Goal: Task Accomplishment & Management: Manage account settings

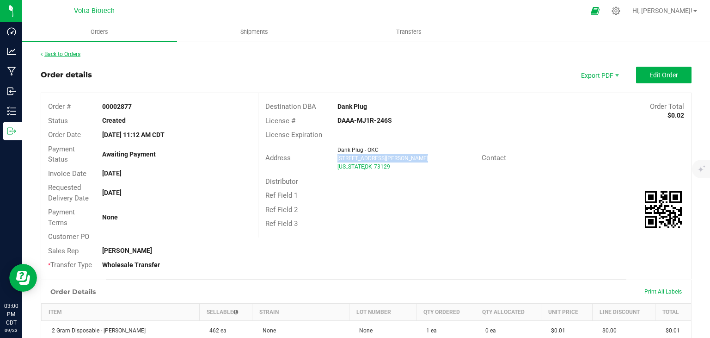
click at [78, 53] on link "Back to Orders" at bounding box center [61, 54] width 40 height 6
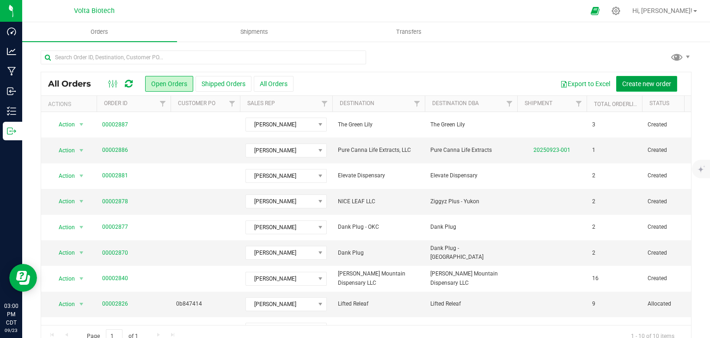
click at [644, 84] on span "Create new order" at bounding box center [646, 83] width 49 height 7
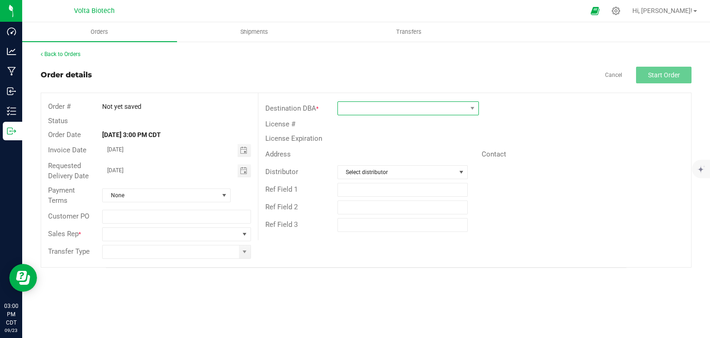
click at [414, 112] on span at bounding box center [402, 108] width 129 height 13
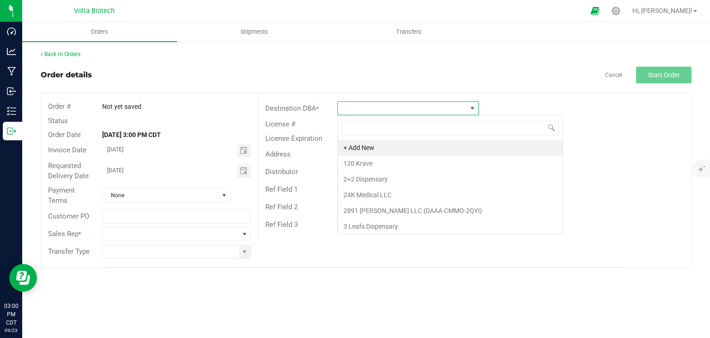
scroll to position [13, 141]
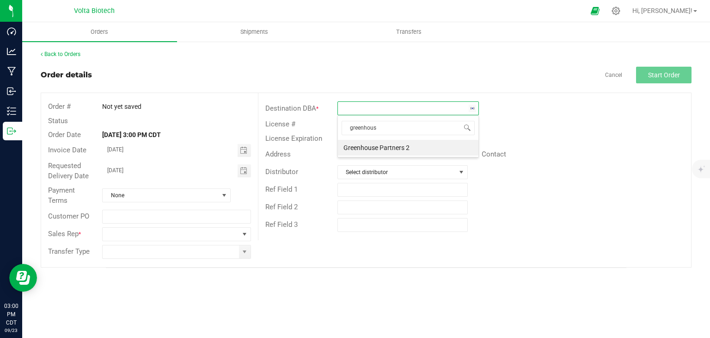
type input "greenhouse"
click at [395, 148] on li "Greenhouse Partners 2" at bounding box center [408, 148] width 141 height 16
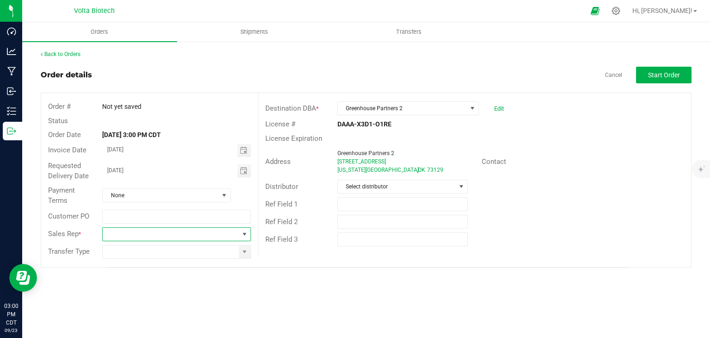
click at [176, 234] on span at bounding box center [171, 233] width 136 height 13
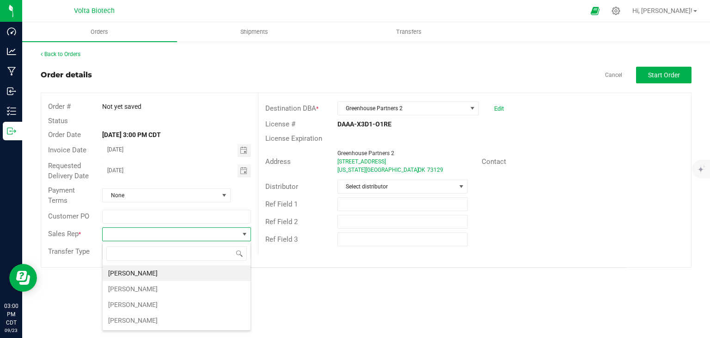
scroll to position [13, 148]
click at [178, 302] on li "[PERSON_NAME]" at bounding box center [177, 304] width 148 height 16
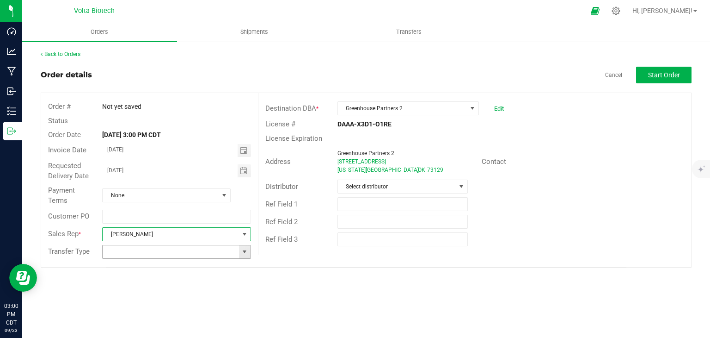
click at [247, 251] on span at bounding box center [244, 251] width 7 height 7
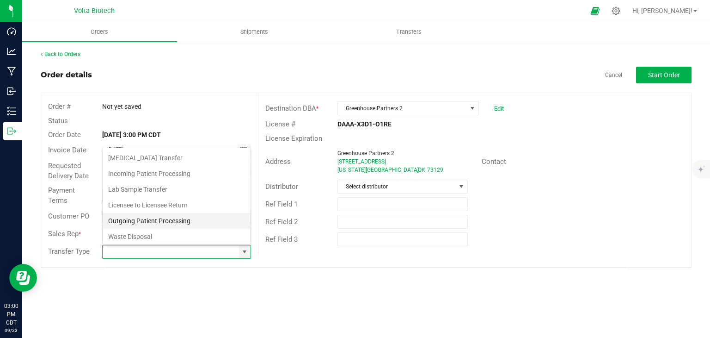
scroll to position [16, 0]
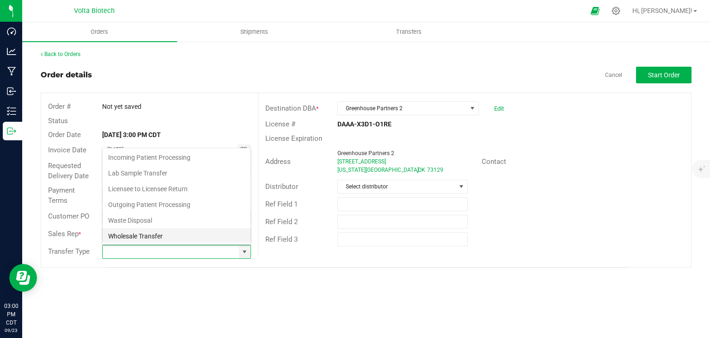
click at [165, 237] on li "Wholesale Transfer" at bounding box center [177, 236] width 148 height 16
type input "Wholesale Transfer"
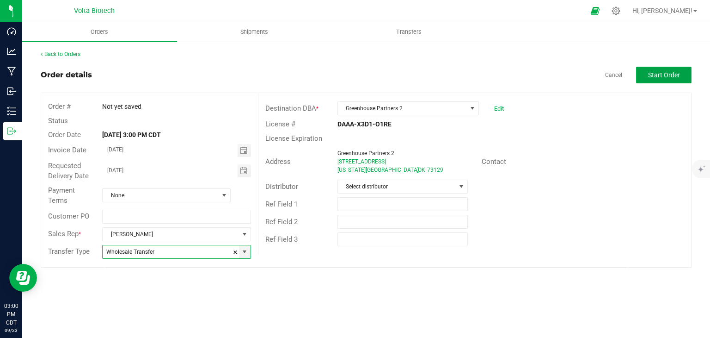
click at [659, 73] on span "Start Order" at bounding box center [664, 74] width 32 height 7
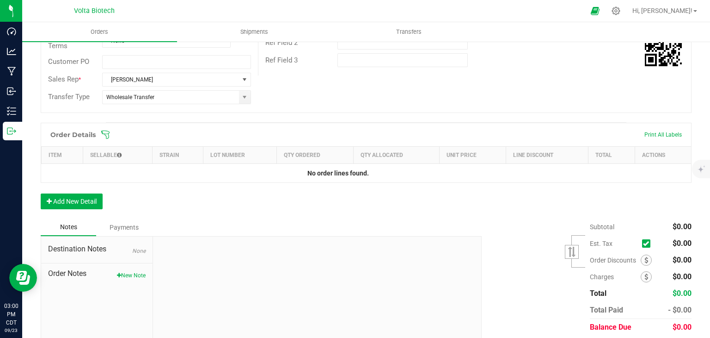
scroll to position [209, 0]
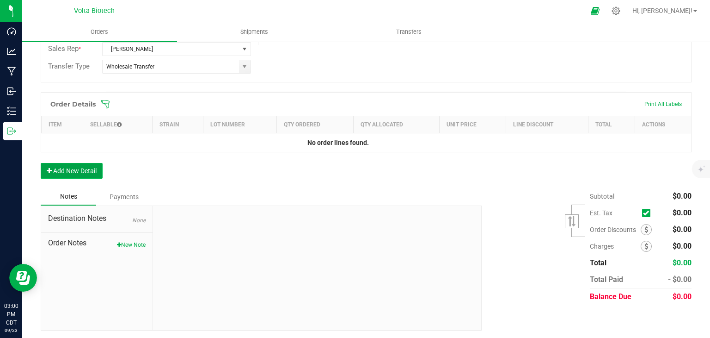
click at [92, 170] on button "Add New Detail" at bounding box center [72, 171] width 62 height 16
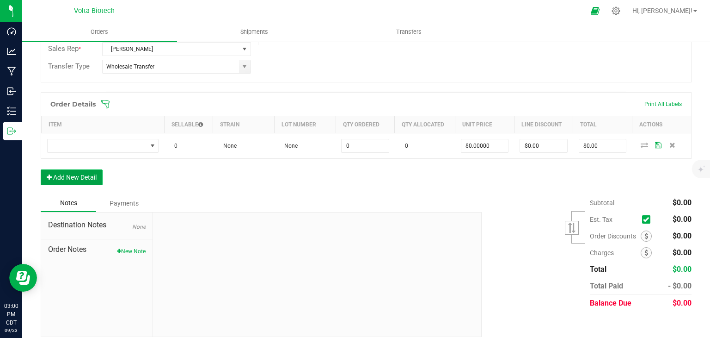
click at [94, 174] on button "Add New Detail" at bounding box center [72, 177] width 62 height 16
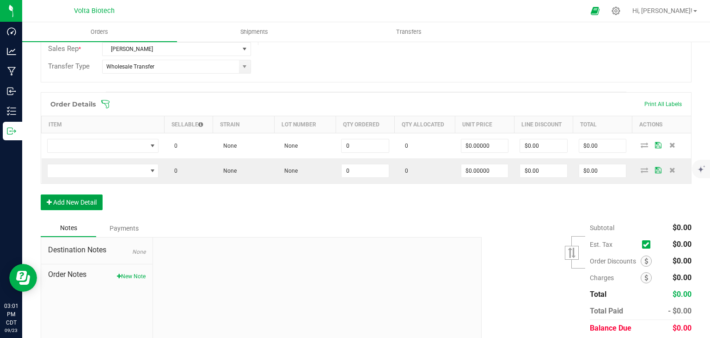
click at [86, 201] on button "Add New Detail" at bounding box center [72, 202] width 62 height 16
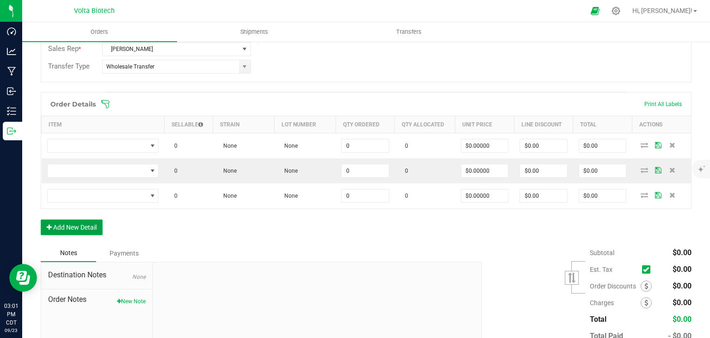
click at [92, 221] on button "Add New Detail" at bounding box center [72, 227] width 62 height 16
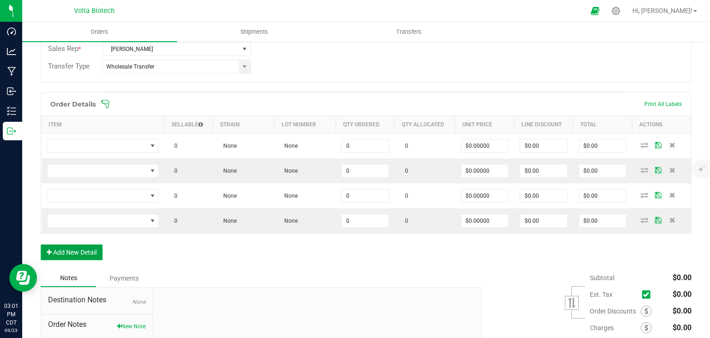
click at [85, 251] on button "Add New Detail" at bounding box center [72, 252] width 62 height 16
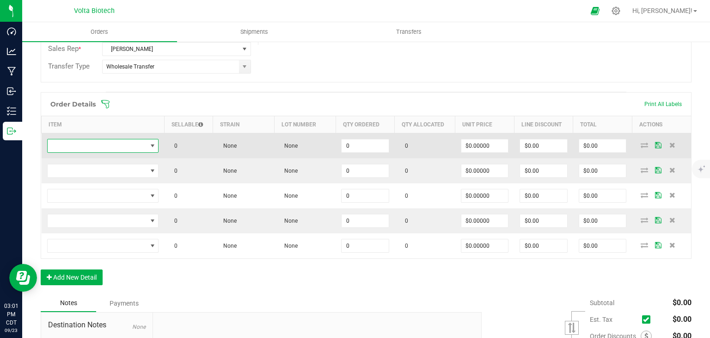
click at [149, 143] on span "NO DATA FOUND" at bounding box center [152, 145] width 7 height 7
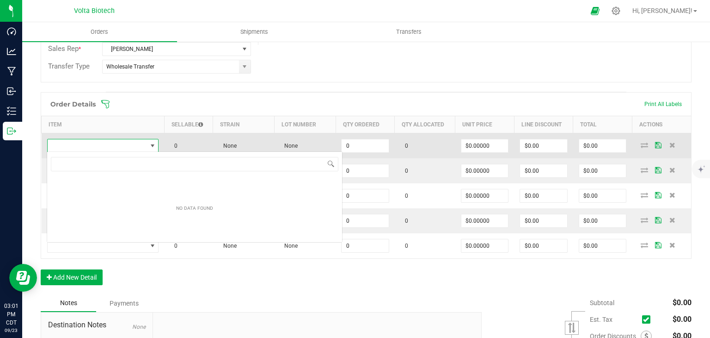
scroll to position [13, 111]
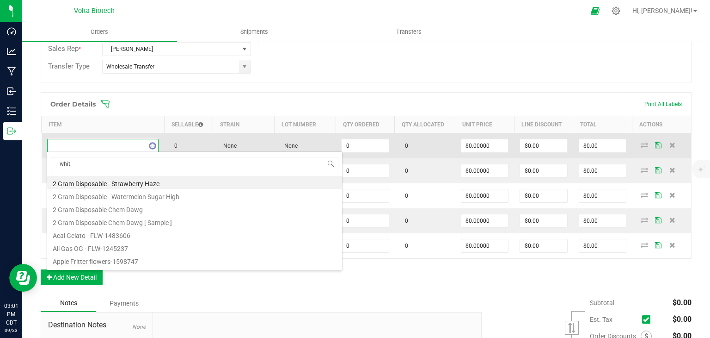
type input "white"
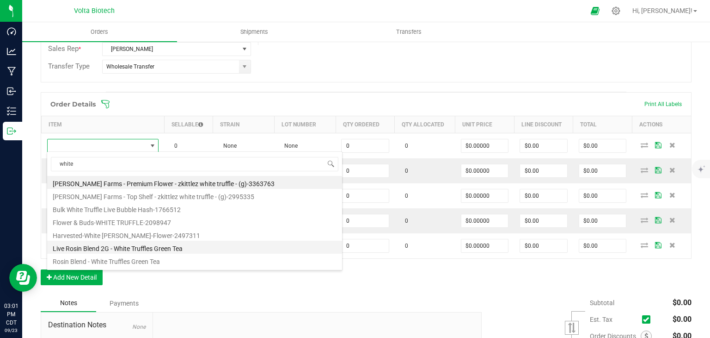
click at [174, 251] on li "Live Rosin Blend 2G - White Truffles Green Tea" at bounding box center [194, 246] width 295 height 13
type input "0 ea"
type input "$14.50000"
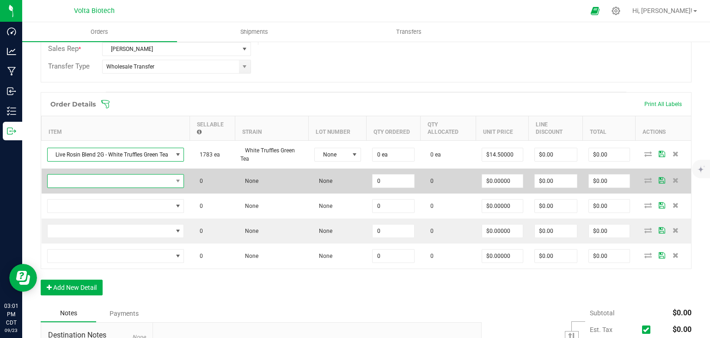
click at [173, 178] on span "NO DATA FOUND" at bounding box center [178, 180] width 12 height 13
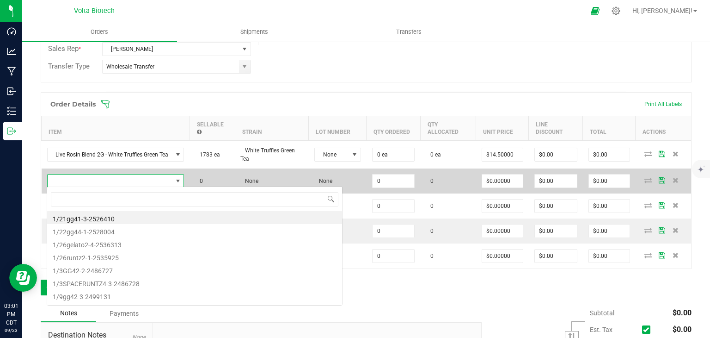
scroll to position [13, 137]
type input "mang"
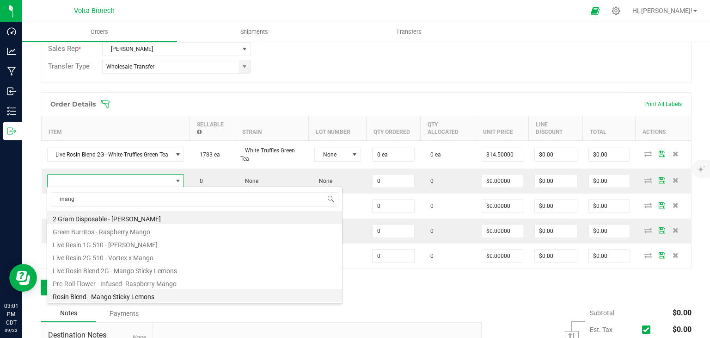
click at [142, 295] on li "Rosin Blend - Mango Sticky Lemons" at bounding box center [194, 295] width 295 height 13
type input "0.0000 g"
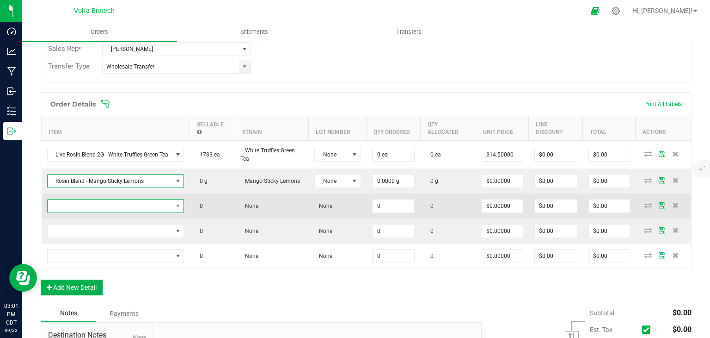
click at [171, 203] on span "NO DATA FOUND" at bounding box center [110, 205] width 125 height 13
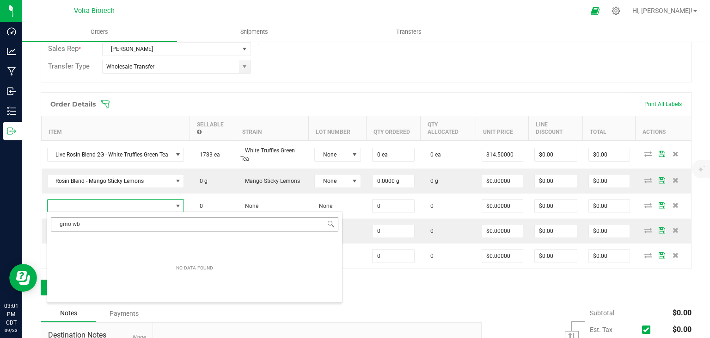
type input "gmo w"
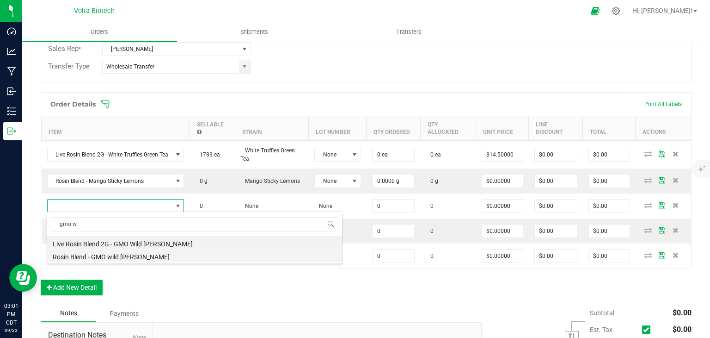
click at [131, 258] on li "Rosin Blend - GMO wild [PERSON_NAME]" at bounding box center [194, 255] width 295 height 13
type input "0.0000 g"
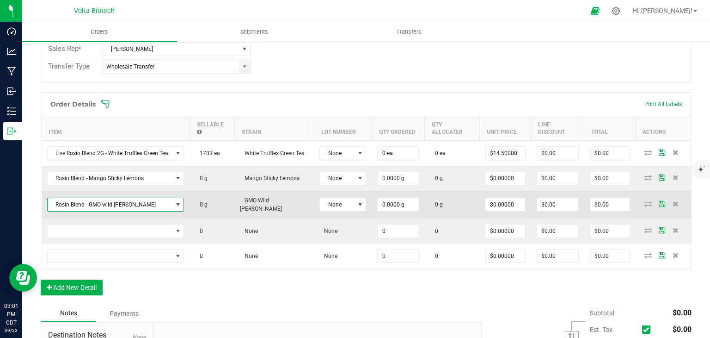
click at [165, 203] on span "Rosin Blend - GMO wild [PERSON_NAME]" at bounding box center [110, 204] width 125 height 13
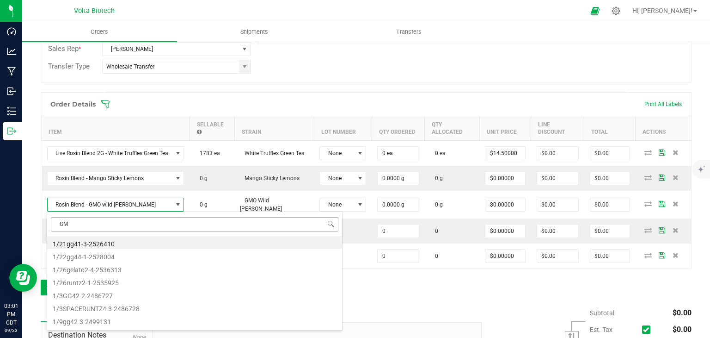
type input "GMO"
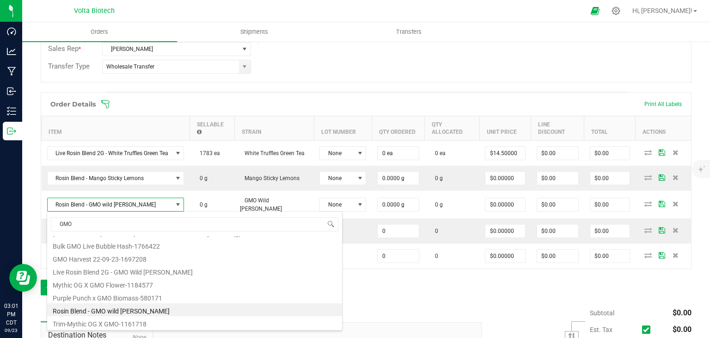
scroll to position [50, 0]
click at [149, 311] on li "Rosin Blend - GMO wild [PERSON_NAME]" at bounding box center [194, 308] width 295 height 13
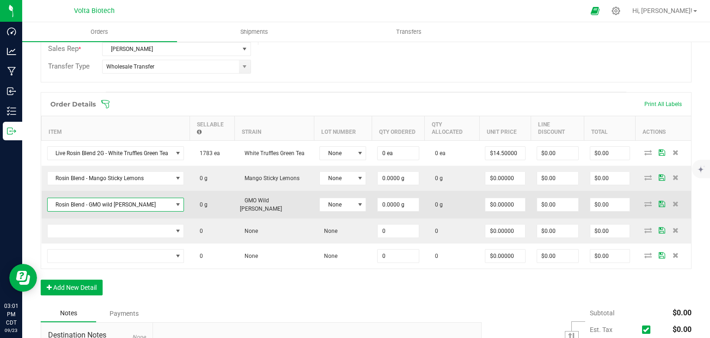
click at [173, 207] on span at bounding box center [178, 204] width 12 height 13
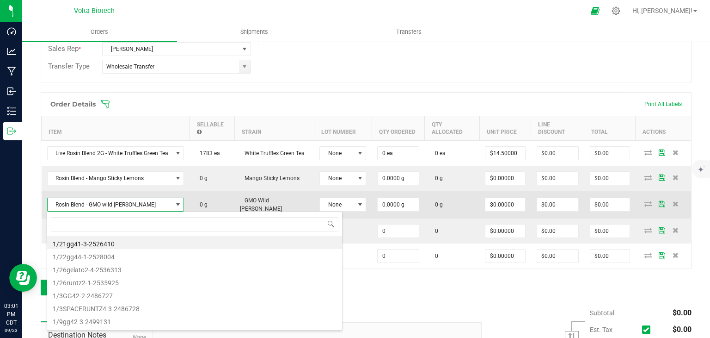
scroll to position [13, 137]
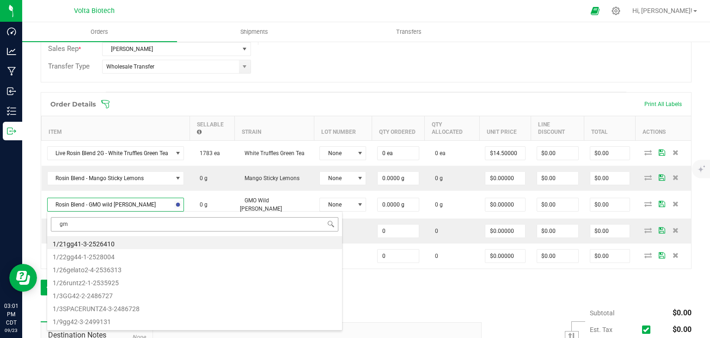
type input "gmo"
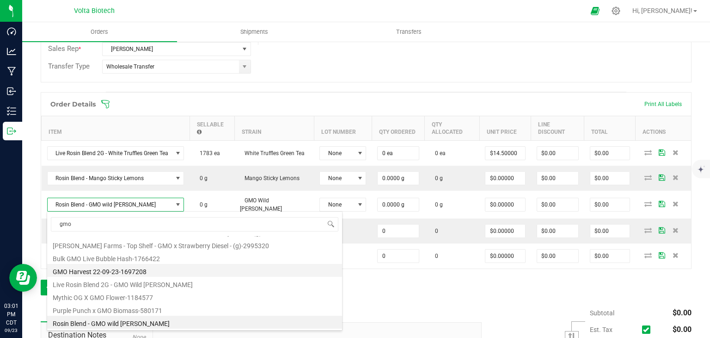
scroll to position [50, 0]
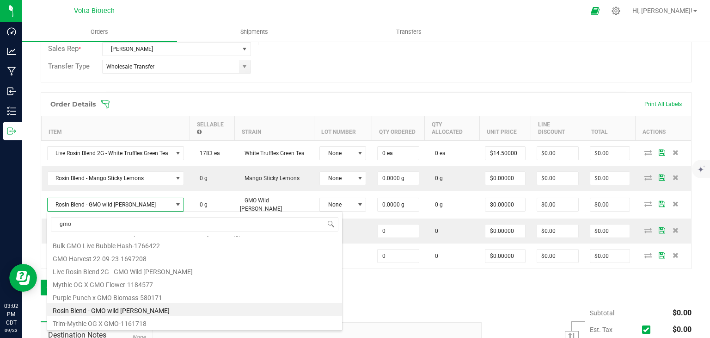
click at [144, 308] on li "Rosin Blend - GMO wild [PERSON_NAME]" at bounding box center [194, 308] width 295 height 13
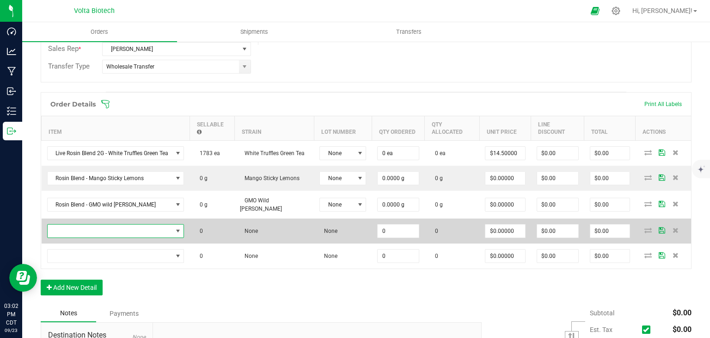
click at [160, 229] on span "NO DATA FOUND" at bounding box center [110, 230] width 125 height 13
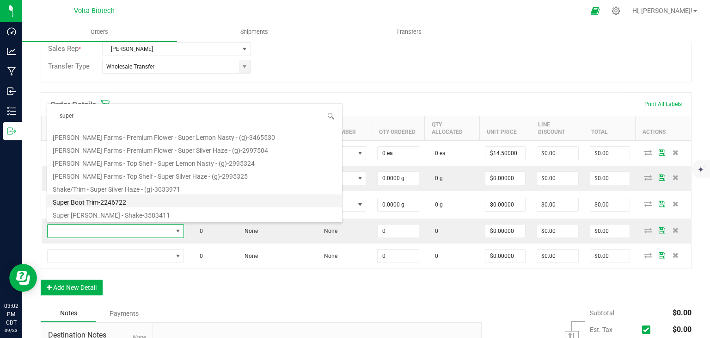
scroll to position [0, 0]
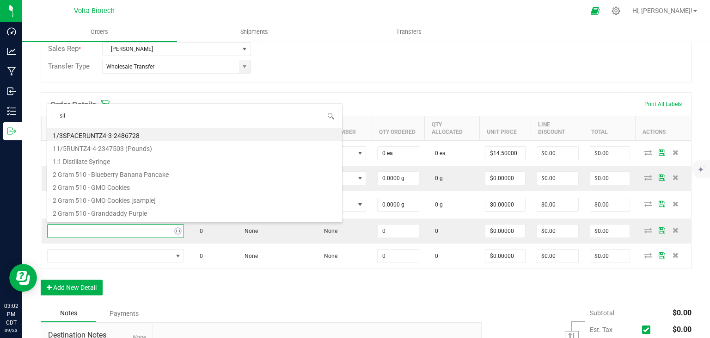
type input "silv"
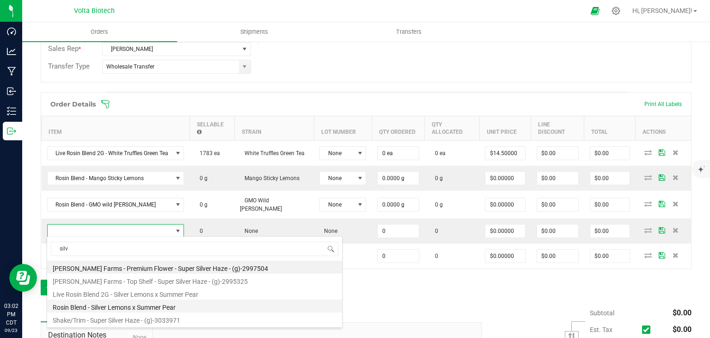
click at [182, 307] on li "Rosin Blend - Silver Lemons x Summer Pear" at bounding box center [194, 305] width 295 height 13
type input "0.0000 g"
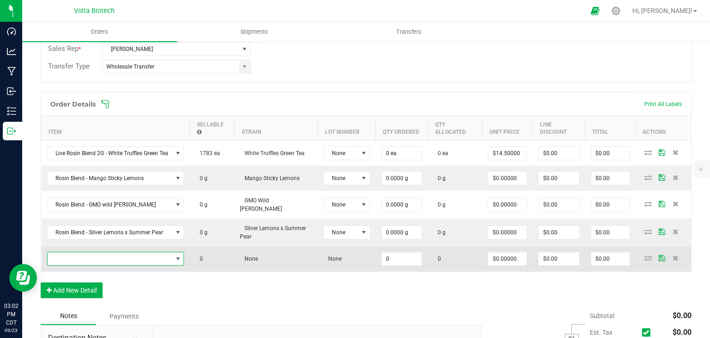
click at [181, 252] on span "NO DATA FOUND" at bounding box center [178, 258] width 12 height 13
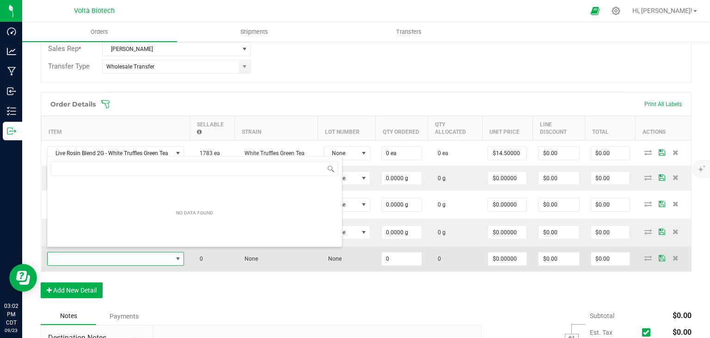
scroll to position [13, 137]
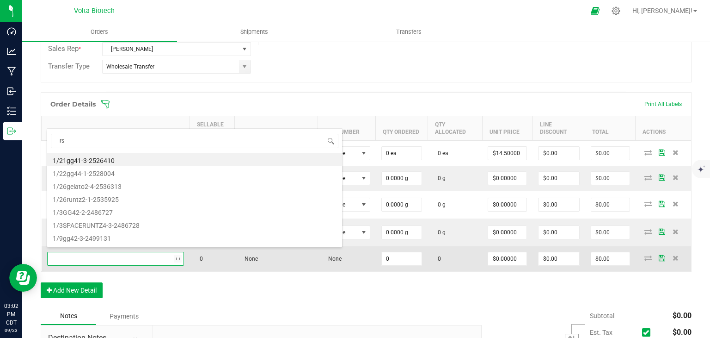
type input "rso"
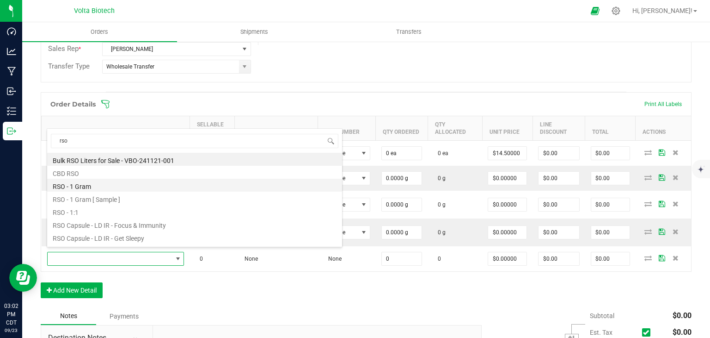
click at [104, 189] on li "RSO - 1 Gram" at bounding box center [194, 184] width 295 height 13
type input "0 ea"
type input "$5.00000"
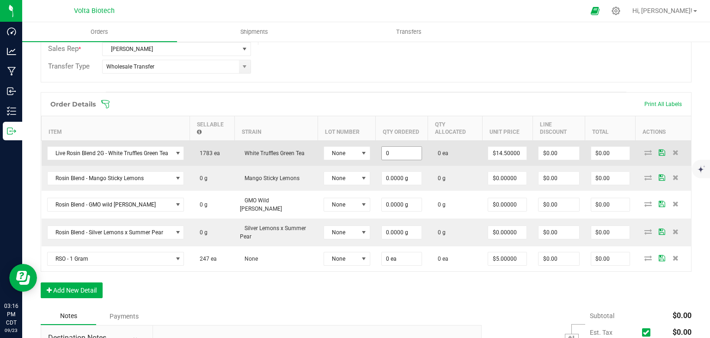
click at [389, 152] on input "0" at bounding box center [402, 153] width 40 height 13
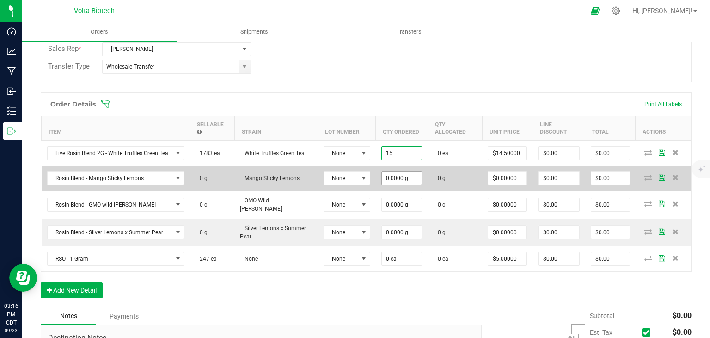
type input "15 ea"
type input "$217.50"
click at [394, 173] on input "0" at bounding box center [402, 178] width 40 height 13
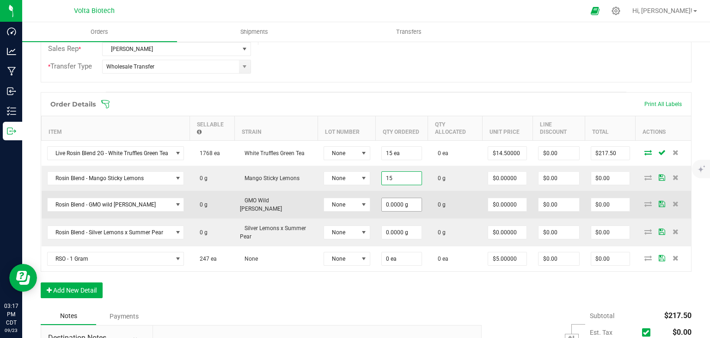
type input "15.0000 g"
click at [392, 202] on input "0" at bounding box center [402, 204] width 40 height 13
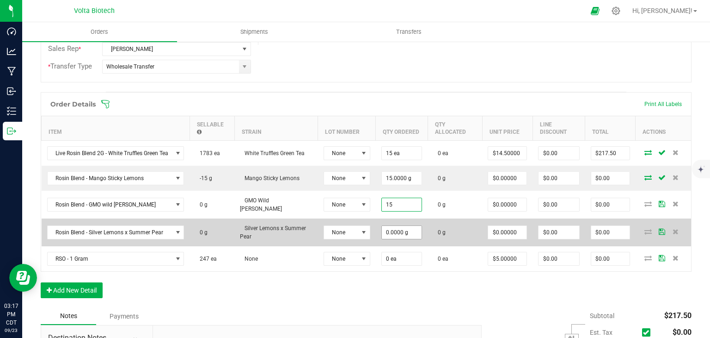
type input "15.0000 g"
click at [397, 230] on input "0" at bounding box center [402, 232] width 40 height 13
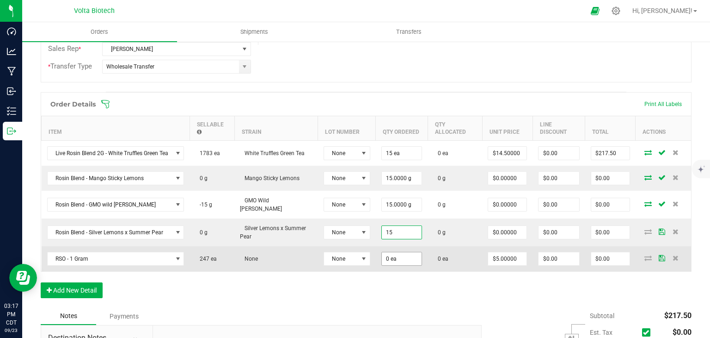
type input "15.0000 g"
click at [396, 252] on input "0" at bounding box center [402, 258] width 40 height 13
type input "1"
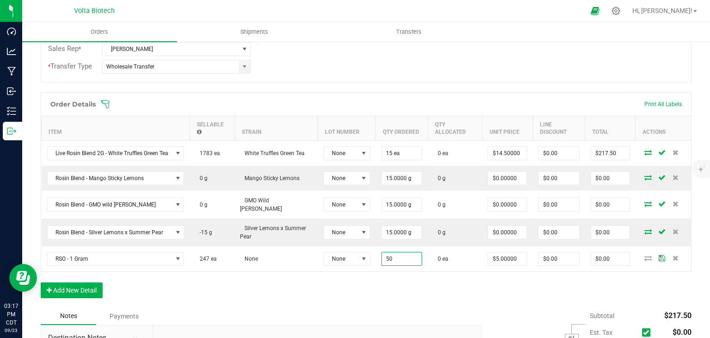
type input "50 ea"
type input "$250.00"
click at [424, 291] on div "Order Details Print All Labels Item Sellable Strain Lot Number Qty Ordered Qty …" at bounding box center [366, 199] width 651 height 215
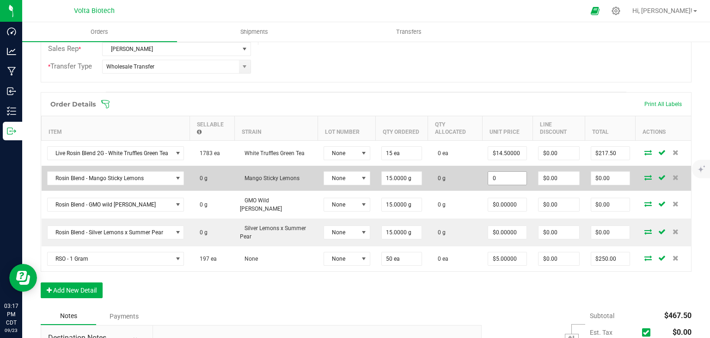
click at [507, 174] on input "0" at bounding box center [507, 178] width 38 height 13
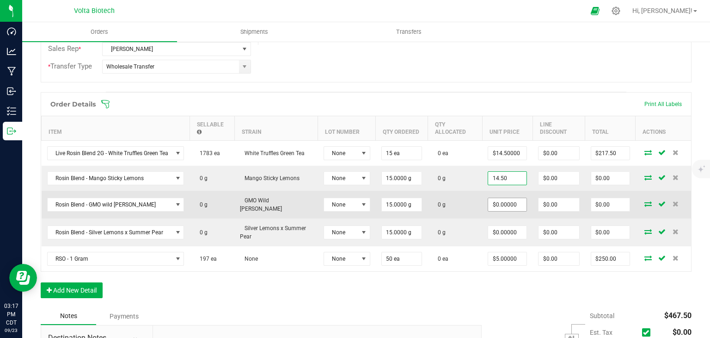
type input "$14.50000"
type input "$217.50"
click at [498, 198] on input "0" at bounding box center [507, 204] width 38 height 13
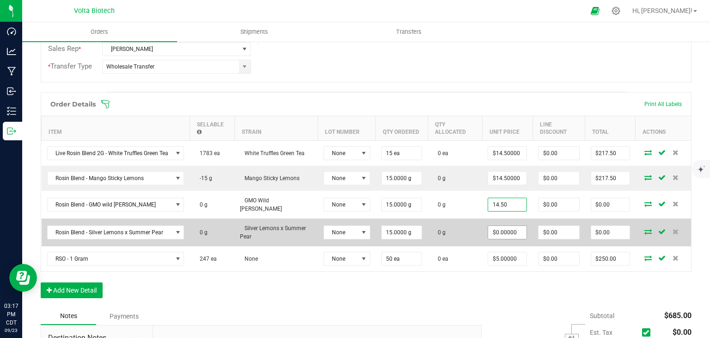
type input "$14.50000"
type input "$217.50"
click at [500, 226] on input "0" at bounding box center [507, 232] width 38 height 13
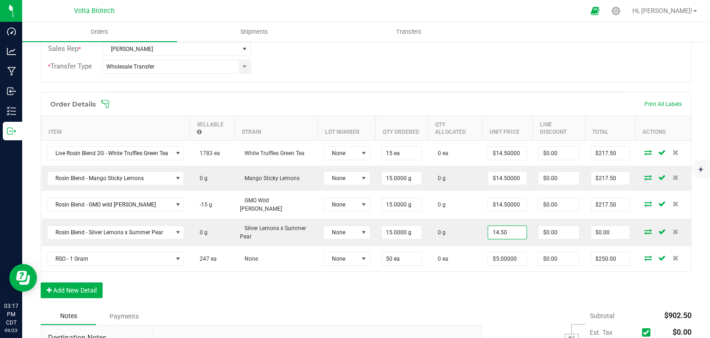
type input "$14.50000"
type input "$217.50"
click at [506, 286] on div "Order Details Print All Labels Item Sellable Strain Lot Number Qty Ordered Qty …" at bounding box center [366, 199] width 651 height 215
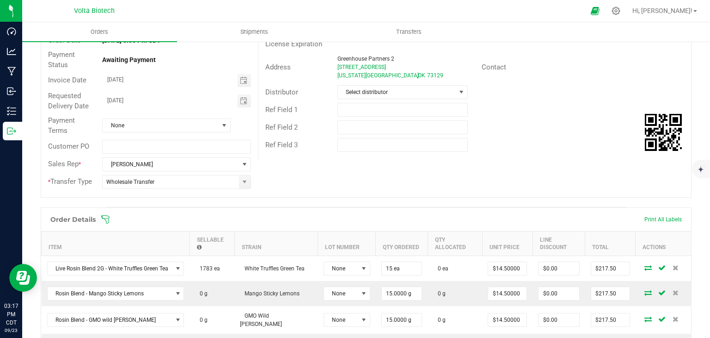
scroll to position [326, 0]
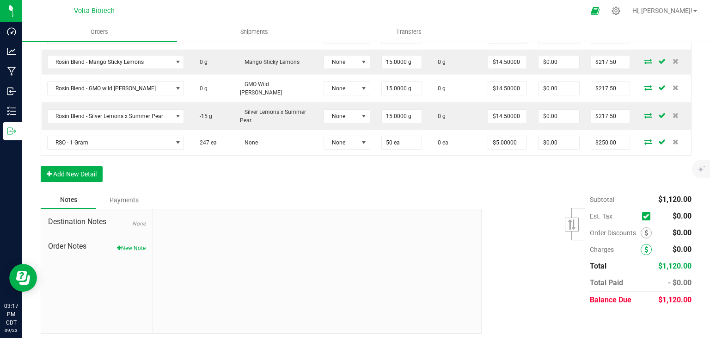
click at [645, 246] on icon at bounding box center [647, 249] width 4 height 6
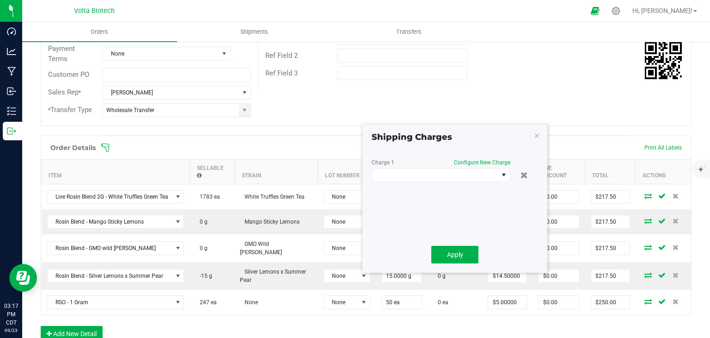
scroll to position [94, 0]
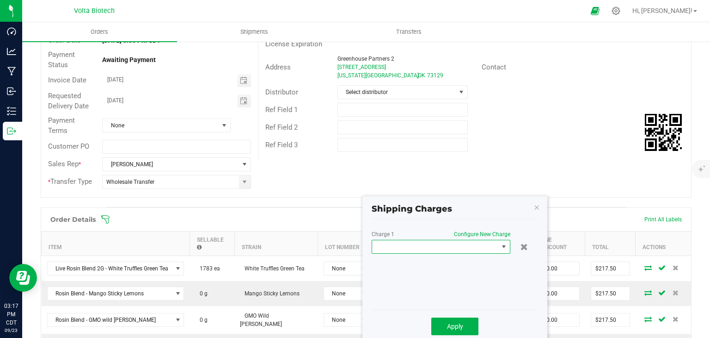
click at [502, 243] on span at bounding box center [503, 246] width 7 height 7
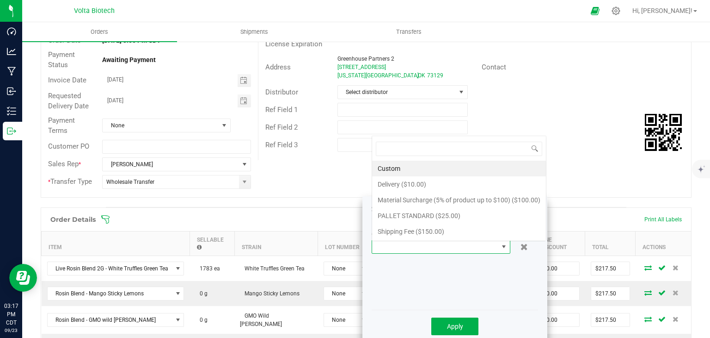
scroll to position [13, 139]
click at [431, 184] on li "Delivery ($10.00)" at bounding box center [459, 184] width 174 height 16
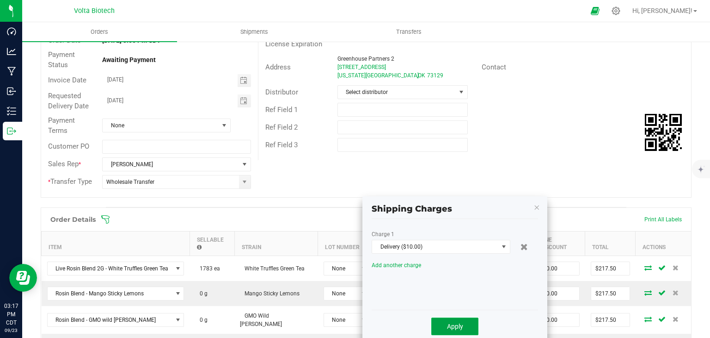
click at [465, 326] on button "Apply" at bounding box center [454, 326] width 47 height 18
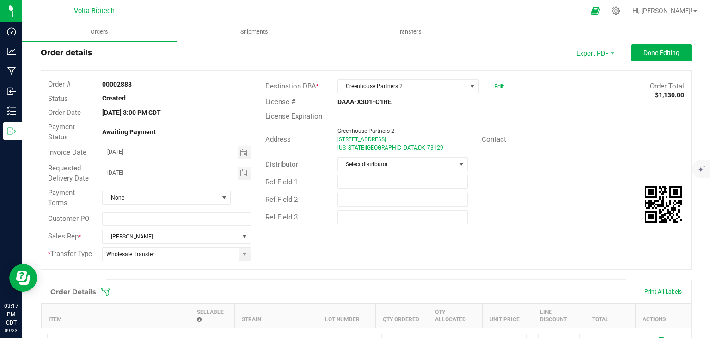
scroll to position [0, 0]
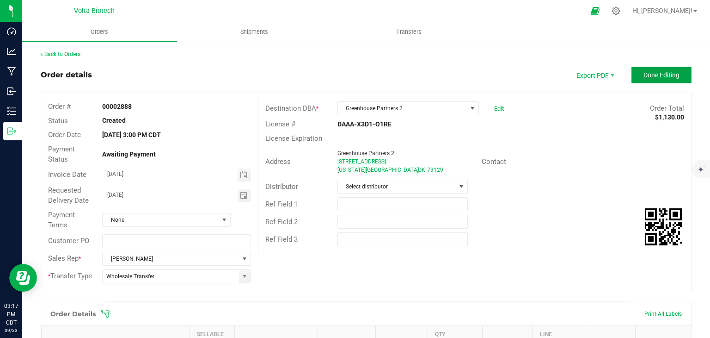
click at [644, 76] on span "Done Editing" at bounding box center [662, 74] width 36 height 7
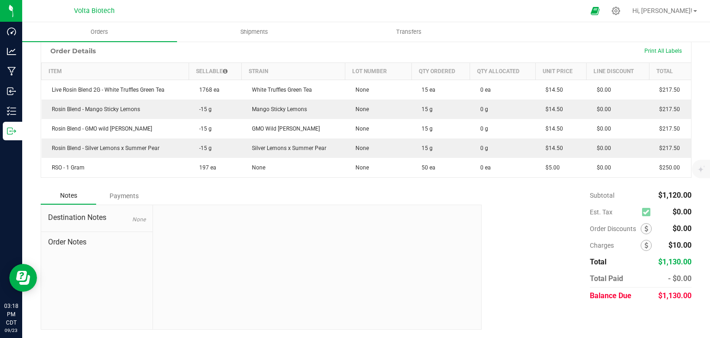
scroll to position [194, 0]
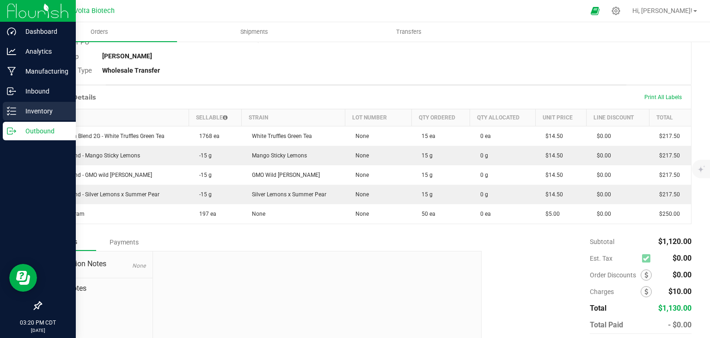
click at [47, 104] on div "Inventory" at bounding box center [39, 111] width 73 height 18
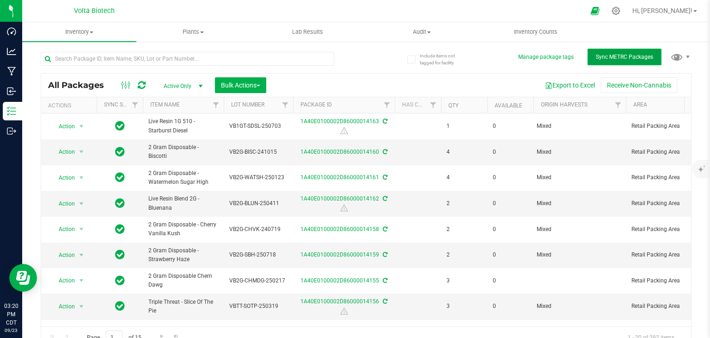
click at [603, 58] on span "Sync METRC Packages" at bounding box center [624, 57] width 57 height 6
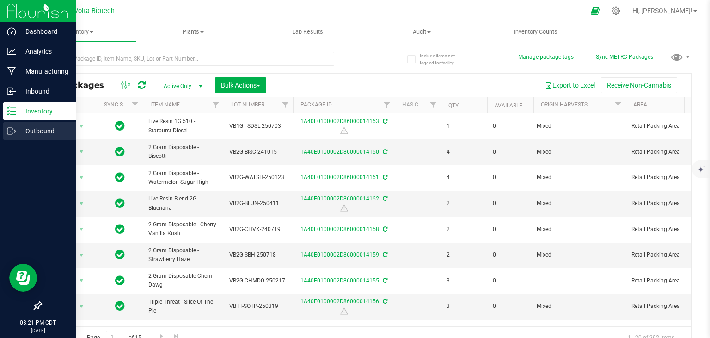
click at [23, 127] on p "Outbound" at bounding box center [43, 130] width 55 height 11
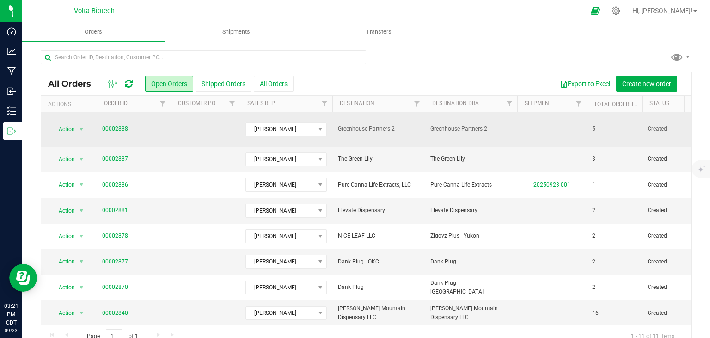
click at [107, 126] on link "00002888" at bounding box center [115, 128] width 26 height 9
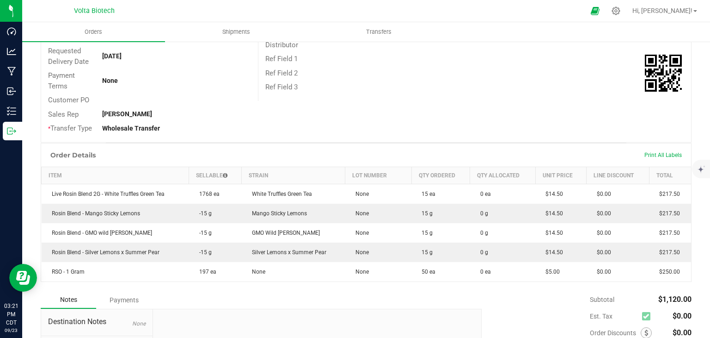
scroll to position [139, 0]
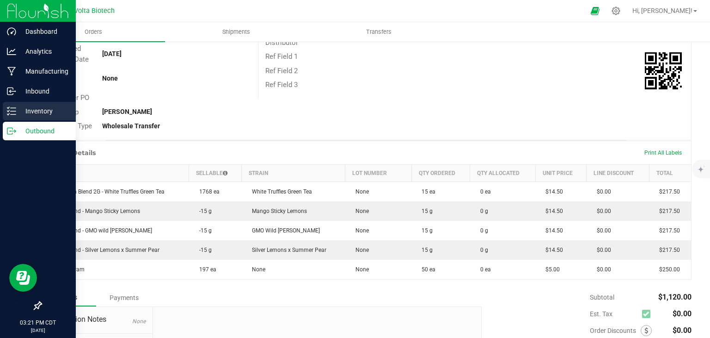
click at [26, 114] on p "Inventory" at bounding box center [43, 110] width 55 height 11
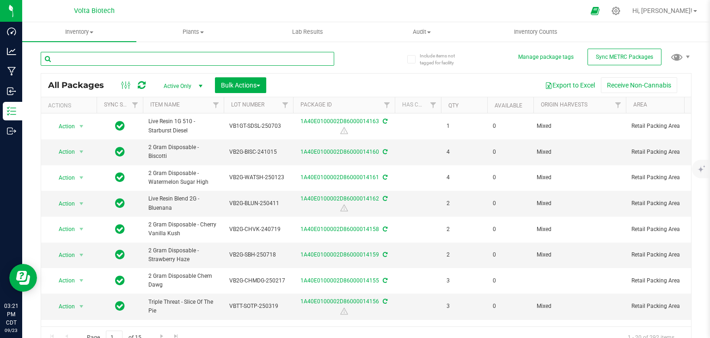
click at [168, 58] on input "text" at bounding box center [188, 59] width 294 height 14
type input "gmo"
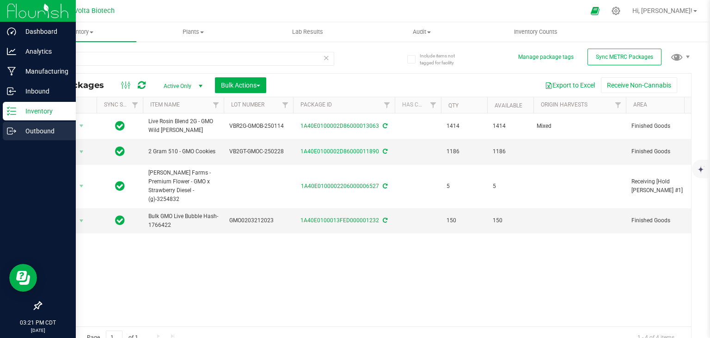
click at [59, 129] on p "Outbound" at bounding box center [43, 130] width 55 height 11
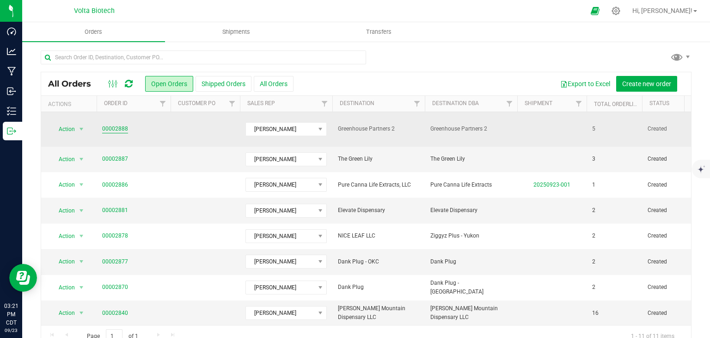
click at [113, 124] on link "00002888" at bounding box center [115, 128] width 26 height 9
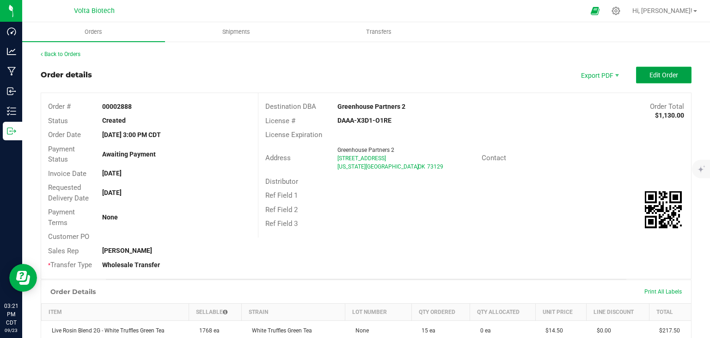
click at [663, 77] on span "Edit Order" at bounding box center [664, 74] width 29 height 7
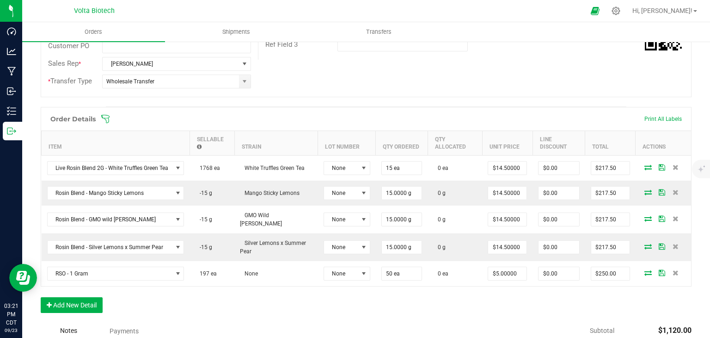
scroll to position [231, 0]
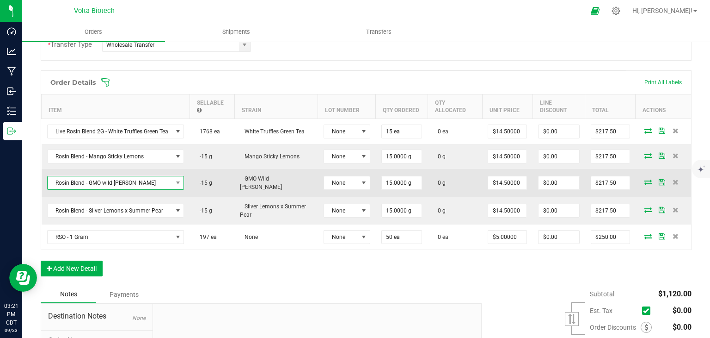
click at [167, 182] on span "Rosin Blend - GMO wild [PERSON_NAME]" at bounding box center [110, 182] width 125 height 13
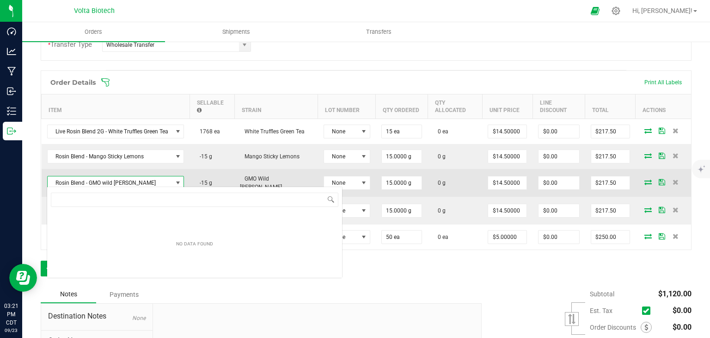
scroll to position [13, 137]
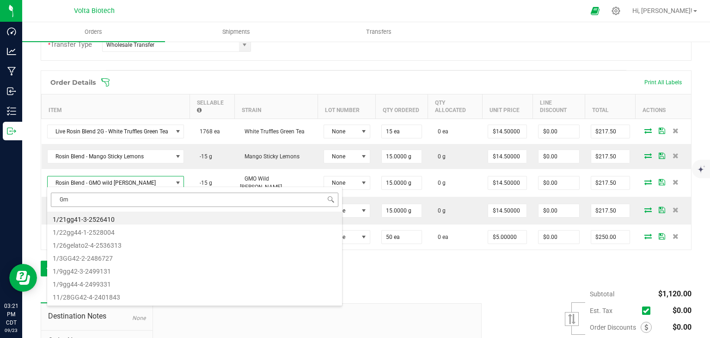
type input "Gmo"
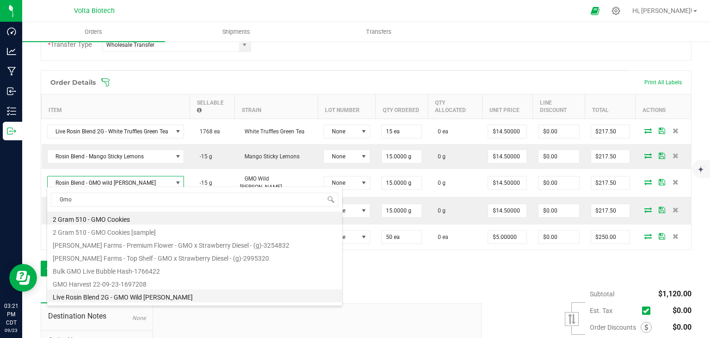
click at [150, 297] on li "Live Rosin Blend 2G - GMO Wild [PERSON_NAME]" at bounding box center [194, 295] width 295 height 13
type input "15 ea"
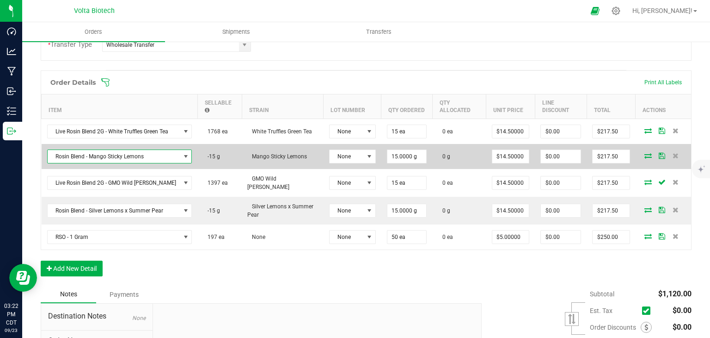
click at [170, 156] on span "Rosin Blend - Mango Sticky Lemons" at bounding box center [114, 156] width 133 height 13
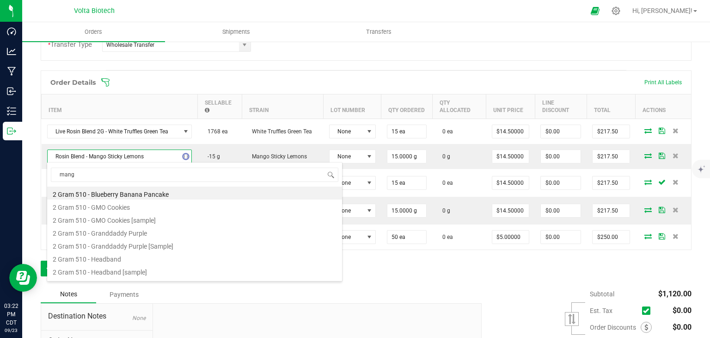
type input "mango"
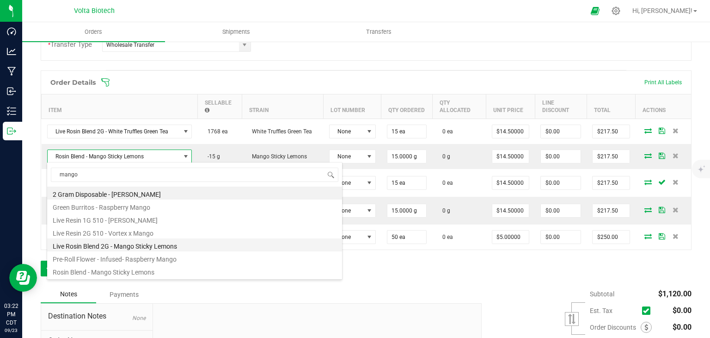
click at [156, 243] on li "Live Rosin Blend 2G - Mango Sticky Lemons" at bounding box center [194, 244] width 295 height 13
type input "15 ea"
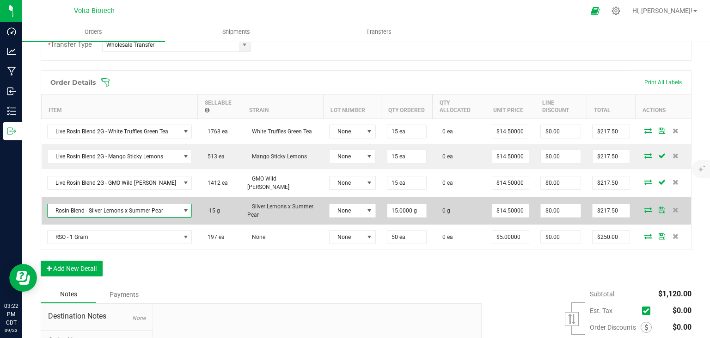
click at [182, 207] on span "NO DATA FOUND" at bounding box center [185, 210] width 7 height 7
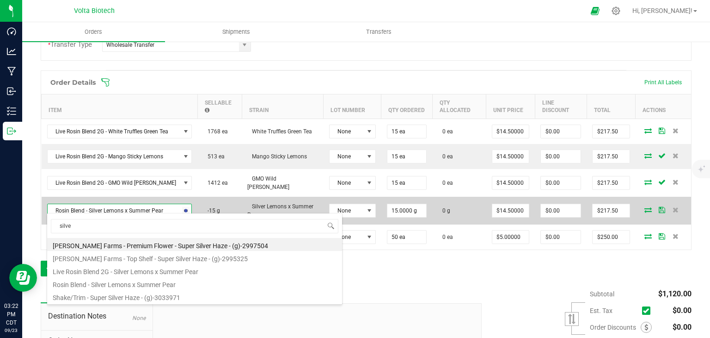
type input "silver"
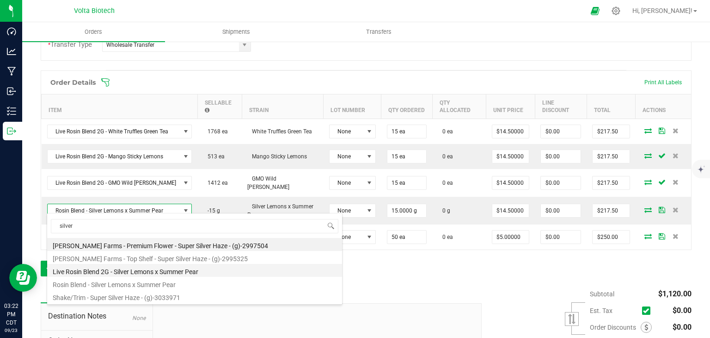
click at [157, 272] on li "Live Rosin Blend 2G - Silver Lemons x Summer Pear" at bounding box center [194, 270] width 295 height 13
type input "15 ea"
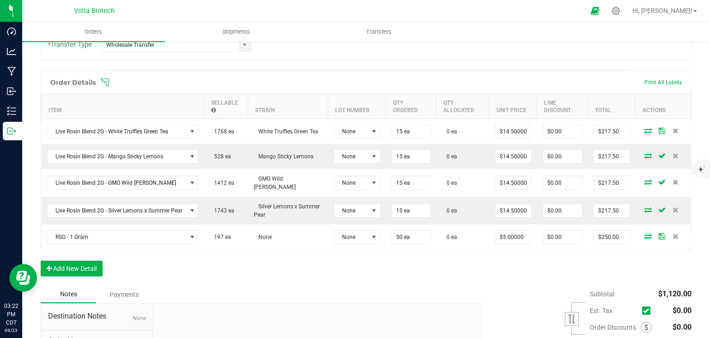
scroll to position [0, 0]
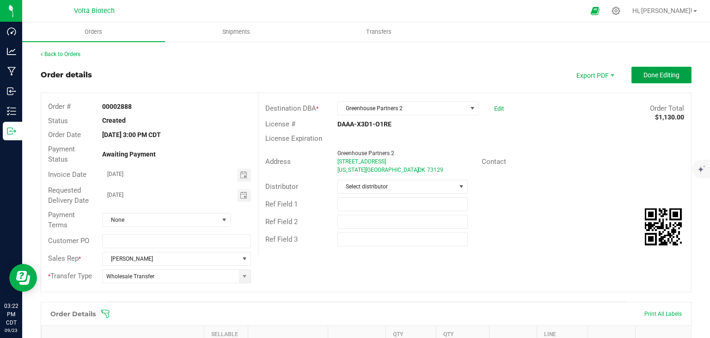
click at [662, 72] on span "Done Editing" at bounding box center [662, 74] width 36 height 7
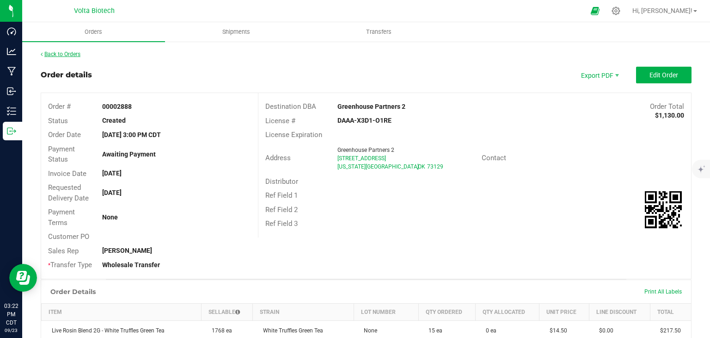
click at [56, 52] on link "Back to Orders" at bounding box center [61, 54] width 40 height 6
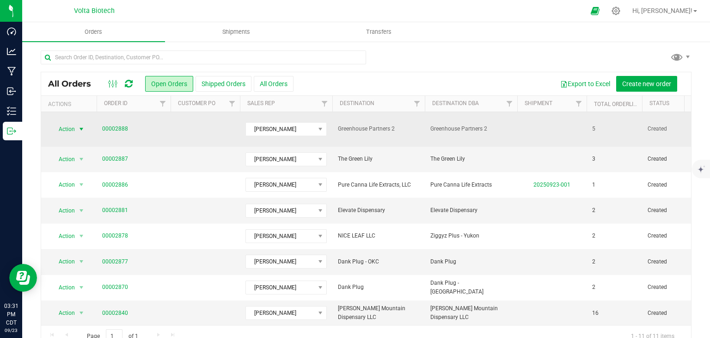
click at [68, 124] on span "Action" at bounding box center [62, 129] width 25 height 13
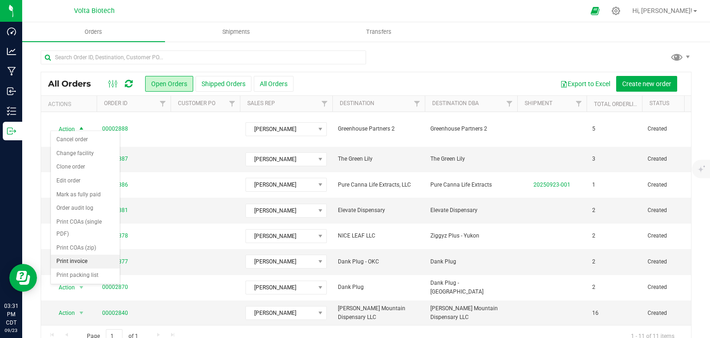
click at [89, 259] on li "Print invoice" at bounding box center [85, 261] width 69 height 14
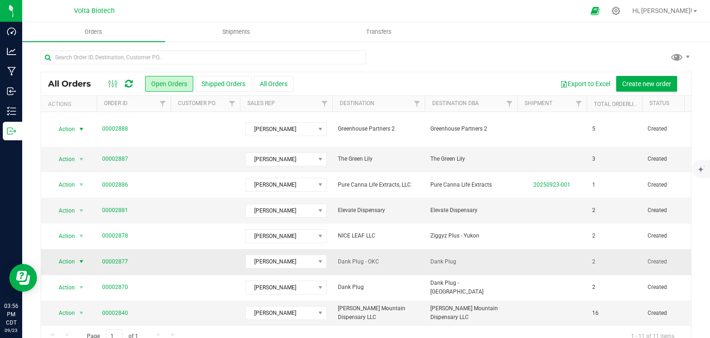
click at [82, 258] on span "select" at bounding box center [81, 261] width 7 height 7
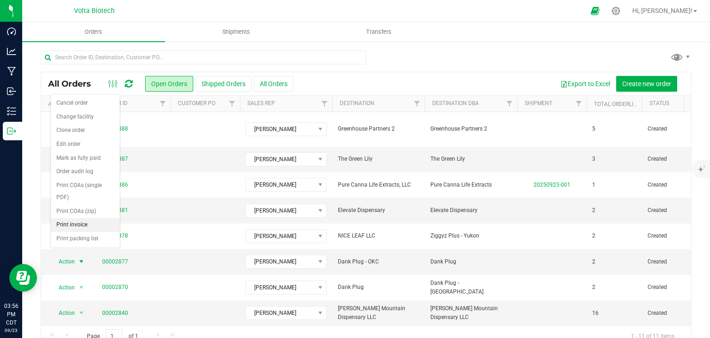
click at [88, 224] on li "Print invoice" at bounding box center [85, 225] width 69 height 14
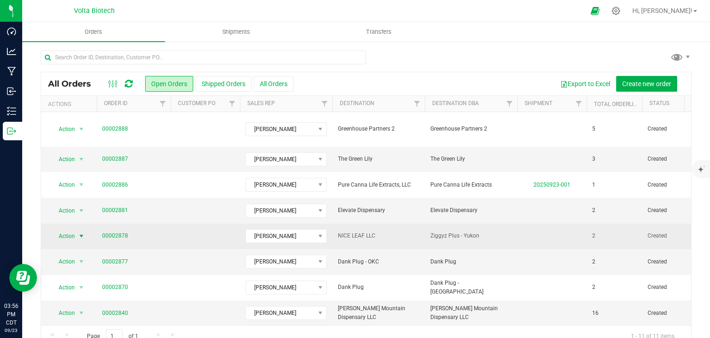
click at [83, 232] on span "select" at bounding box center [81, 235] width 7 height 7
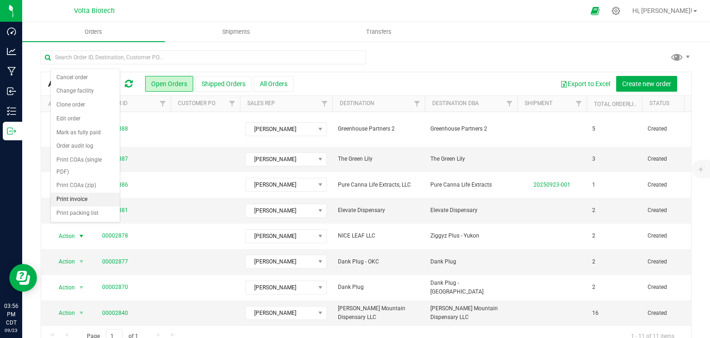
click at [87, 194] on li "Print invoice" at bounding box center [85, 199] width 69 height 14
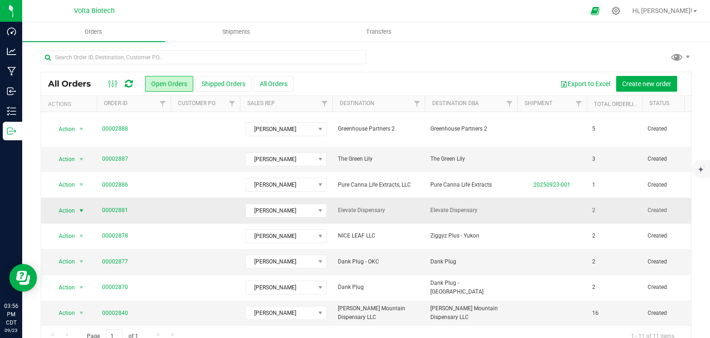
click at [81, 207] on span "select" at bounding box center [81, 210] width 7 height 7
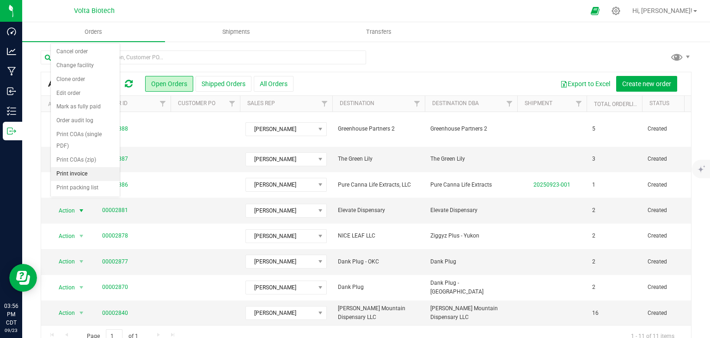
click at [92, 172] on li "Print invoice" at bounding box center [85, 174] width 69 height 14
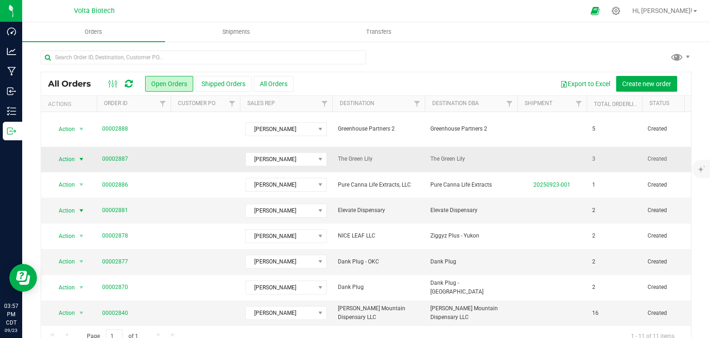
click at [76, 153] on span "select" at bounding box center [82, 159] width 12 height 13
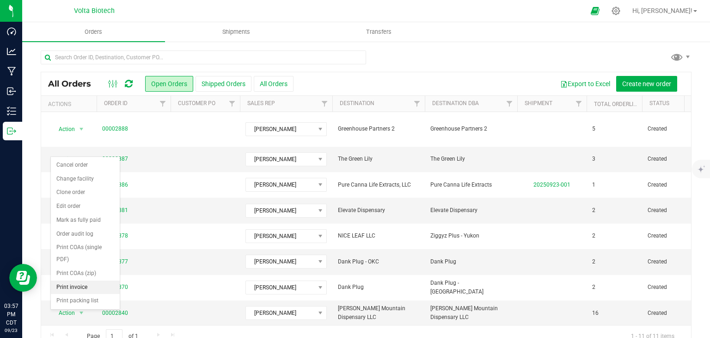
click at [92, 283] on li "Print invoice" at bounding box center [85, 287] width 69 height 14
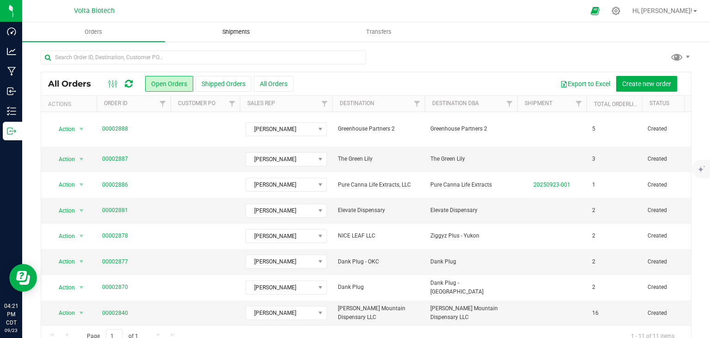
click at [241, 34] on span "Shipments" at bounding box center [236, 32] width 53 height 8
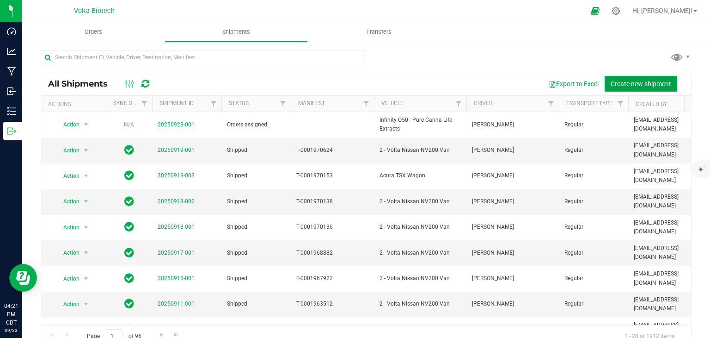
click at [623, 80] on span "Create new shipment" at bounding box center [641, 83] width 61 height 7
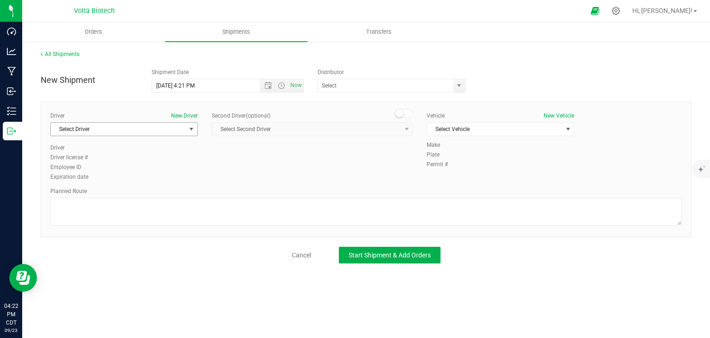
click at [189, 126] on span "select" at bounding box center [191, 128] width 7 height 7
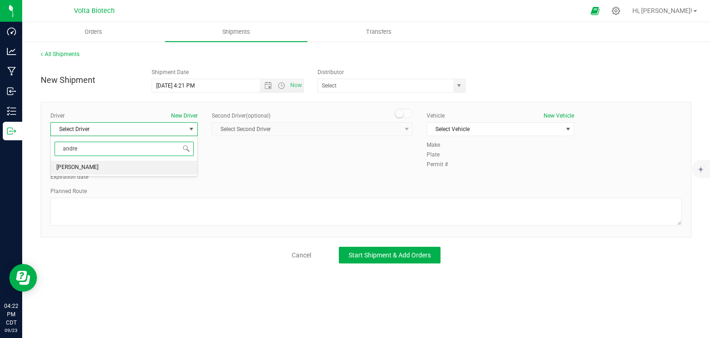
click at [148, 165] on li "[PERSON_NAME]" at bounding box center [124, 167] width 147 height 14
type input "andre"
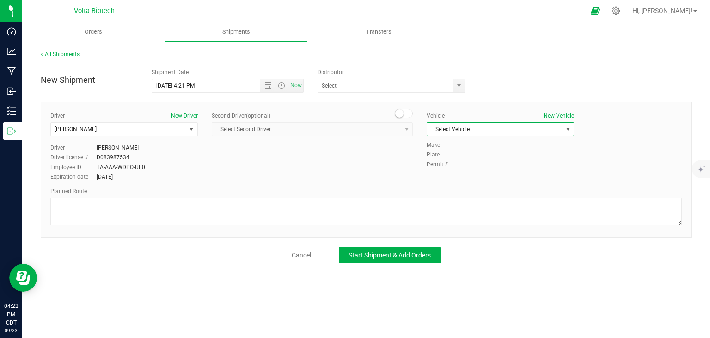
click at [537, 130] on span "Select Vehicle" at bounding box center [494, 129] width 135 height 13
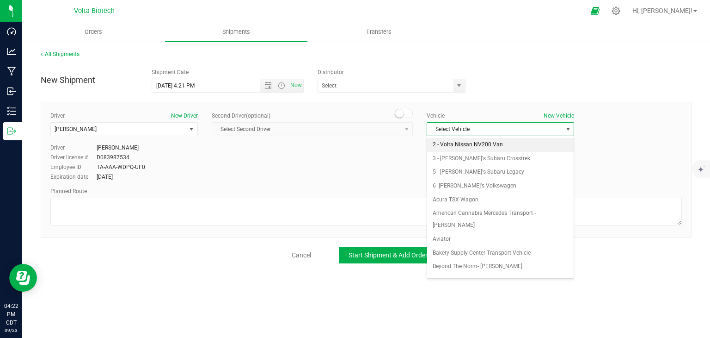
click at [510, 147] on li "2 - Volta Nissan NV200 Van" at bounding box center [500, 145] width 147 height 14
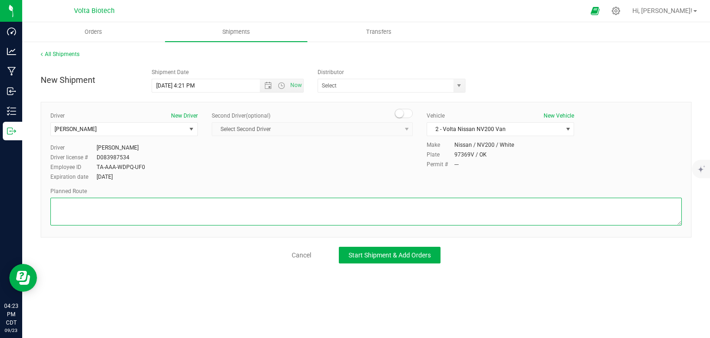
click at [257, 209] on textarea at bounding box center [366, 211] width 632 height 28
paste textarea "Your location Head south toward SE 29th St 151 ft Turn right onto SE 29th St 0.…"
type textarea "Your location Head south toward SE 29th St 151 ft Turn right onto SE 29th St 0.…"
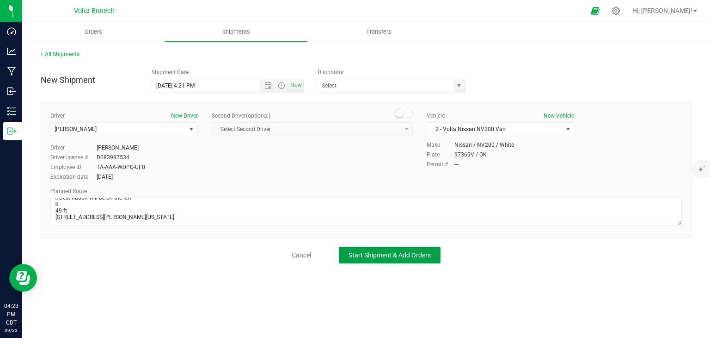
click at [406, 253] on span "Start Shipment & Add Orders" at bounding box center [390, 254] width 82 height 7
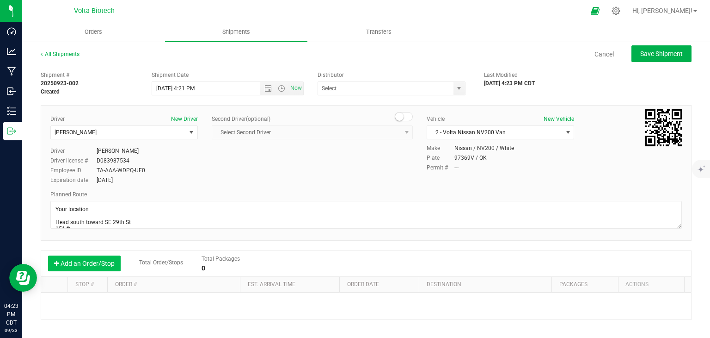
click at [101, 258] on button "Add an Order/Stop" at bounding box center [84, 263] width 73 height 16
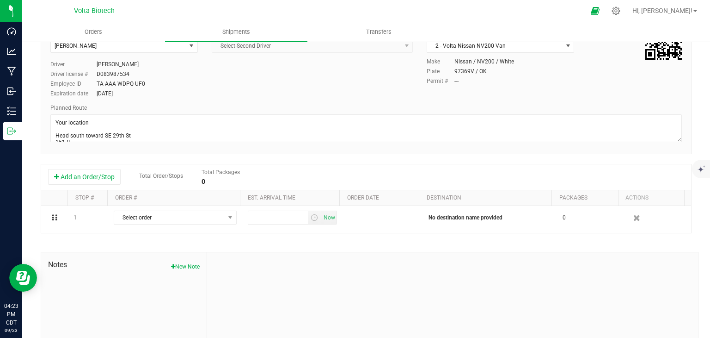
scroll to position [92, 0]
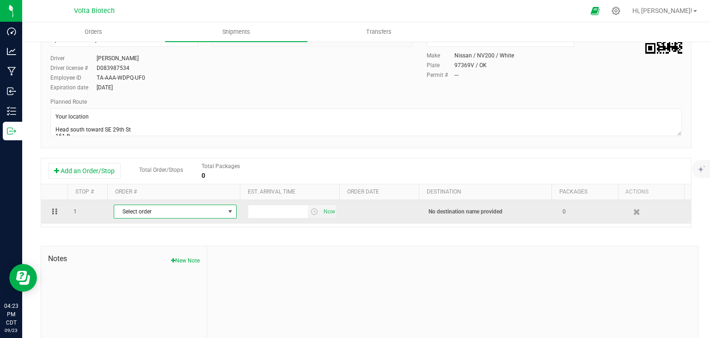
click at [227, 209] on span "select" at bounding box center [230, 211] width 7 height 7
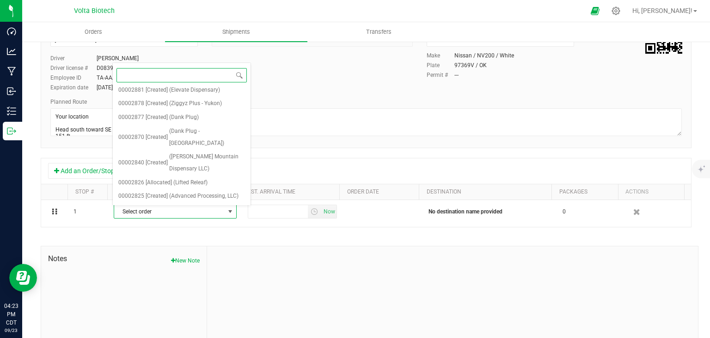
scroll to position [0, 0]
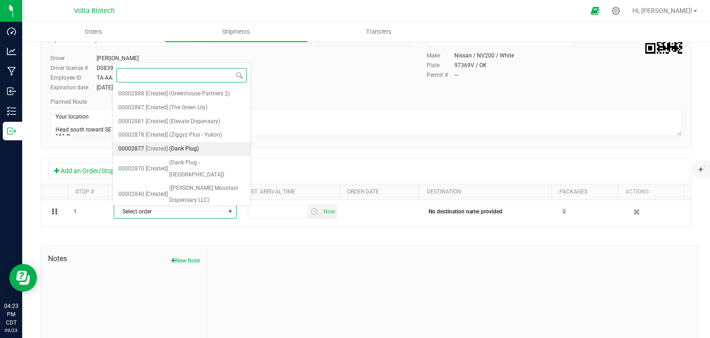
click at [209, 143] on li "00002877 [Created] (Dank Plug)" at bounding box center [182, 149] width 138 height 14
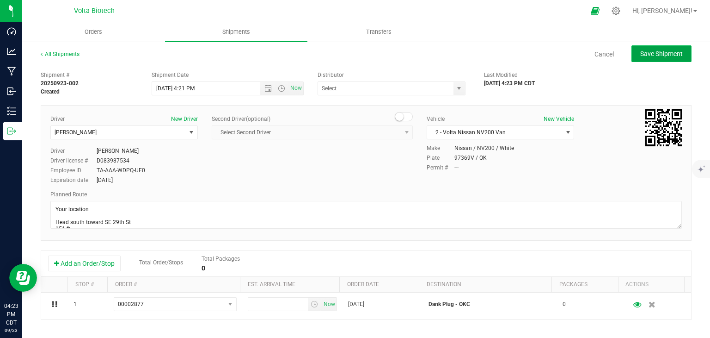
click at [669, 50] on span "Save Shipment" at bounding box center [661, 53] width 43 height 7
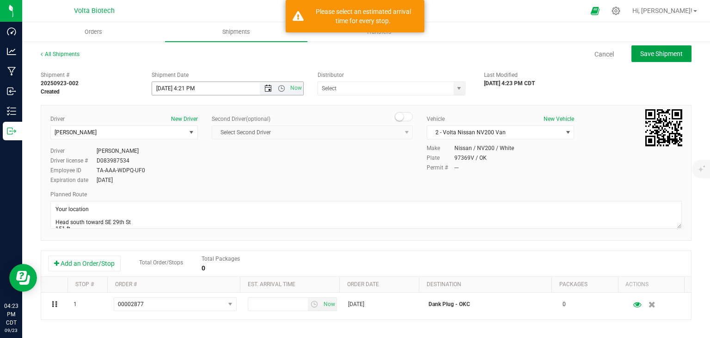
click at [264, 89] on span "Open the date view" at bounding box center [267, 88] width 7 height 7
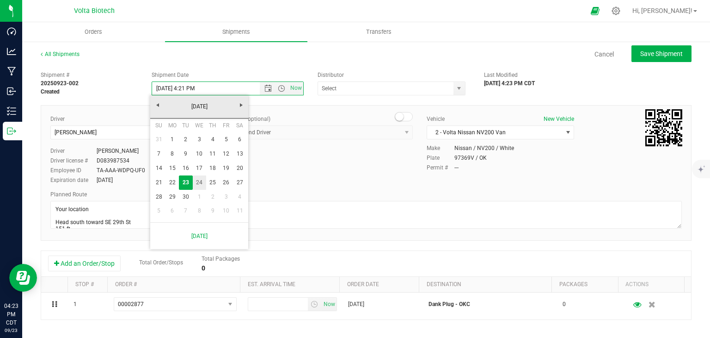
click at [198, 183] on link "24" at bounding box center [199, 182] width 13 height 14
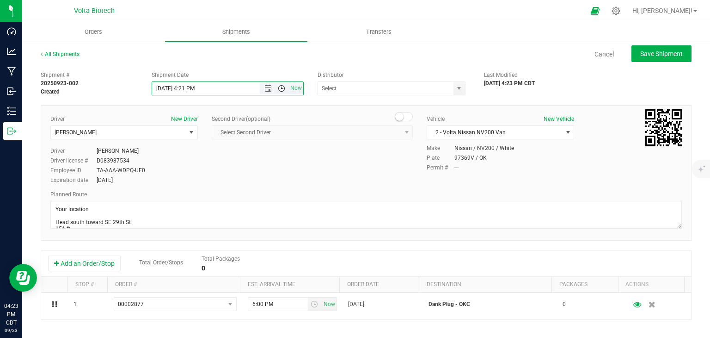
click at [280, 89] on span "Open the time view" at bounding box center [281, 88] width 7 height 7
click at [178, 147] on li "9:30 AM" at bounding box center [225, 144] width 149 height 12
click at [278, 91] on span "Open the time view" at bounding box center [281, 88] width 7 height 7
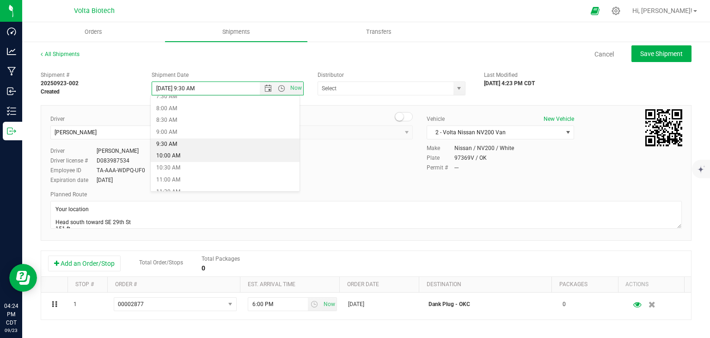
click at [220, 156] on li "10:00 AM" at bounding box center [225, 156] width 149 height 12
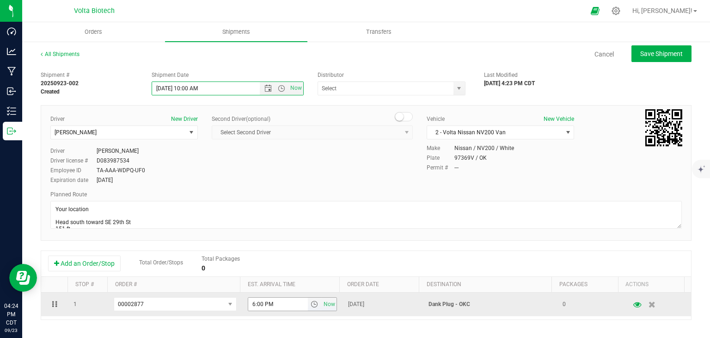
click at [311, 302] on span "select" at bounding box center [314, 303] width 7 height 7
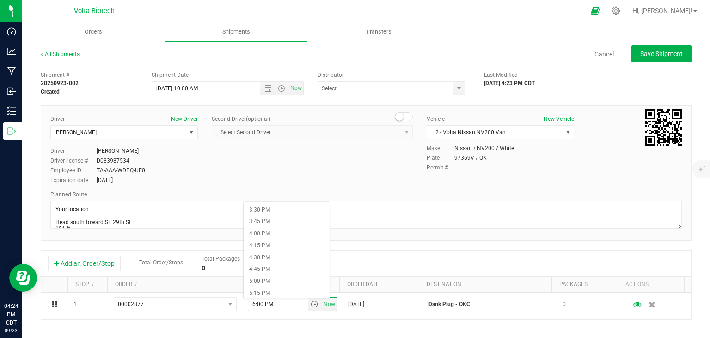
scroll to position [740, 0]
click at [289, 276] on li "5:00 PM" at bounding box center [287, 277] width 86 height 12
click at [649, 56] on span "Save Shipment" at bounding box center [661, 53] width 43 height 7
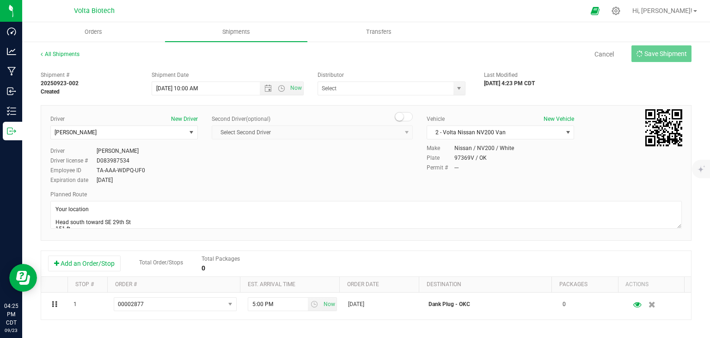
type input "[DATE] 3:00 PM"
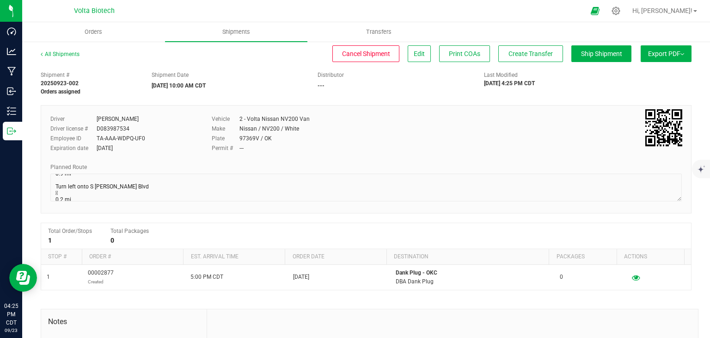
scroll to position [129, 0]
click at [71, 54] on link "All Shipments" at bounding box center [60, 54] width 39 height 6
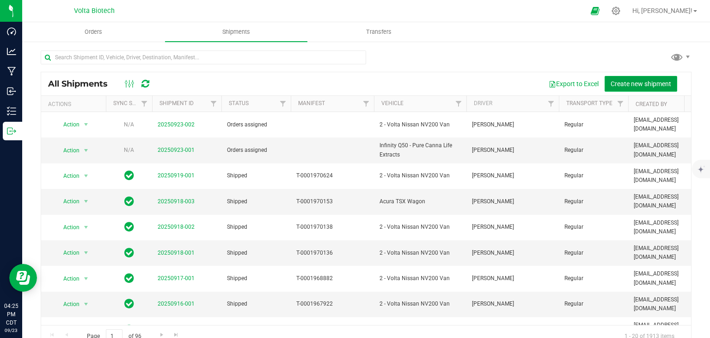
click at [624, 80] on span "Create new shipment" at bounding box center [641, 83] width 61 height 7
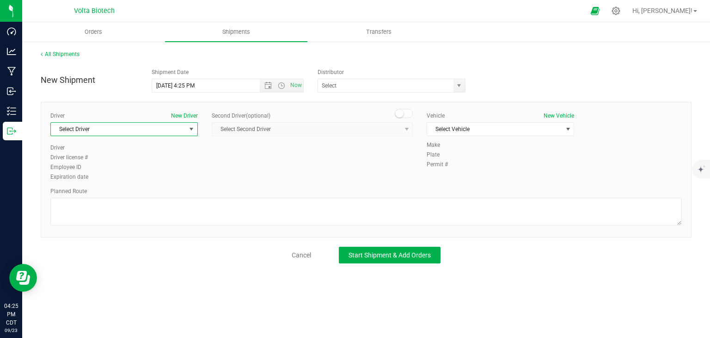
click at [173, 128] on span "Select Driver" at bounding box center [118, 129] width 135 height 13
click at [90, 167] on span "[PERSON_NAME]" at bounding box center [77, 167] width 42 height 12
type input "and"
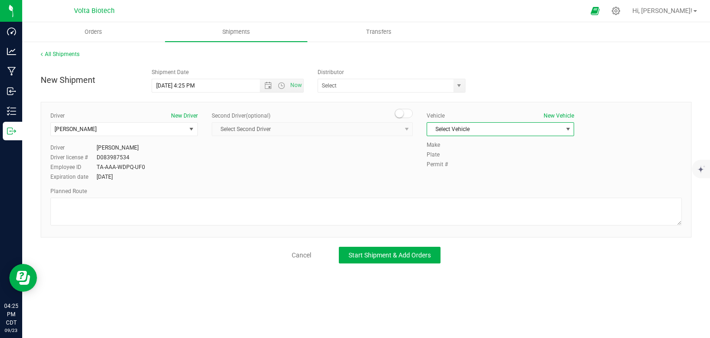
click at [481, 129] on span "Select Vehicle" at bounding box center [494, 129] width 135 height 13
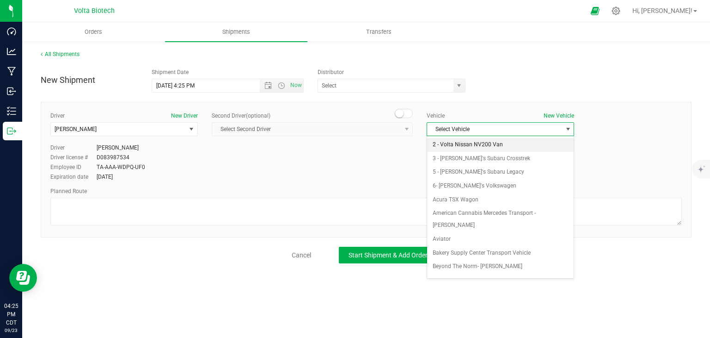
click at [480, 147] on li "2 - Volta Nissan NV200 Van" at bounding box center [500, 145] width 147 height 14
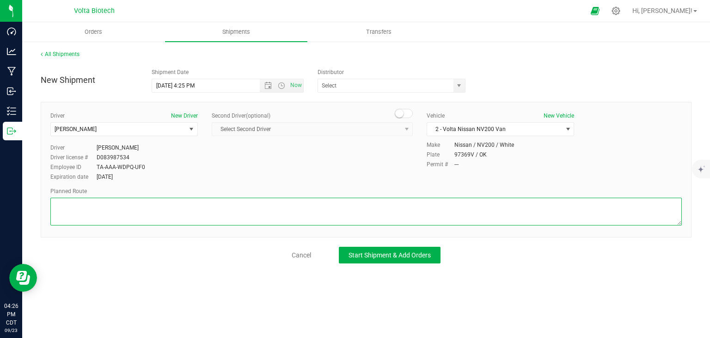
click at [332, 210] on textarea at bounding box center [366, 211] width 632 height 28
paste textarea "Your location  Get on I-40 W from SE [GEOGRAPHIC_DATA][PERSON_NAME] 7 min (2.8…"
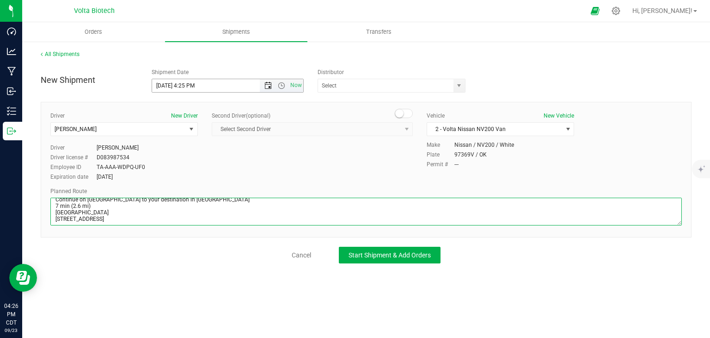
click at [271, 84] on span "Open the date view" at bounding box center [267, 85] width 7 height 7
type textarea "Your location  Get on I-40 W from SE [GEOGRAPHIC_DATA][PERSON_NAME] 7 min (2.8…"
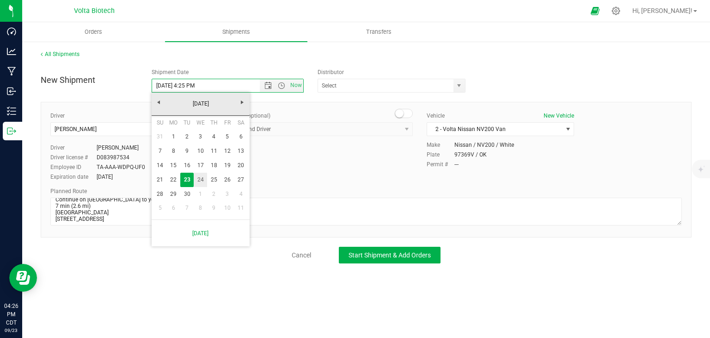
click at [203, 175] on link "24" at bounding box center [200, 179] width 13 height 14
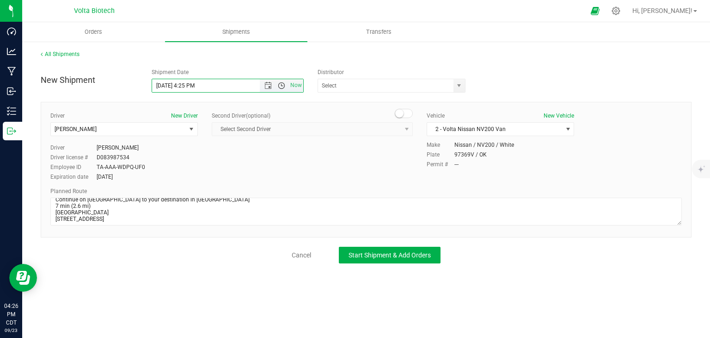
click at [283, 84] on span "Open the time view" at bounding box center [281, 85] width 7 height 7
click at [183, 151] on li "10:00 AM" at bounding box center [227, 153] width 151 height 12
type input "[DATE] 10:00 AM"
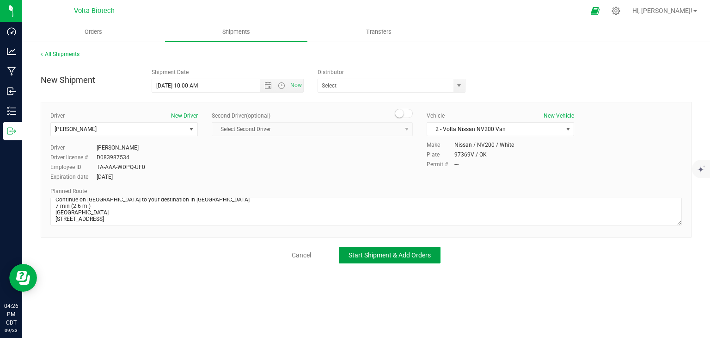
click at [404, 254] on span "Start Shipment & Add Orders" at bounding box center [390, 254] width 82 height 7
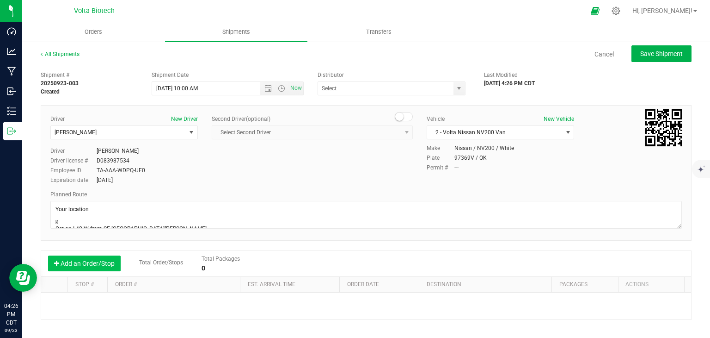
click at [104, 261] on button "Add an Order/Stop" at bounding box center [84, 263] width 73 height 16
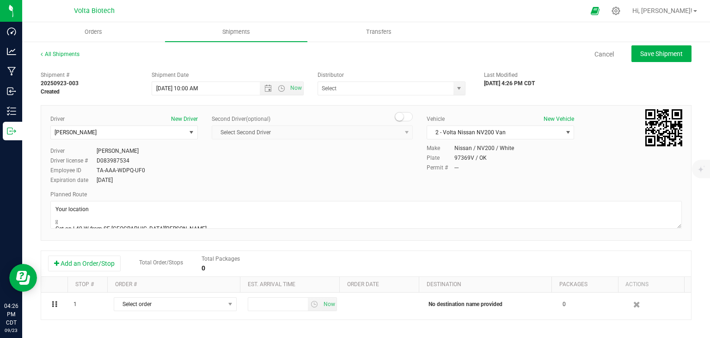
scroll to position [92, 0]
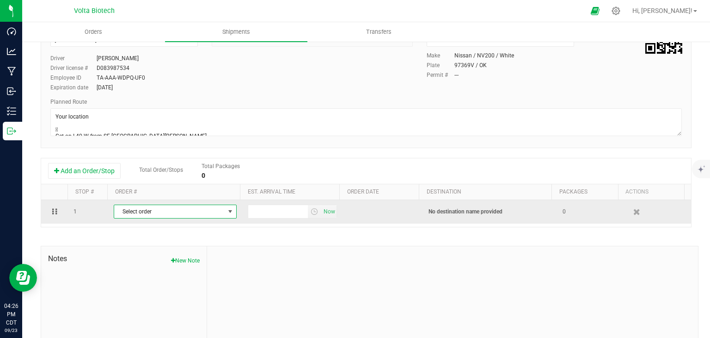
click at [227, 212] on span "select" at bounding box center [230, 211] width 7 height 7
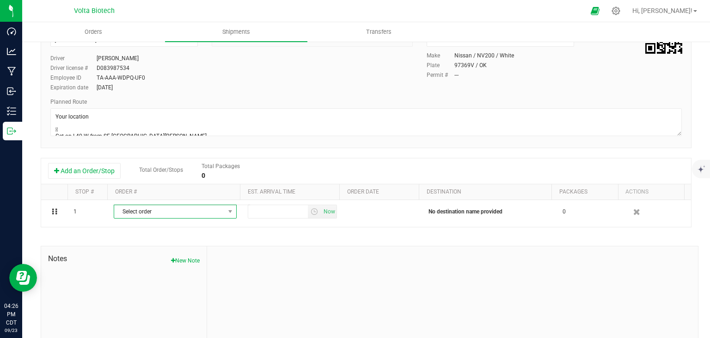
click at [229, 248] on div at bounding box center [452, 308] width 491 height 124
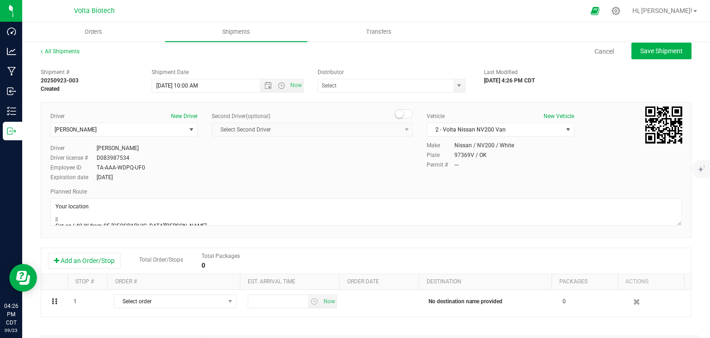
scroll to position [0, 0]
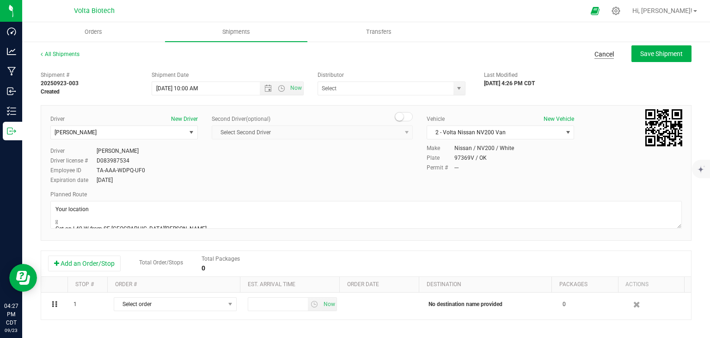
click at [598, 57] on link "Cancel" at bounding box center [604, 53] width 19 height 9
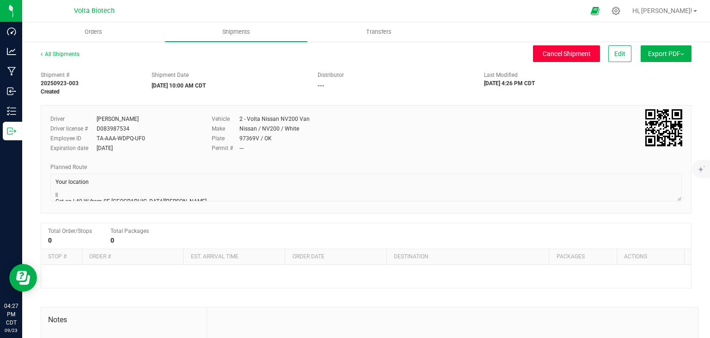
click at [573, 58] on button "Cancel Shipment" at bounding box center [566, 53] width 67 height 17
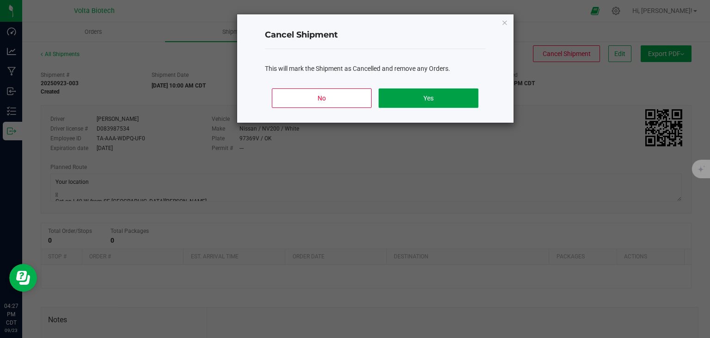
click at [467, 91] on button "Yes" at bounding box center [428, 97] width 99 height 19
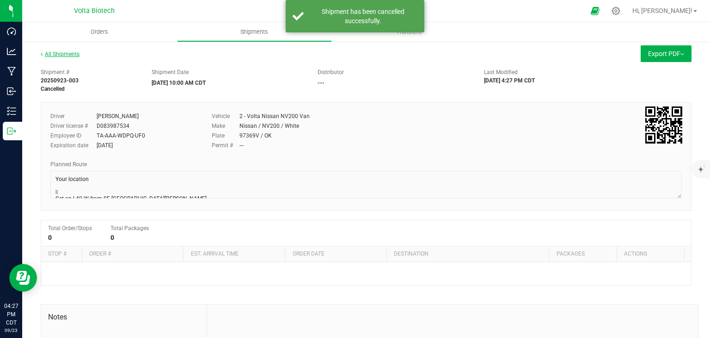
click at [71, 52] on link "All Shipments" at bounding box center [60, 54] width 39 height 6
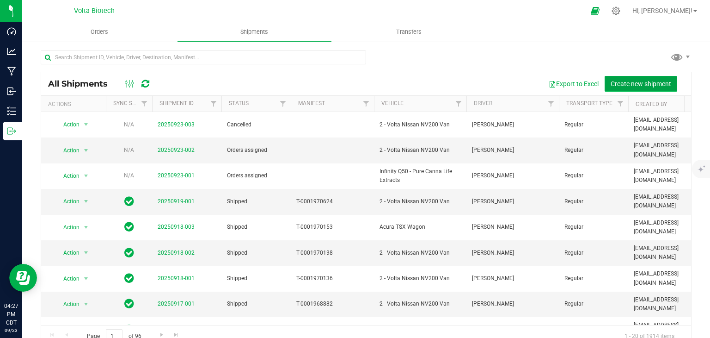
click at [625, 86] on span "Create new shipment" at bounding box center [641, 83] width 61 height 7
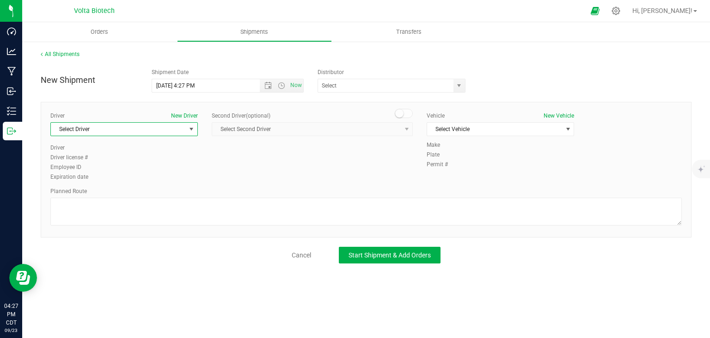
click at [189, 131] on span "select" at bounding box center [191, 128] width 7 height 7
click at [173, 164] on li "[PERSON_NAME]" at bounding box center [124, 167] width 147 height 14
type input "andr"
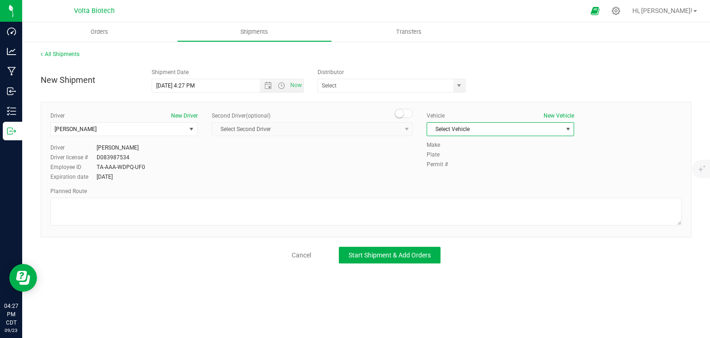
click at [516, 126] on span "Select Vehicle" at bounding box center [494, 129] width 135 height 13
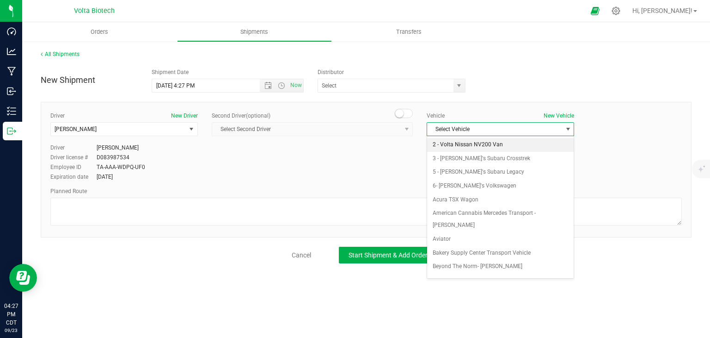
click at [485, 145] on li "2 - Volta Nissan NV200 Van" at bounding box center [500, 145] width 147 height 14
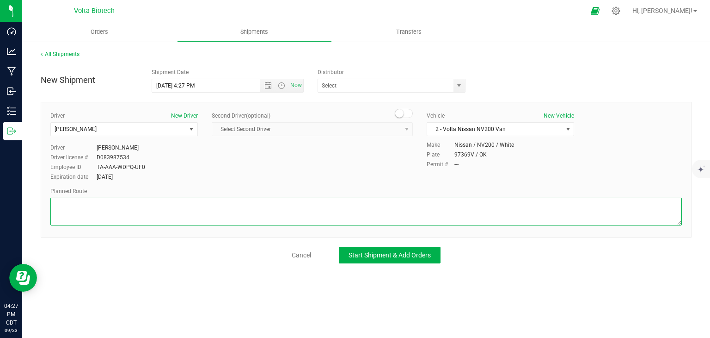
click at [257, 210] on textarea at bounding box center [366, 211] width 632 height 28
paste textarea "Your location  Get on I-40 W from SE [GEOGRAPHIC_DATA][PERSON_NAME] 7 min (2.8…"
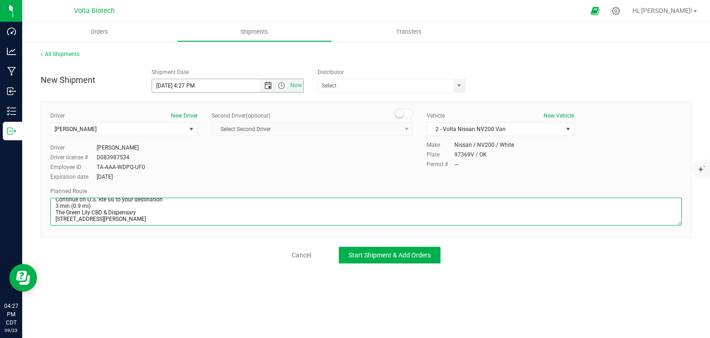
click at [269, 82] on span "Open the date view" at bounding box center [267, 85] width 7 height 7
type textarea "Your location  Get on I-40 W from SE [GEOGRAPHIC_DATA][PERSON_NAME] 7 min (2.8…"
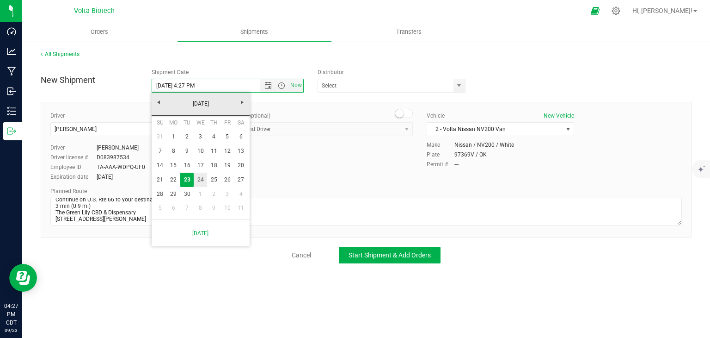
click at [202, 176] on link "24" at bounding box center [200, 179] width 13 height 14
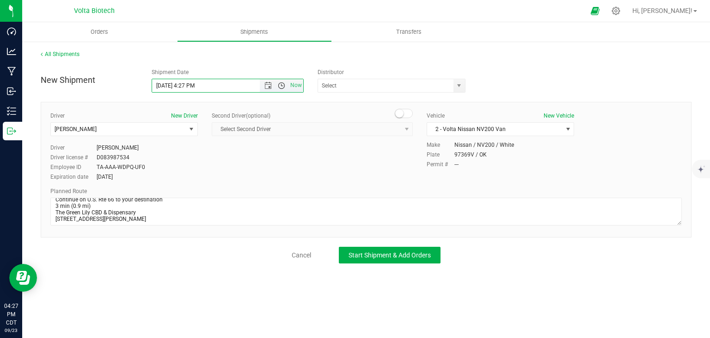
click at [282, 84] on span "Open the time view" at bounding box center [281, 85] width 7 height 7
click at [194, 107] on li "10:00 AM" at bounding box center [227, 107] width 151 height 12
type input "[DATE] 10:00 AM"
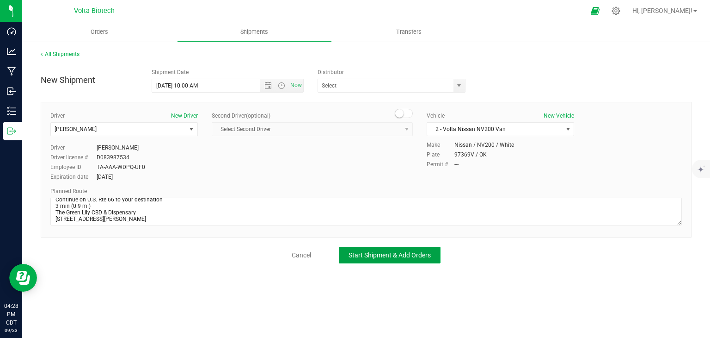
click at [404, 254] on span "Start Shipment & Add Orders" at bounding box center [390, 254] width 82 height 7
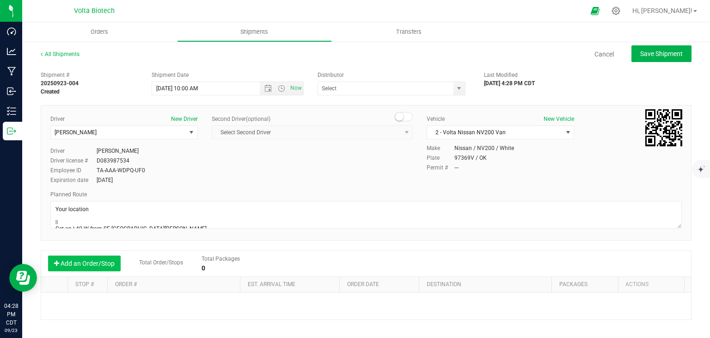
click at [87, 270] on button "Add an Order/Stop" at bounding box center [84, 263] width 73 height 16
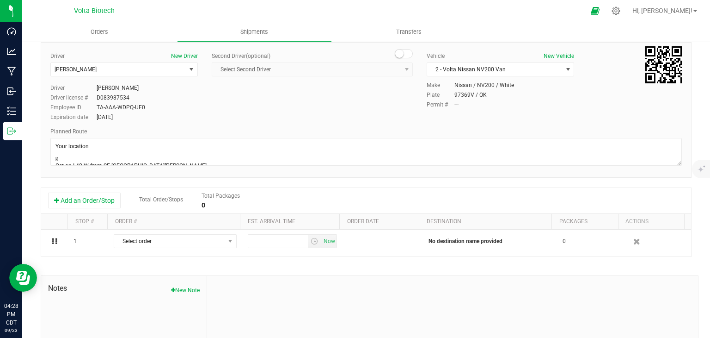
scroll to position [135, 0]
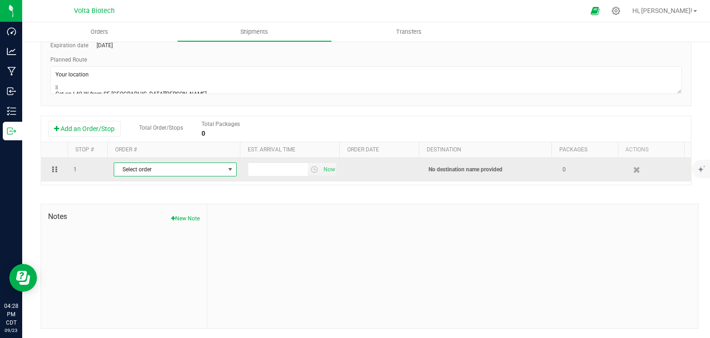
click at [212, 169] on span "Select order" at bounding box center [169, 169] width 111 height 13
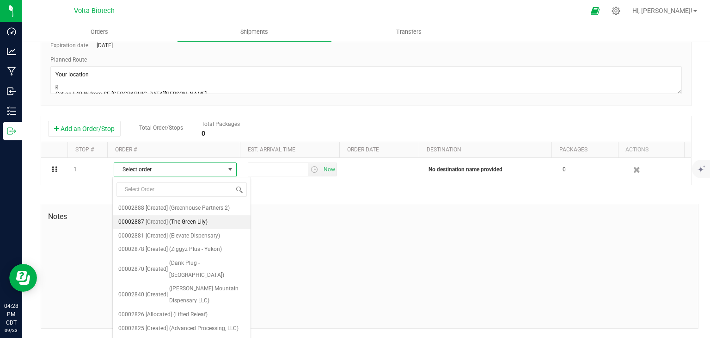
click at [205, 221] on span "(The Green Lily)" at bounding box center [188, 222] width 38 height 12
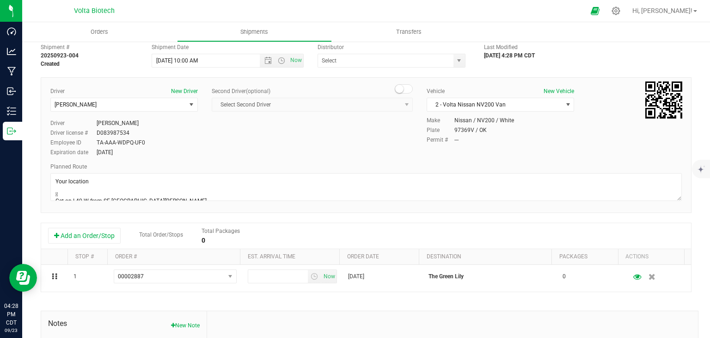
scroll to position [0, 0]
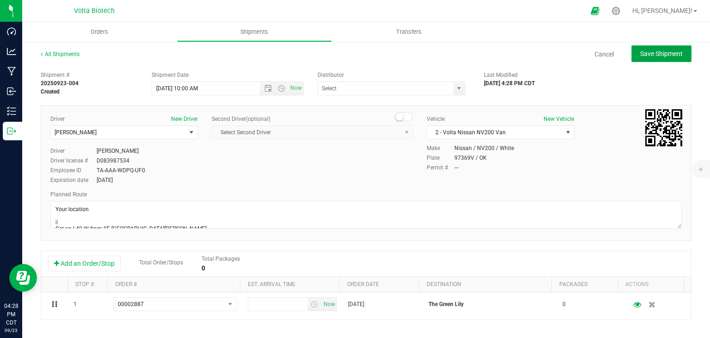
click at [640, 55] on span "Save Shipment" at bounding box center [661, 53] width 43 height 7
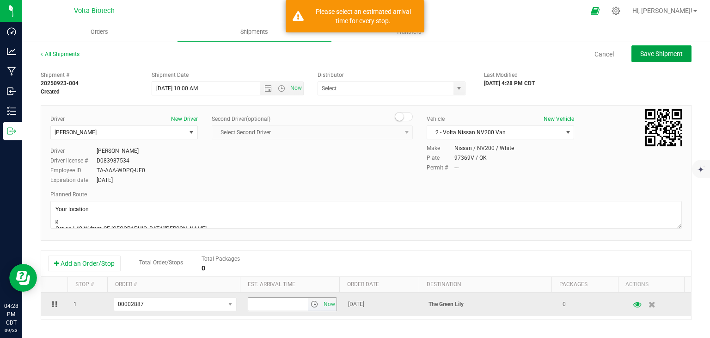
click at [311, 302] on span "select" at bounding box center [314, 303] width 7 height 7
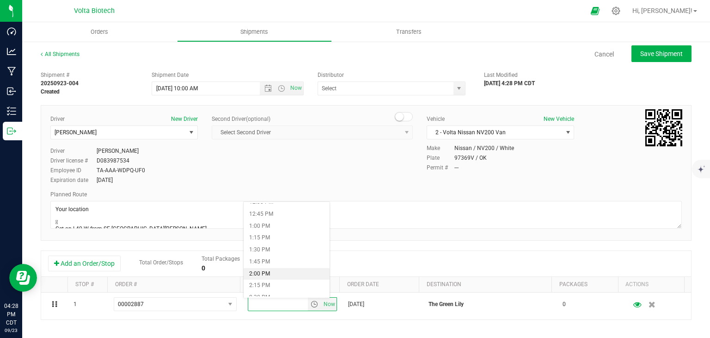
scroll to position [694, 0]
click at [288, 276] on li "4:00 PM" at bounding box center [287, 276] width 86 height 12
click at [653, 50] on span "Save Shipment" at bounding box center [661, 53] width 43 height 7
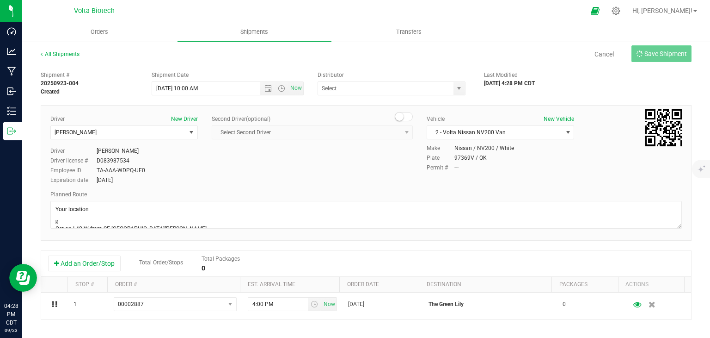
type input "[DATE] 3:00 PM"
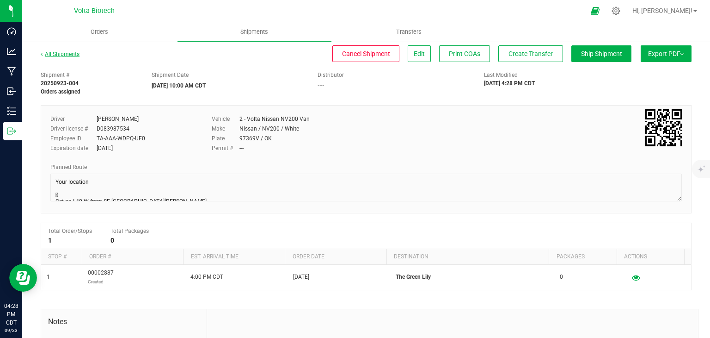
click at [55, 53] on link "All Shipments" at bounding box center [60, 54] width 39 height 6
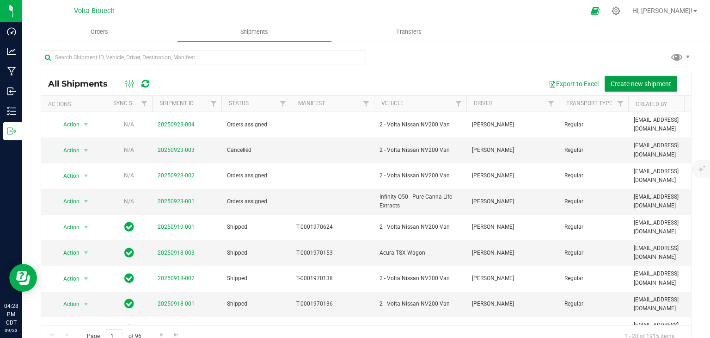
click at [631, 86] on span "Create new shipment" at bounding box center [641, 83] width 61 height 7
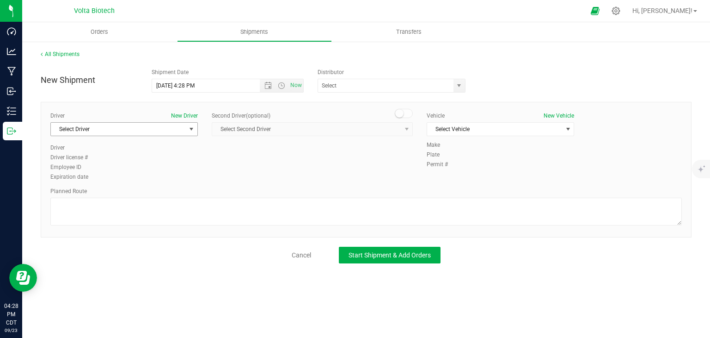
click at [178, 129] on span "Select Driver" at bounding box center [118, 129] width 135 height 13
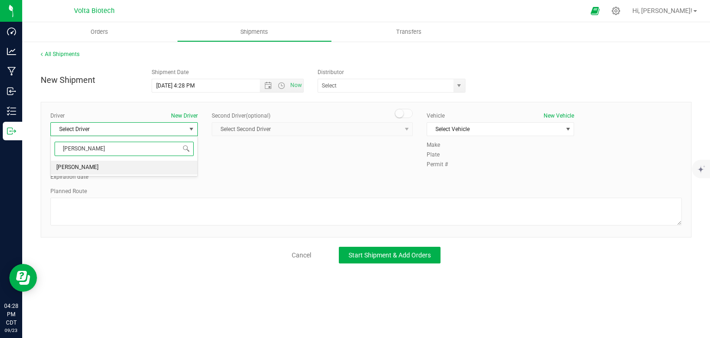
click at [159, 168] on li "[PERSON_NAME]" at bounding box center [124, 167] width 147 height 14
type input "[PERSON_NAME]"
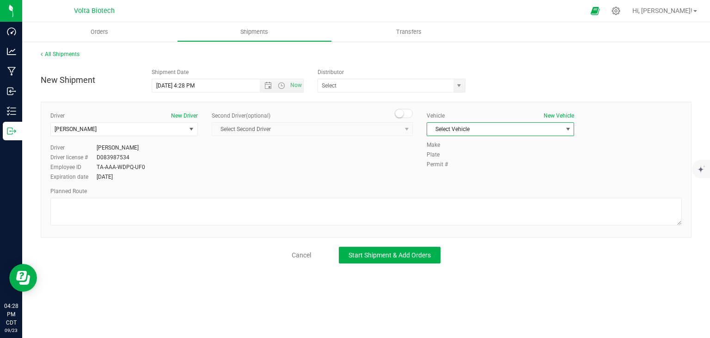
click at [558, 128] on span "Select Vehicle" at bounding box center [494, 129] width 135 height 13
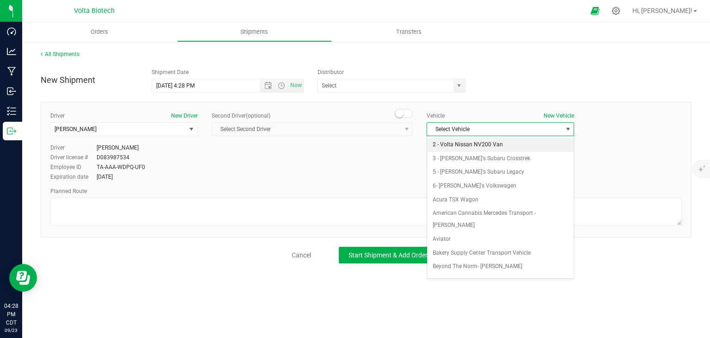
click at [490, 139] on li "2 - Volta Nissan NV200 Van" at bounding box center [500, 145] width 147 height 14
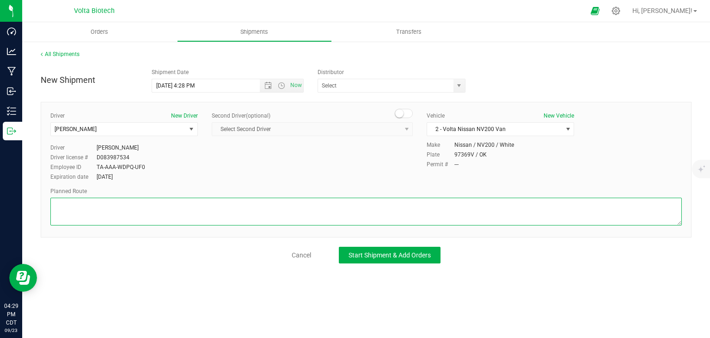
click at [296, 210] on textarea at bounding box center [366, 211] width 632 height 28
paste textarea "Your location  Get on I-40 W from SE [GEOGRAPHIC_DATA][PERSON_NAME] 7 min (2.8…"
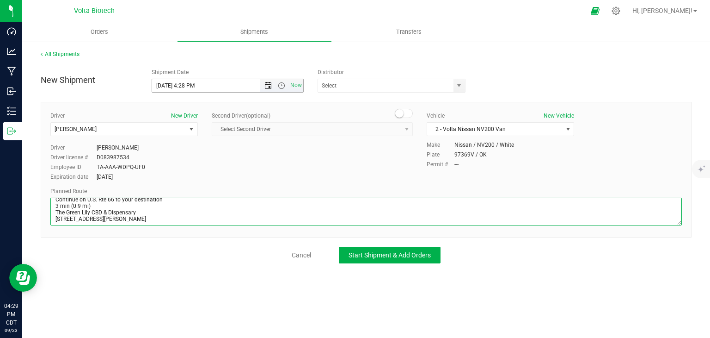
click at [269, 87] on span "Open the date view" at bounding box center [267, 85] width 7 height 7
type textarea "Your location  Get on I-40 W from SE [GEOGRAPHIC_DATA][PERSON_NAME] 7 min (2.8…"
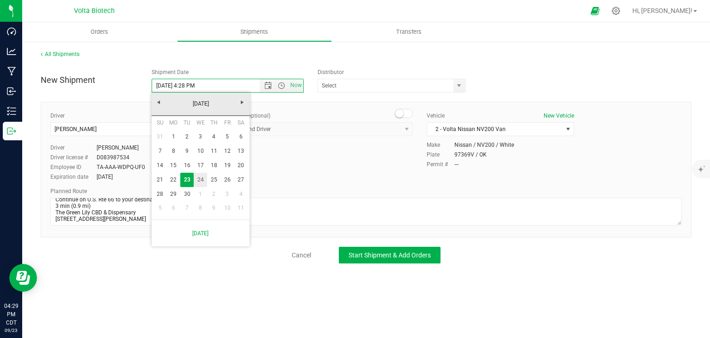
click at [206, 179] on link "24" at bounding box center [200, 179] width 13 height 14
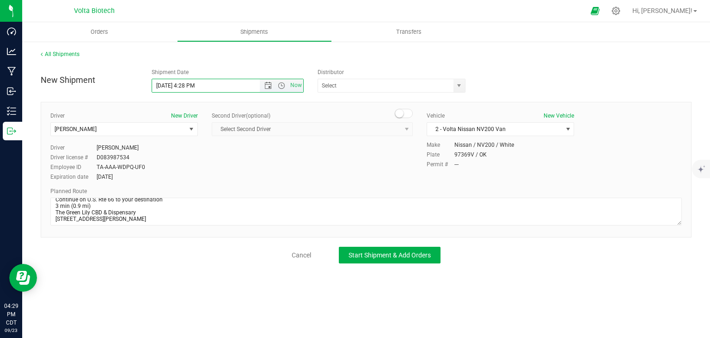
click at [283, 80] on span "Now" at bounding box center [281, 85] width 43 height 13
click at [281, 88] on span "Open the time view" at bounding box center [281, 85] width 7 height 7
click at [191, 154] on li "10:00 AM" at bounding box center [227, 153] width 151 height 12
type input "[DATE] 10:00 AM"
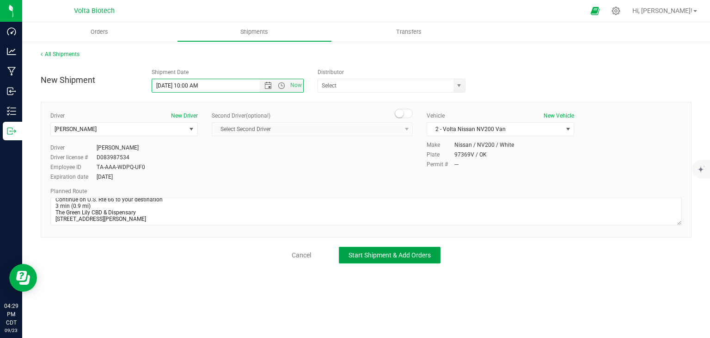
click at [379, 255] on span "Start Shipment & Add Orders" at bounding box center [390, 254] width 82 height 7
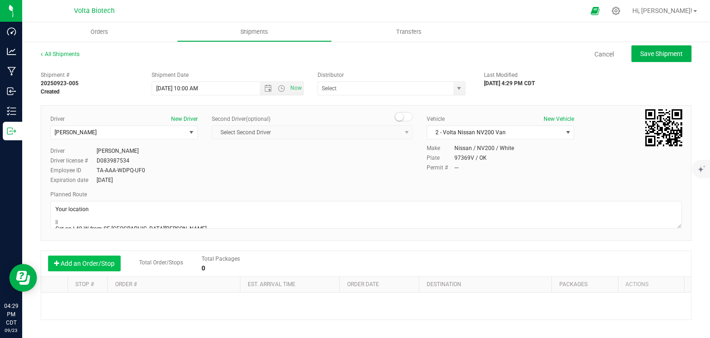
click at [91, 263] on button "Add an Order/Stop" at bounding box center [84, 263] width 73 height 16
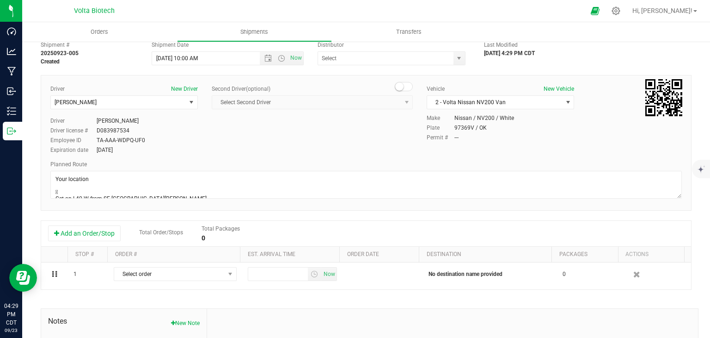
scroll to position [46, 0]
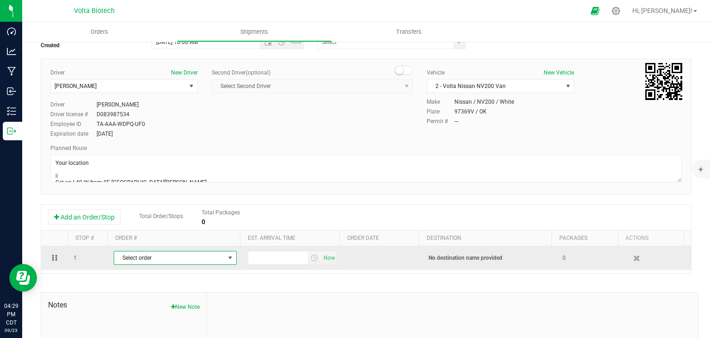
click at [209, 260] on span "Select order" at bounding box center [169, 257] width 111 height 13
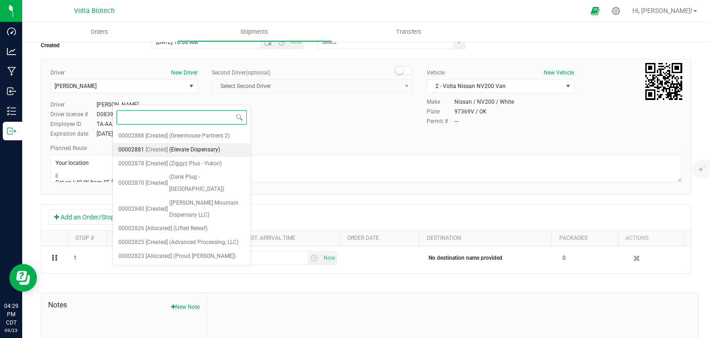
click at [211, 150] on span "(Elevate Dispensary)" at bounding box center [194, 150] width 51 height 12
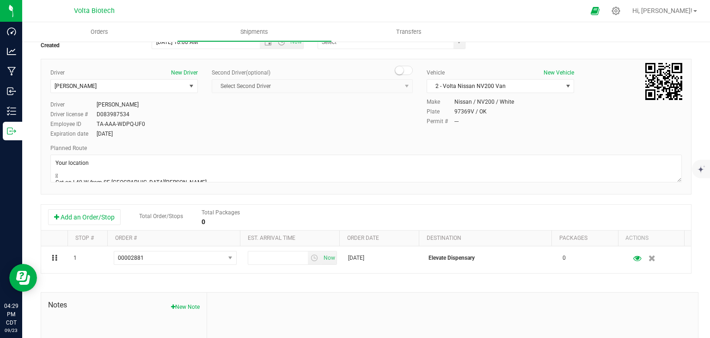
scroll to position [0, 0]
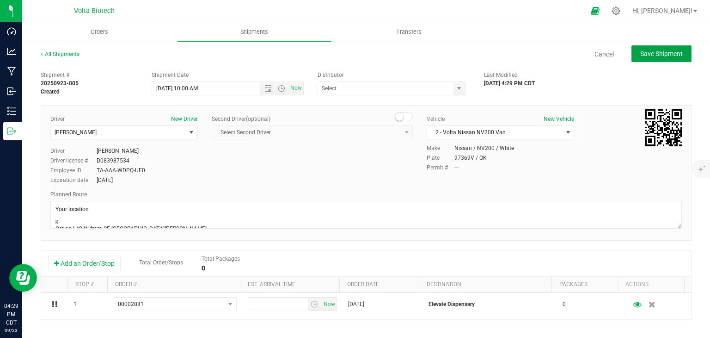
click at [645, 56] on span "Save Shipment" at bounding box center [661, 53] width 43 height 7
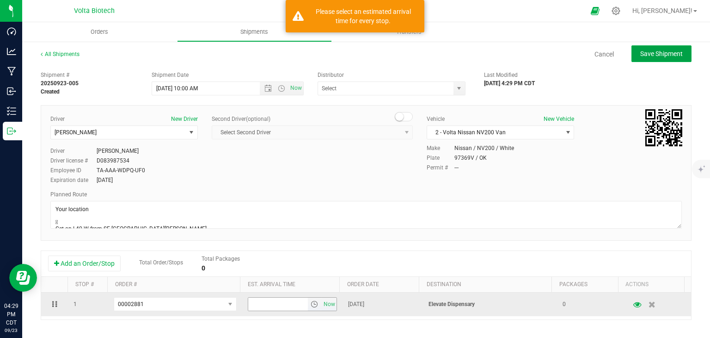
click at [311, 304] on span "select" at bounding box center [314, 303] width 7 height 7
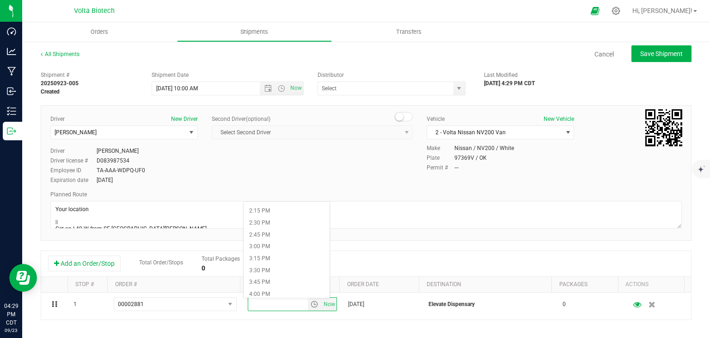
scroll to position [740, 0]
click at [276, 280] on li "5:00 PM" at bounding box center [287, 277] width 86 height 12
click at [648, 50] on span "Save Shipment" at bounding box center [661, 53] width 43 height 7
type input "[DATE] 3:00 PM"
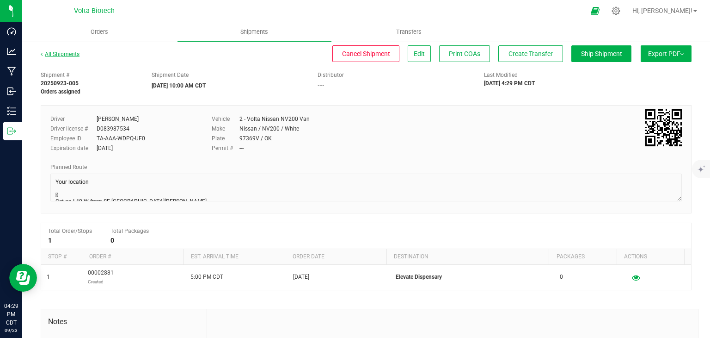
click at [67, 54] on link "All Shipments" at bounding box center [60, 54] width 39 height 6
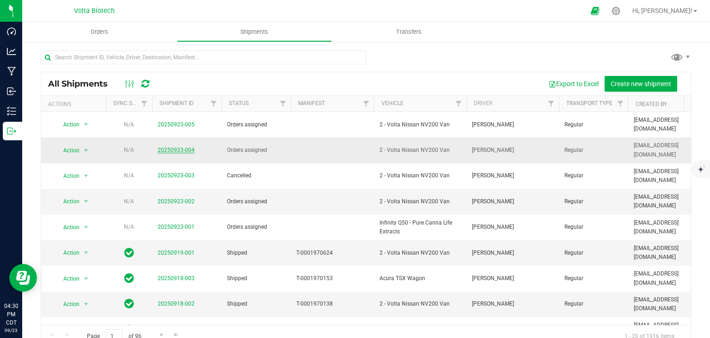
click at [172, 147] on link "20250923-004" at bounding box center [176, 150] width 37 height 6
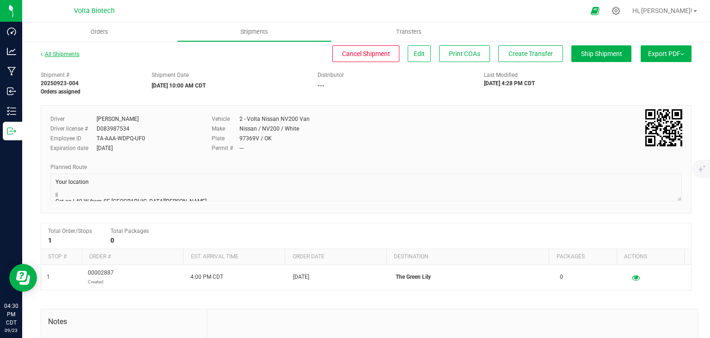
click at [63, 55] on link "All Shipments" at bounding box center [60, 54] width 39 height 6
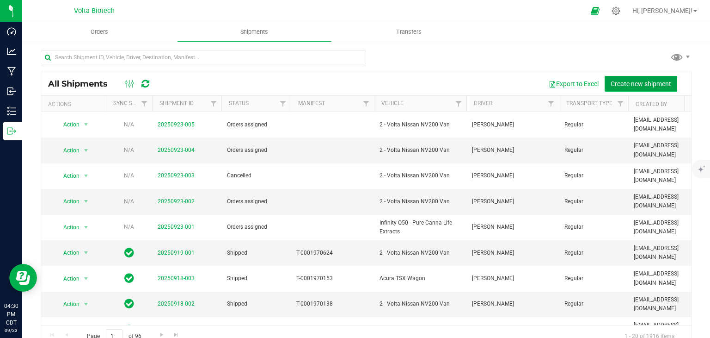
click at [629, 86] on span "Create new shipment" at bounding box center [641, 83] width 61 height 7
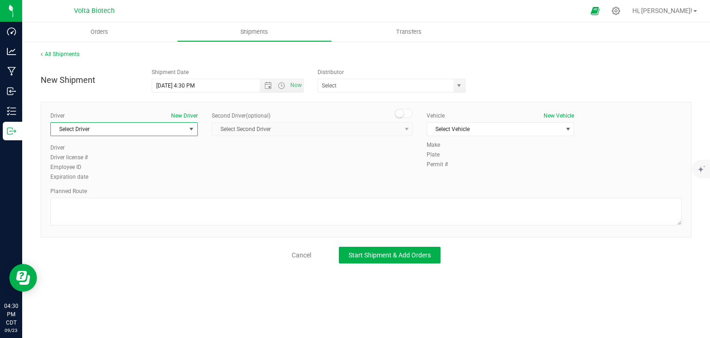
click at [193, 126] on span "select" at bounding box center [191, 128] width 7 height 7
click at [174, 168] on li "[PERSON_NAME]" at bounding box center [124, 167] width 147 height 14
type input "and"
click at [561, 128] on span "Select Vehicle" at bounding box center [494, 129] width 135 height 13
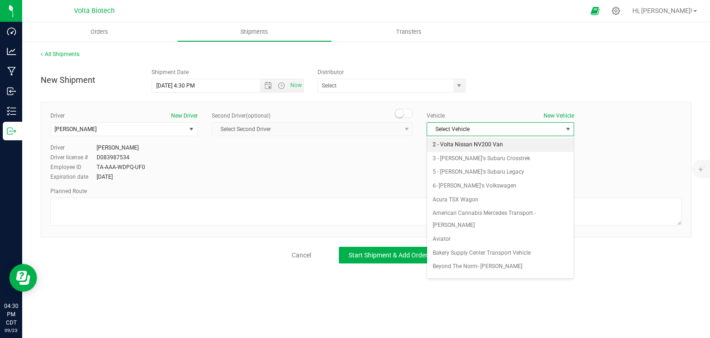
click at [482, 145] on li "2 - Volta Nissan NV200 Van" at bounding box center [500, 145] width 147 height 14
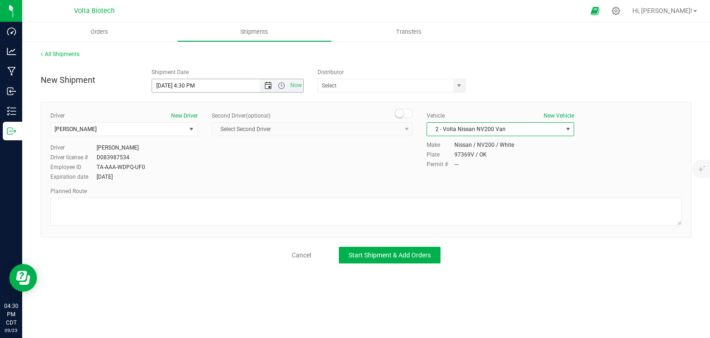
click at [269, 84] on span "Open the date view" at bounding box center [267, 85] width 7 height 7
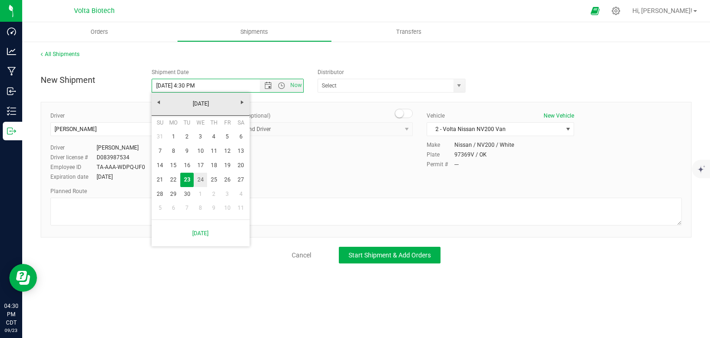
click at [200, 179] on link "24" at bounding box center [200, 179] width 13 height 14
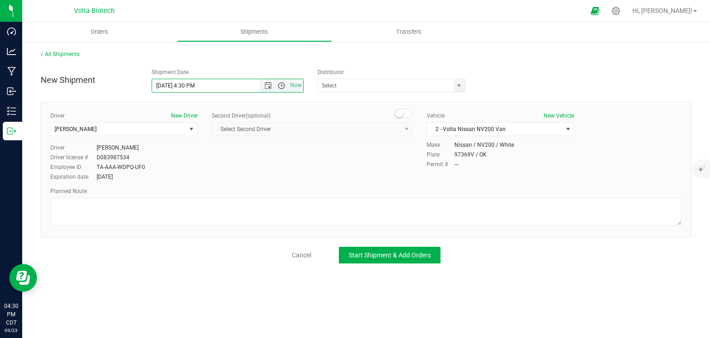
click at [282, 82] on span "Open the time view" at bounding box center [281, 85] width 7 height 7
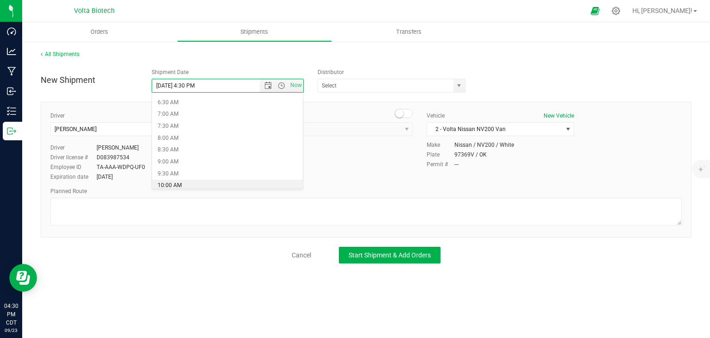
click at [221, 180] on li "10:00 AM" at bounding box center [227, 185] width 151 height 12
type input "[DATE] 10:00 AM"
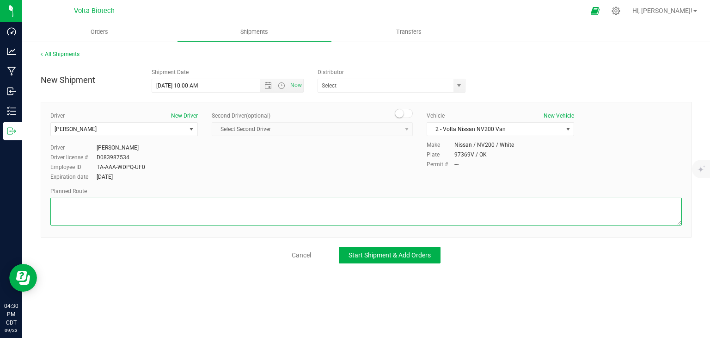
drag, startPoint x: 294, startPoint y: 212, endPoint x: 318, endPoint y: 189, distance: 33.0
click at [295, 212] on textarea at bounding box center [366, 211] width 632 height 28
click at [304, 209] on textarea at bounding box center [366, 211] width 632 height 28
paste textarea "Your location  Get on I-40 W from SE [GEOGRAPHIC_DATA][PERSON_NAME] 7 min (2.8…"
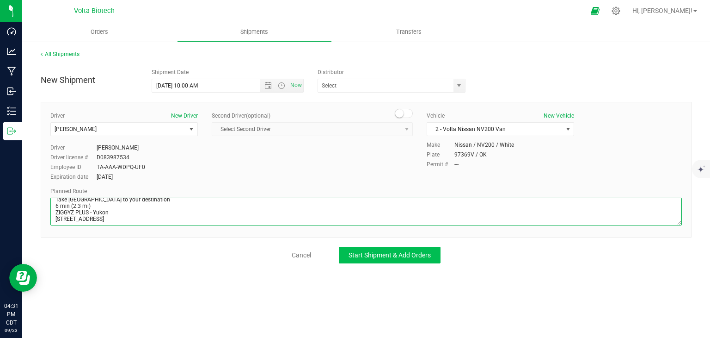
type textarea "Your location  Get on I-40 W from SE [GEOGRAPHIC_DATA][PERSON_NAME] 7 min (2.8…"
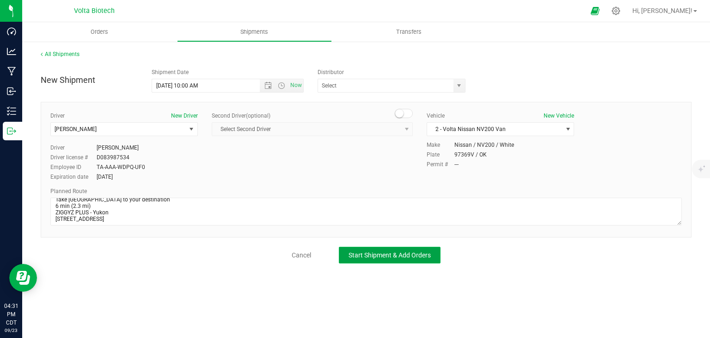
click at [408, 253] on span "Start Shipment & Add Orders" at bounding box center [390, 254] width 82 height 7
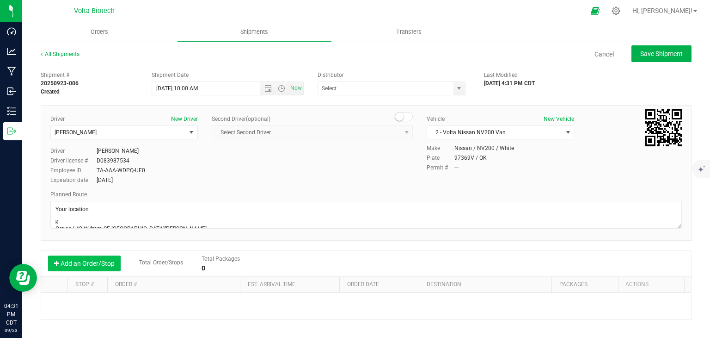
click at [105, 264] on button "Add an Order/Stop" at bounding box center [84, 263] width 73 height 16
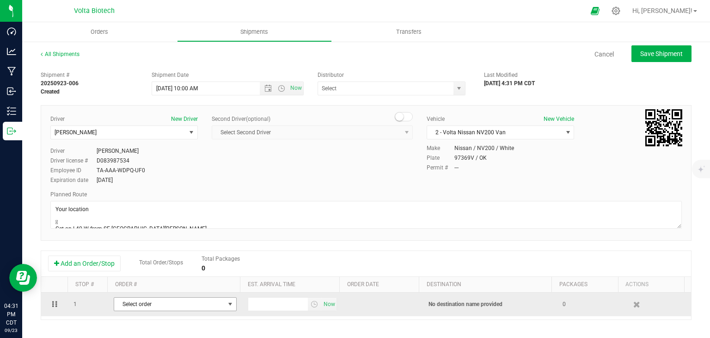
click at [198, 303] on span "Select order" at bounding box center [169, 303] width 111 height 13
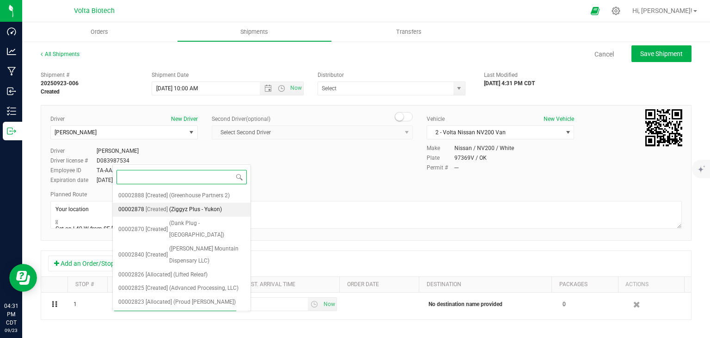
click at [219, 203] on li "00002878 [Created] (Ziggyz Plus - Yukon)" at bounding box center [182, 210] width 138 height 14
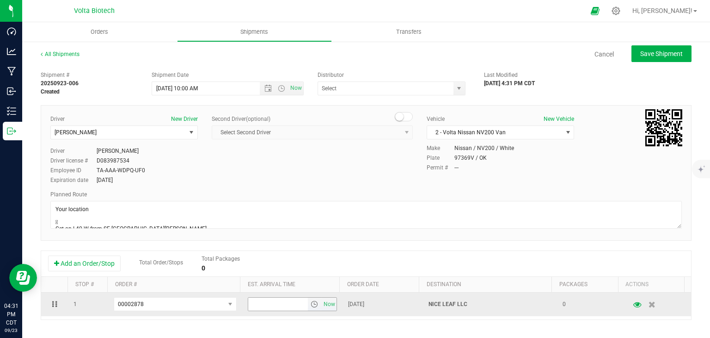
click at [311, 304] on span "select" at bounding box center [314, 303] width 7 height 7
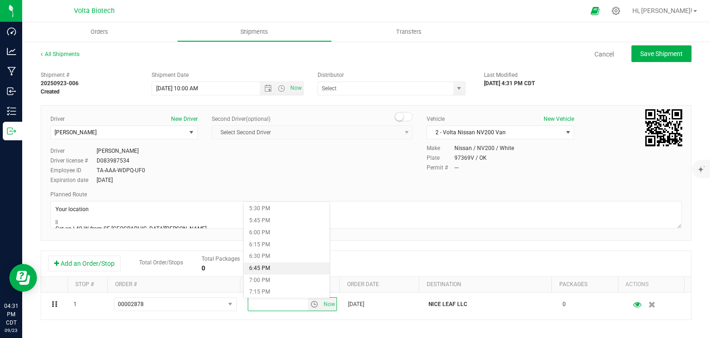
scroll to position [786, 0]
click at [279, 254] on li "5:30 PM" at bounding box center [287, 255] width 86 height 12
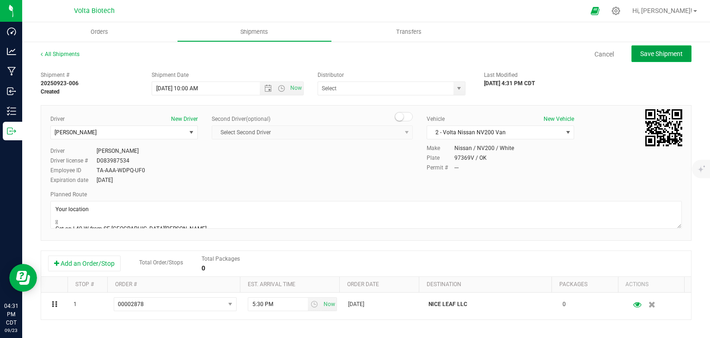
click at [642, 52] on span "Save Shipment" at bounding box center [661, 53] width 43 height 7
type input "[DATE] 3:00 PM"
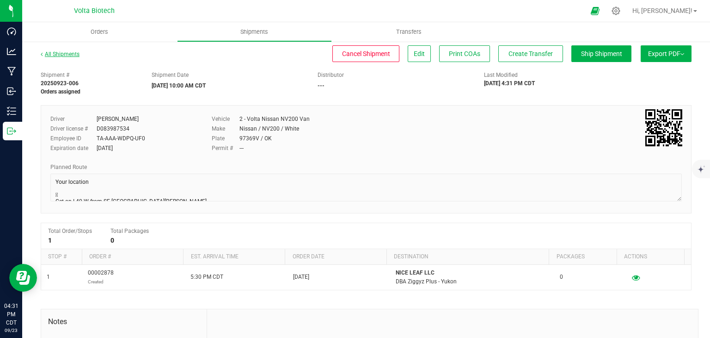
click at [50, 57] on link "All Shipments" at bounding box center [60, 54] width 39 height 6
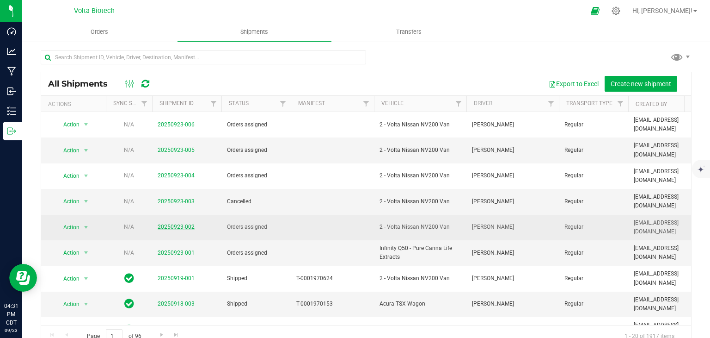
click at [176, 223] on link "20250923-002" at bounding box center [176, 226] width 37 height 6
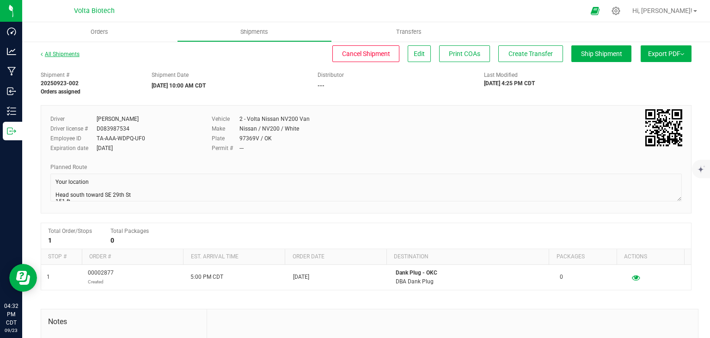
click at [55, 56] on link "All Shipments" at bounding box center [60, 54] width 39 height 6
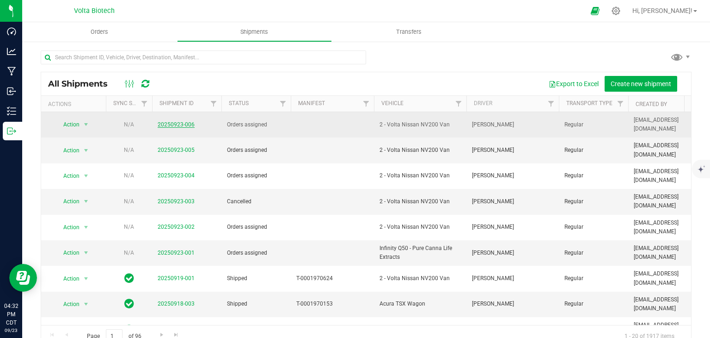
click at [172, 121] on link "20250923-006" at bounding box center [176, 124] width 37 height 6
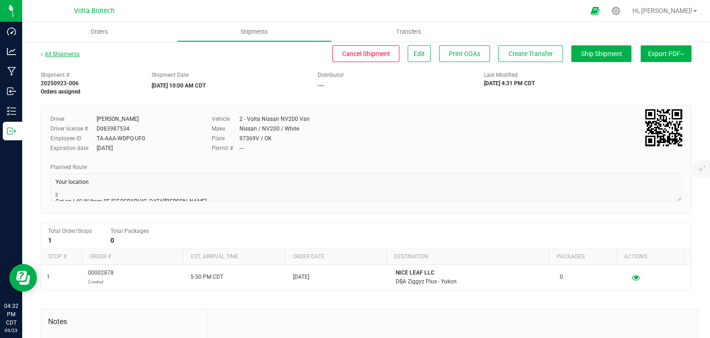
click at [59, 51] on link "All Shipments" at bounding box center [60, 54] width 39 height 6
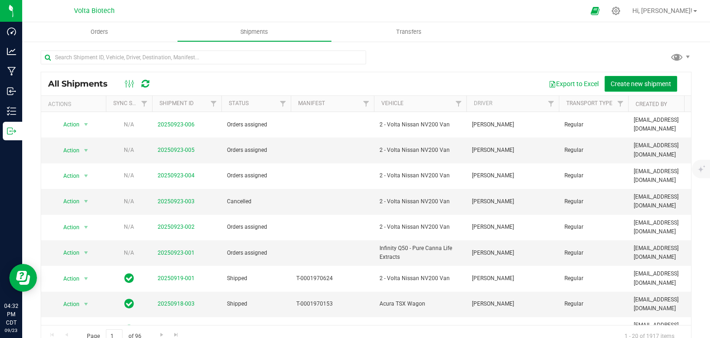
click at [623, 85] on span "Create new shipment" at bounding box center [641, 83] width 61 height 7
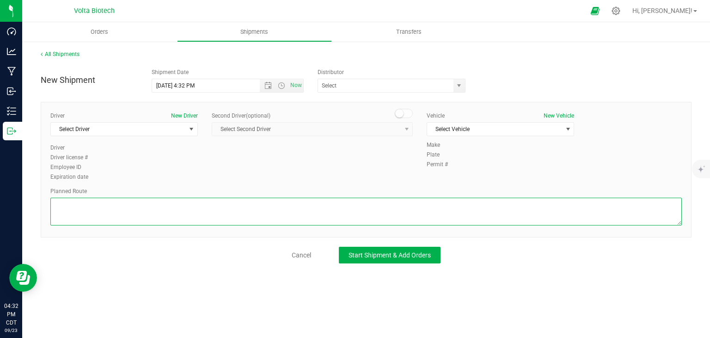
click at [133, 205] on textarea at bounding box center [366, 211] width 632 height 28
paste textarea "Your location  Get on I-40 W from SE [GEOGRAPHIC_DATA][PERSON_NAME] 7 min (2.8…"
type textarea "Your location  Get on I-40 W from SE [GEOGRAPHIC_DATA][PERSON_NAME] 7 min (2.8…"
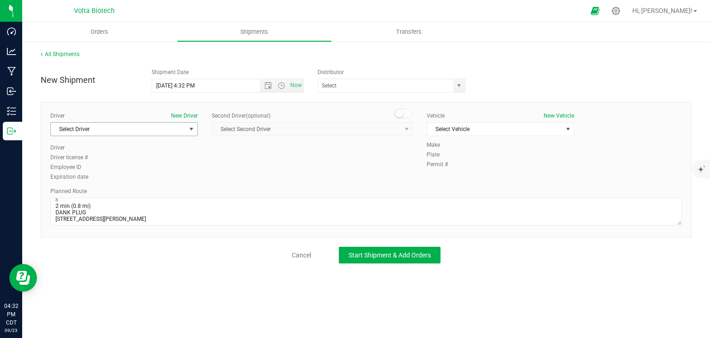
click at [132, 135] on span "Select Driver" at bounding box center [118, 129] width 135 height 13
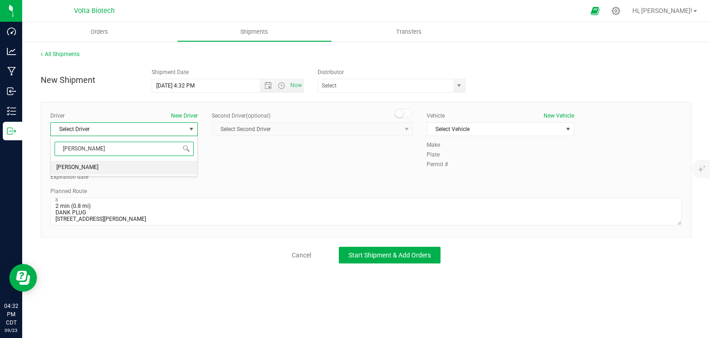
click at [110, 166] on li "[PERSON_NAME]" at bounding box center [124, 167] width 147 height 14
type input "[PERSON_NAME]"
click at [557, 124] on span "Select Vehicle" at bounding box center [494, 129] width 135 height 13
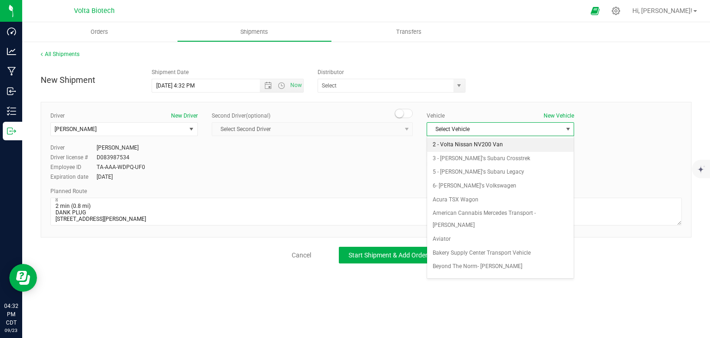
click at [524, 145] on li "2 - Volta Nissan NV200 Van" at bounding box center [500, 145] width 147 height 14
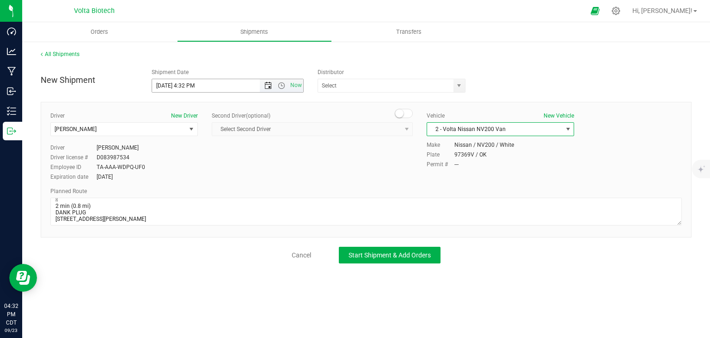
click at [267, 87] on span "Open the date view" at bounding box center [267, 85] width 7 height 7
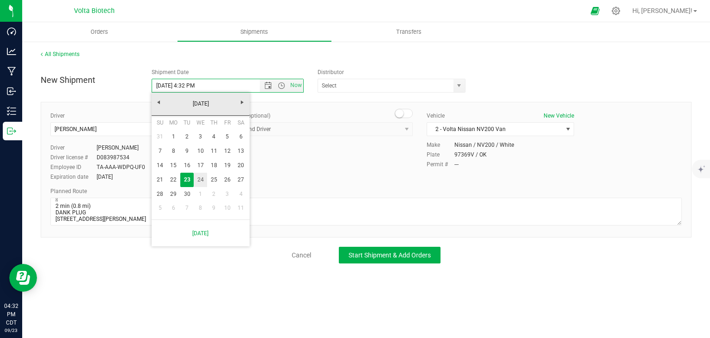
click at [200, 178] on link "24" at bounding box center [200, 179] width 13 height 14
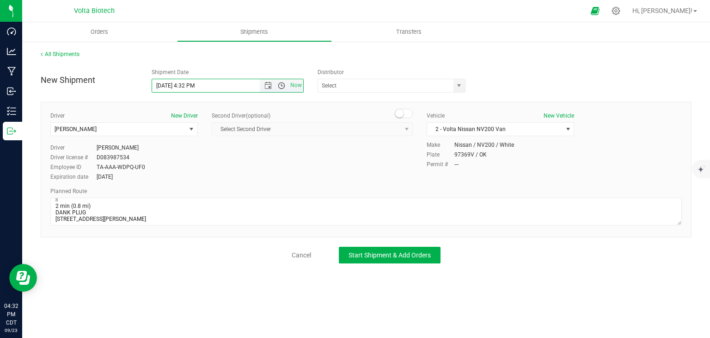
click at [284, 83] on span "Open the time view" at bounding box center [281, 85] width 7 height 7
click at [189, 155] on li "10:00 AM" at bounding box center [227, 153] width 151 height 12
type input "[DATE] 10:00 AM"
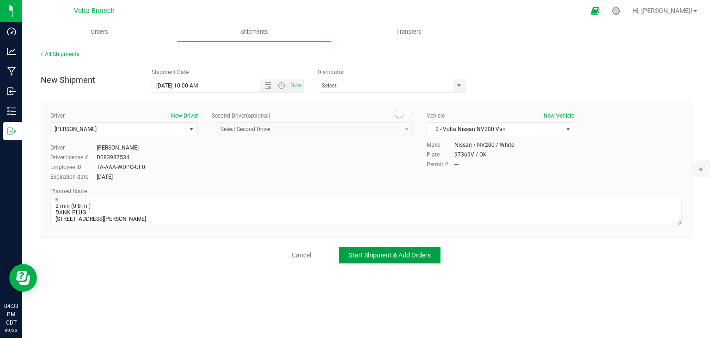
click at [406, 255] on span "Start Shipment & Add Orders" at bounding box center [390, 254] width 82 height 7
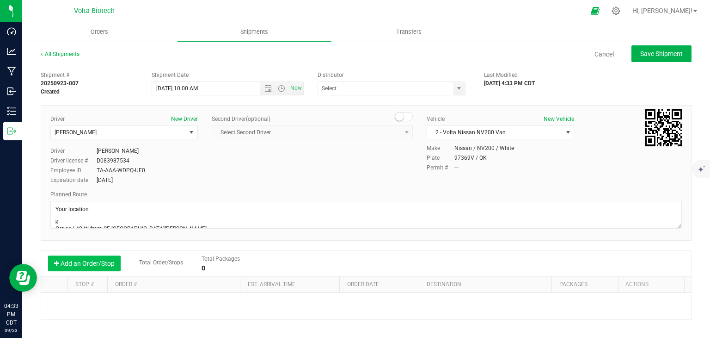
click at [89, 266] on button "Add an Order/Stop" at bounding box center [84, 263] width 73 height 16
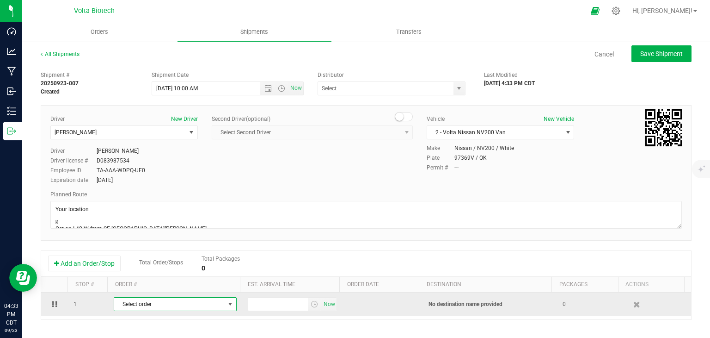
click at [212, 303] on span "Select order" at bounding box center [169, 303] width 111 height 13
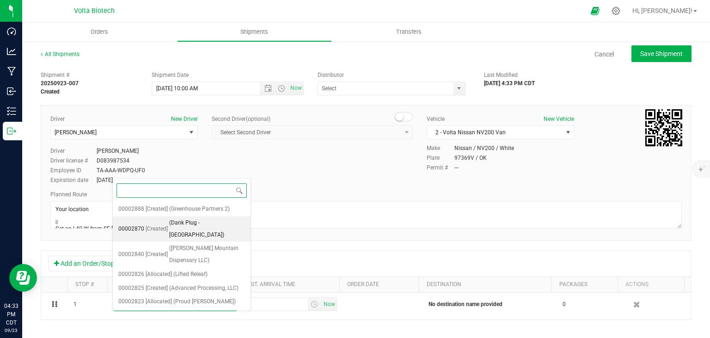
click at [208, 223] on span "(Dank Plug - [GEOGRAPHIC_DATA])" at bounding box center [207, 229] width 76 height 24
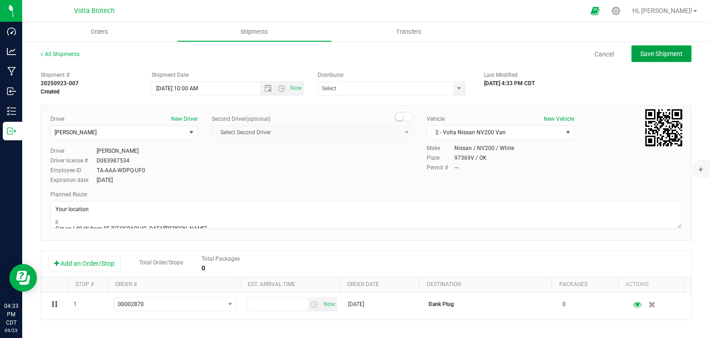
click at [669, 51] on span "Save Shipment" at bounding box center [661, 53] width 43 height 7
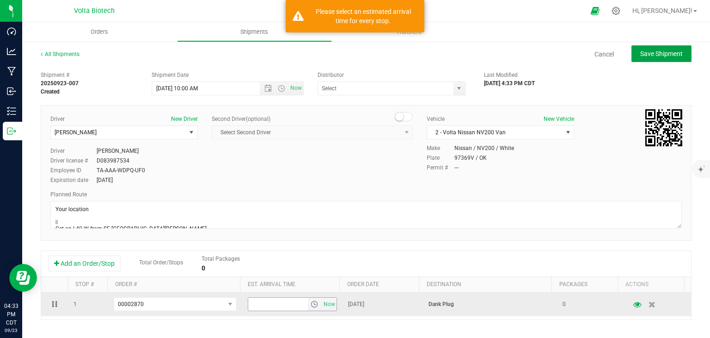
click at [311, 304] on span "select" at bounding box center [314, 303] width 7 height 7
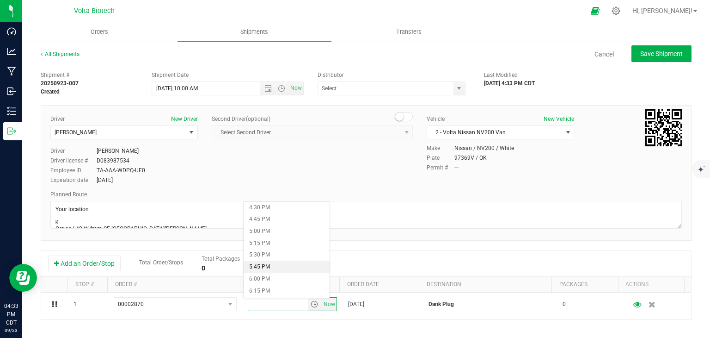
scroll to position [740, 0]
click at [285, 276] on li "5:00 PM" at bounding box center [287, 277] width 86 height 12
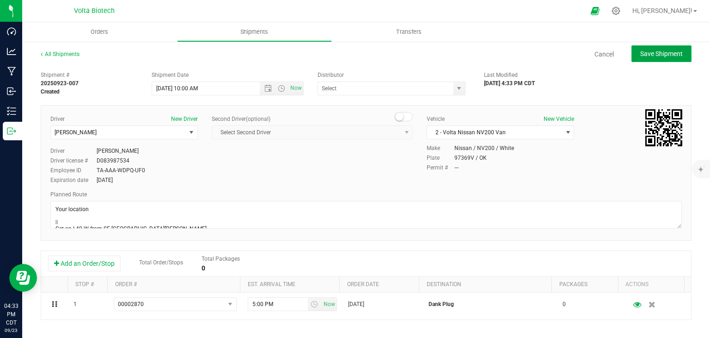
click at [662, 55] on span "Save Shipment" at bounding box center [661, 53] width 43 height 7
type input "[DATE] 3:00 PM"
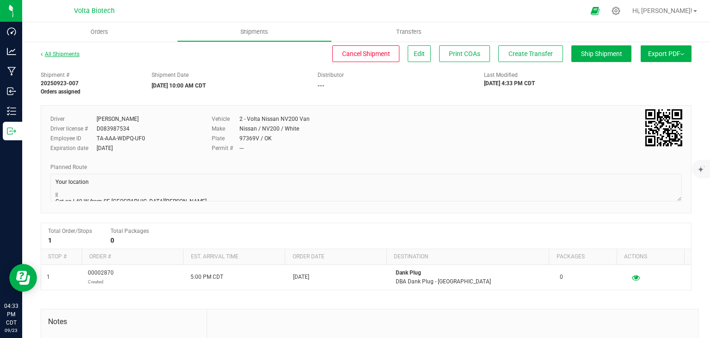
click at [66, 55] on link "All Shipments" at bounding box center [60, 54] width 39 height 6
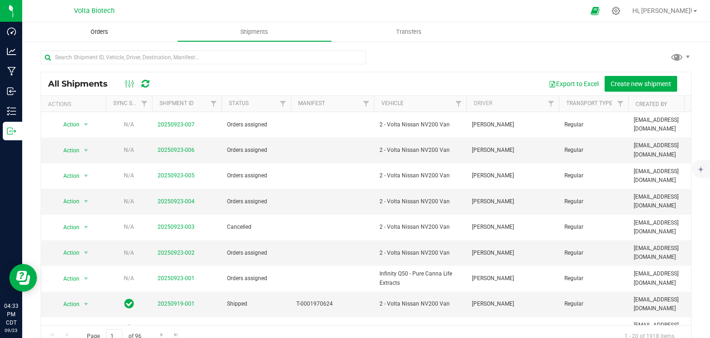
click at [89, 33] on span "Orders" at bounding box center [99, 32] width 43 height 8
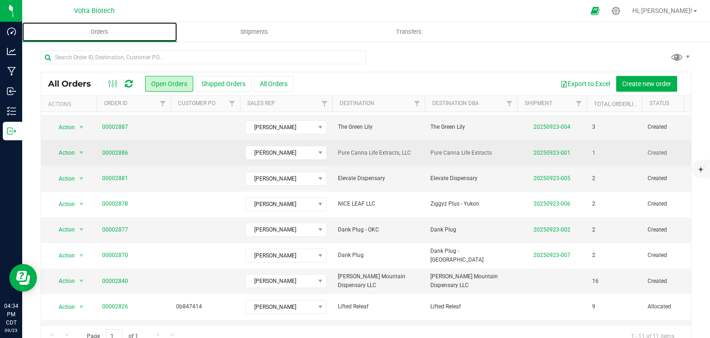
scroll to position [74, 0]
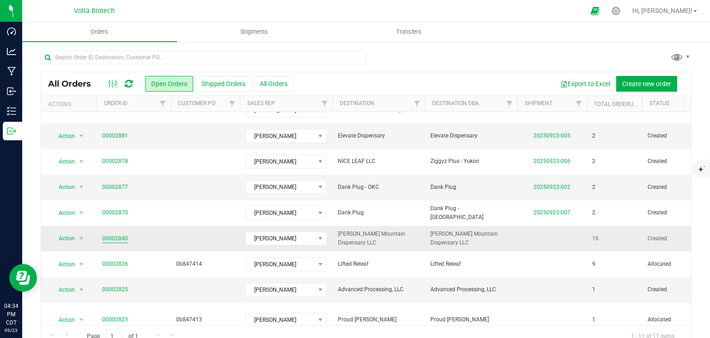
click at [121, 234] on link "00002840" at bounding box center [115, 238] width 26 height 9
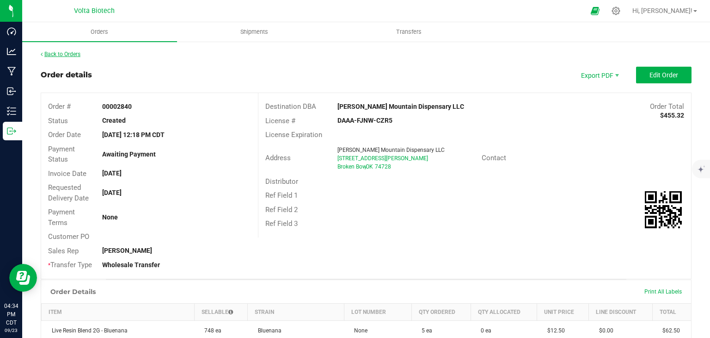
click at [68, 52] on link "Back to Orders" at bounding box center [61, 54] width 40 height 6
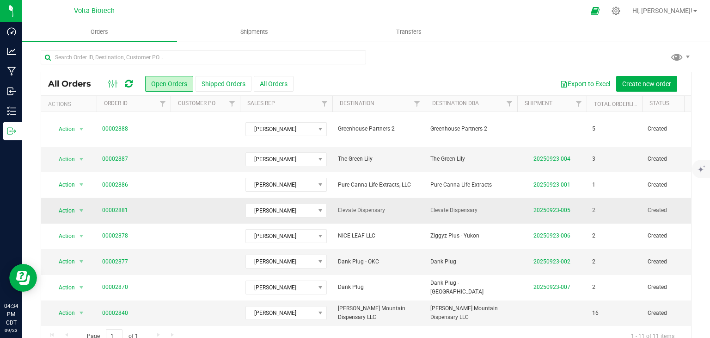
scroll to position [74, 0]
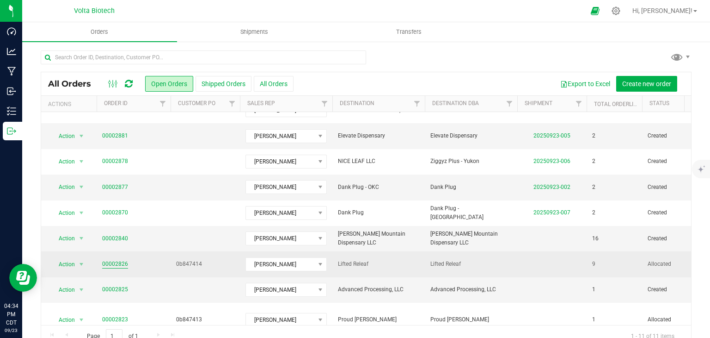
click at [107, 259] on link "00002826" at bounding box center [115, 263] width 26 height 9
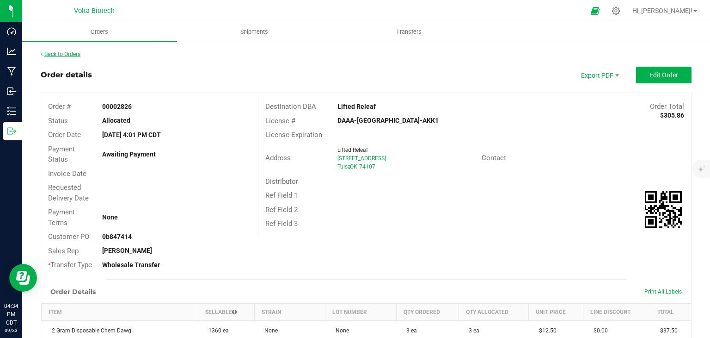
click at [67, 53] on link "Back to Orders" at bounding box center [61, 54] width 40 height 6
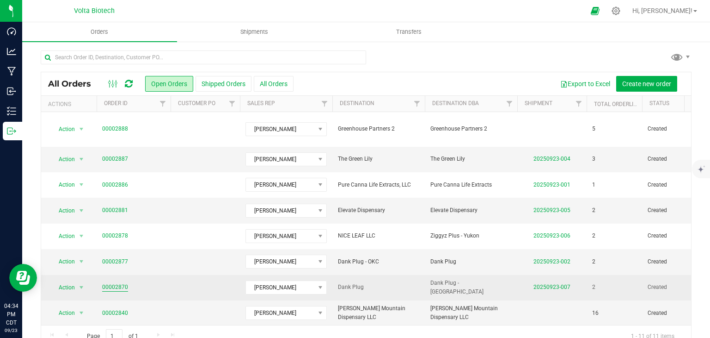
click at [117, 283] on link "00002870" at bounding box center [115, 287] width 26 height 9
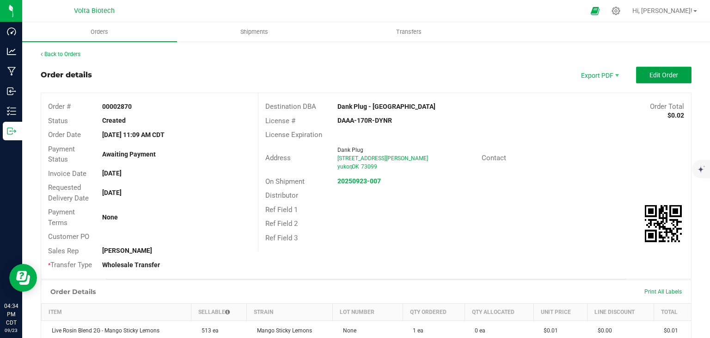
click at [649, 80] on button "Edit Order" at bounding box center [663, 75] width 55 height 17
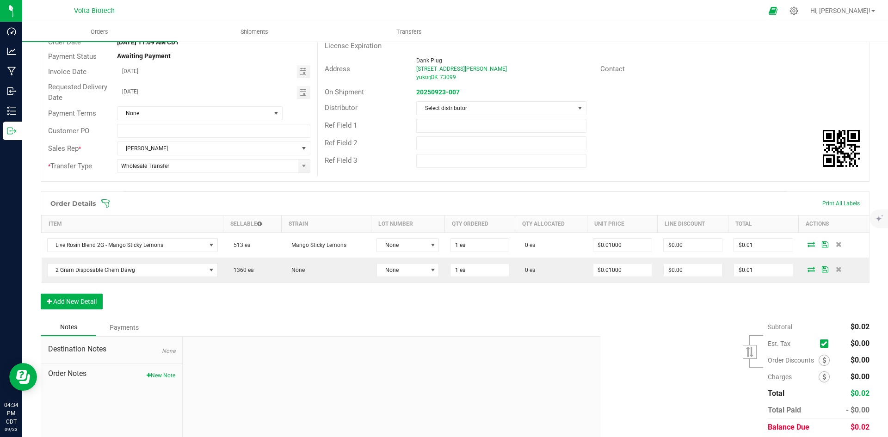
scroll to position [92, 0]
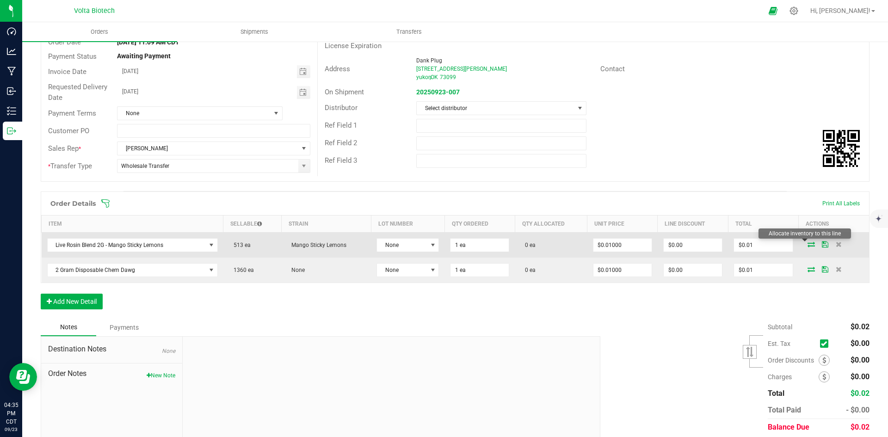
click at [710, 245] on icon at bounding box center [810, 244] width 7 height 6
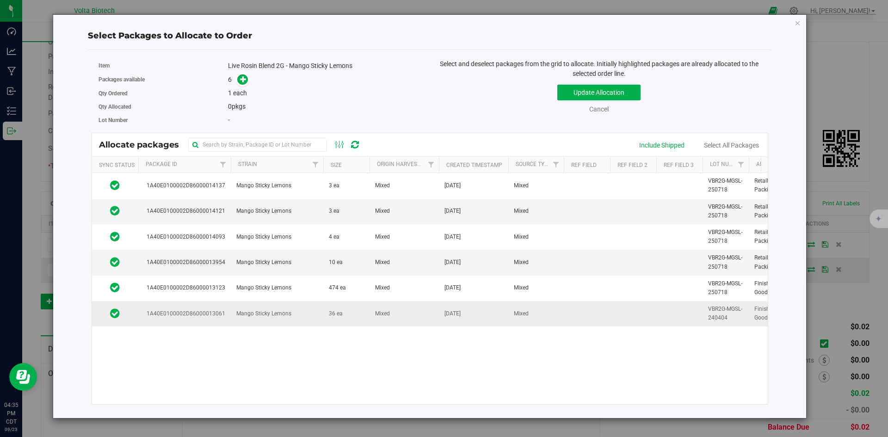
click at [429, 326] on td "Mixed" at bounding box center [403, 313] width 69 height 25
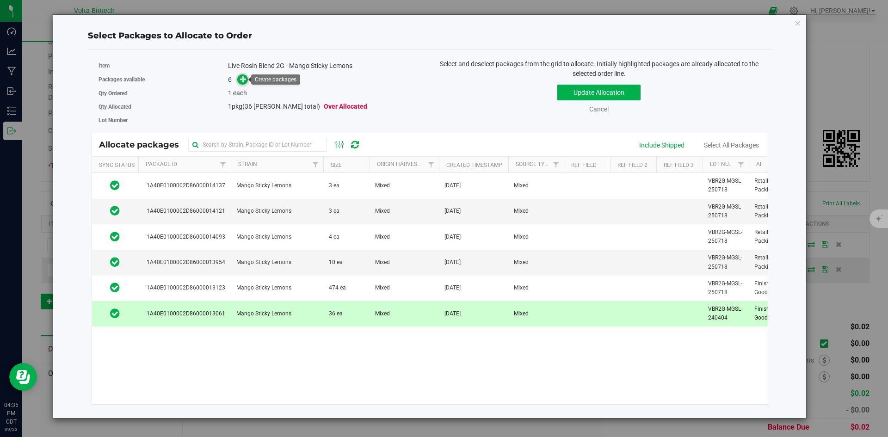
click at [239, 81] on span at bounding box center [242, 79] width 11 height 11
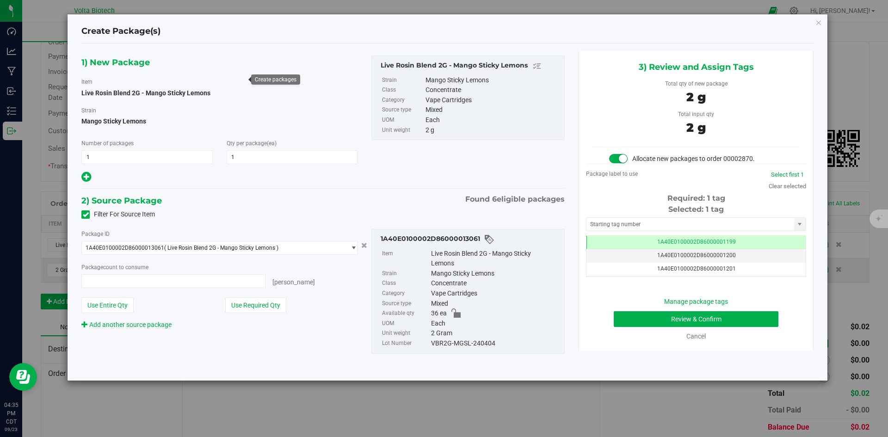
type input "1 ea"
click at [710, 227] on input "text" at bounding box center [690, 224] width 208 height 13
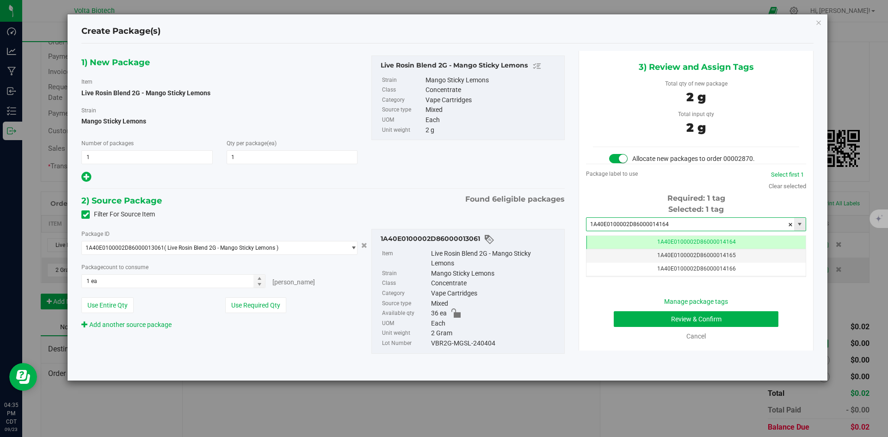
scroll to position [0, 0]
type input "1A40E0100002D86000014164"
click at [682, 317] on button "Review & Confirm" at bounding box center [696, 319] width 165 height 16
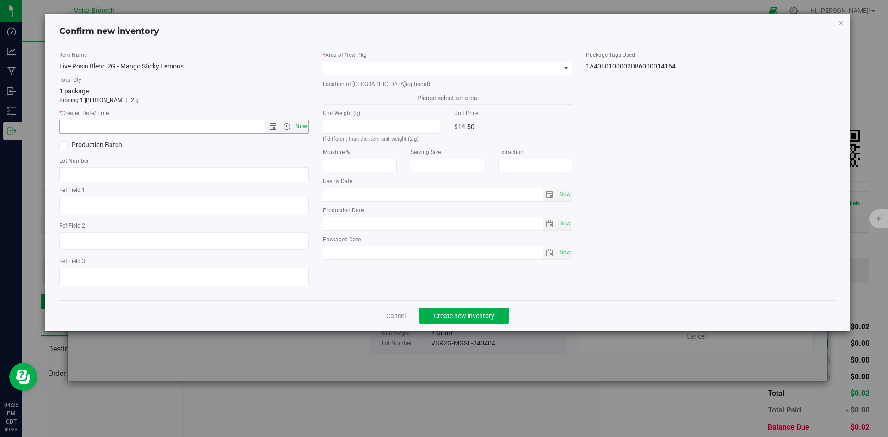
click at [303, 128] on span "Now" at bounding box center [301, 126] width 16 height 13
type input "[DATE] 4:35 PM"
click at [411, 74] on span at bounding box center [441, 68] width 237 height 13
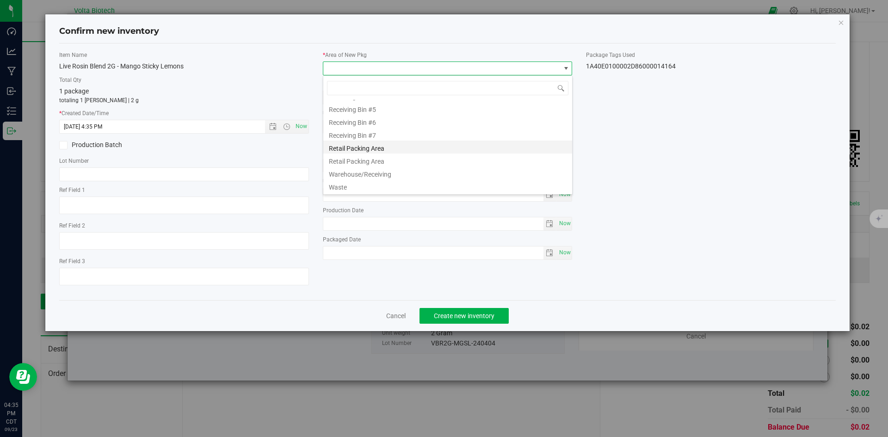
click at [385, 151] on li "Retail Packing Area" at bounding box center [447, 147] width 249 height 13
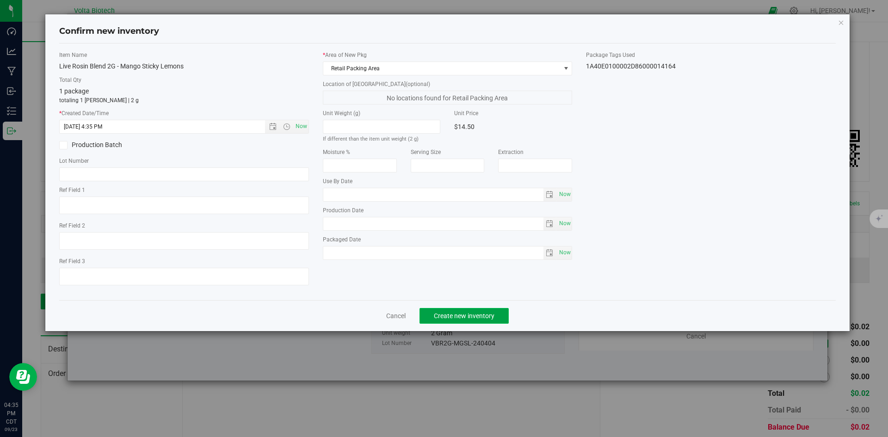
click at [475, 314] on span "Create new inventory" at bounding box center [464, 315] width 61 height 7
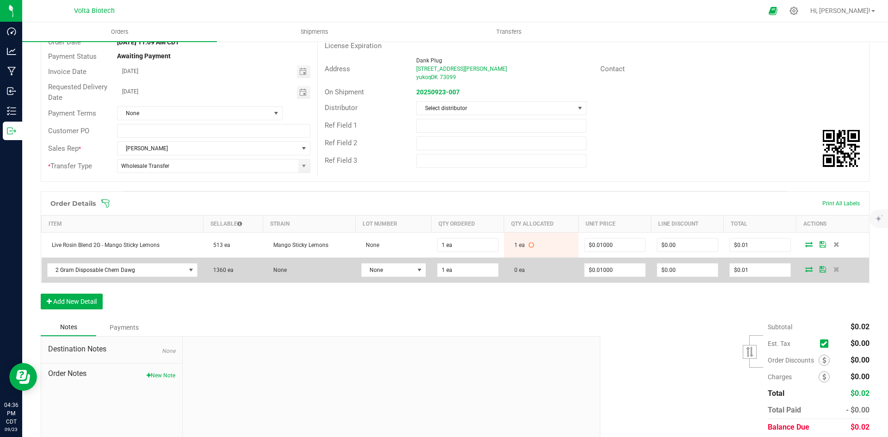
click at [710, 269] on icon at bounding box center [808, 269] width 7 height 6
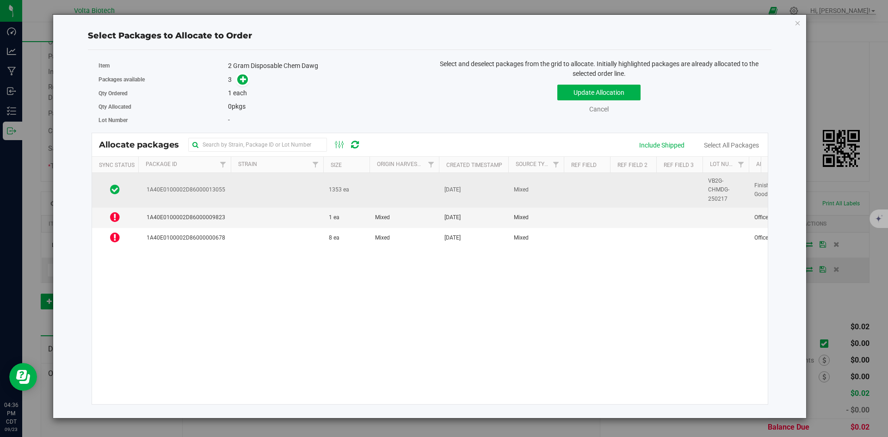
click at [332, 195] on td "1353 ea" at bounding box center [346, 190] width 46 height 35
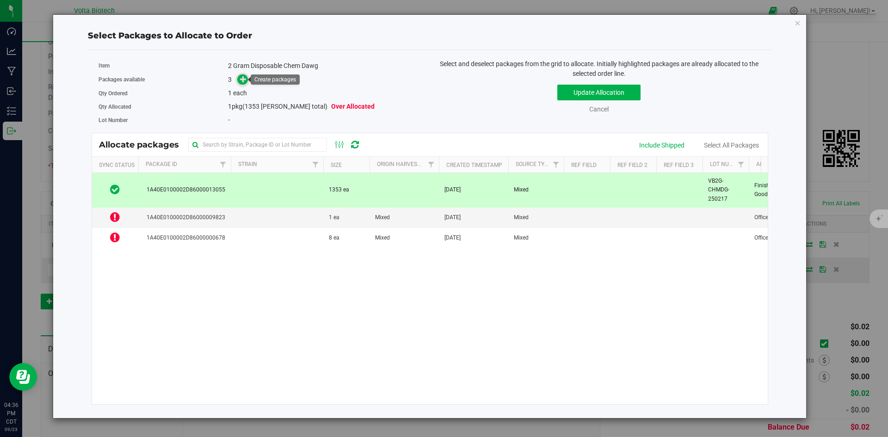
click at [241, 80] on icon at bounding box center [243, 78] width 7 height 7
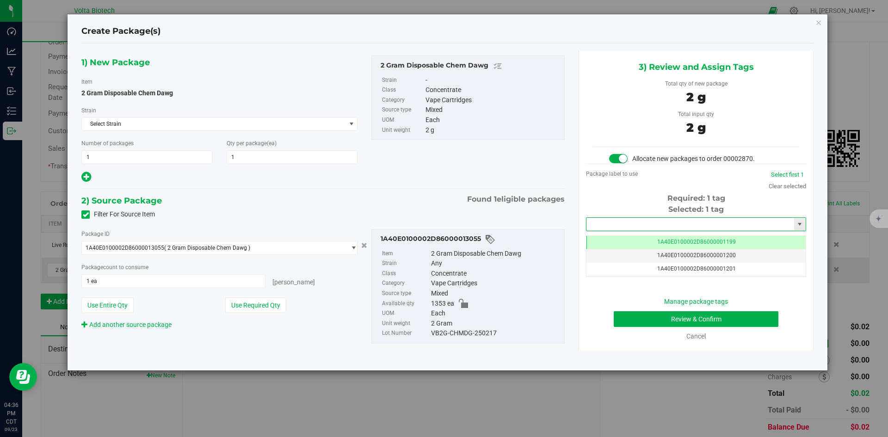
click at [651, 224] on input "text" at bounding box center [690, 224] width 208 height 13
type input "1A40E0100002D86000014165"
click at [688, 318] on button "Review & Confirm" at bounding box center [696, 319] width 165 height 16
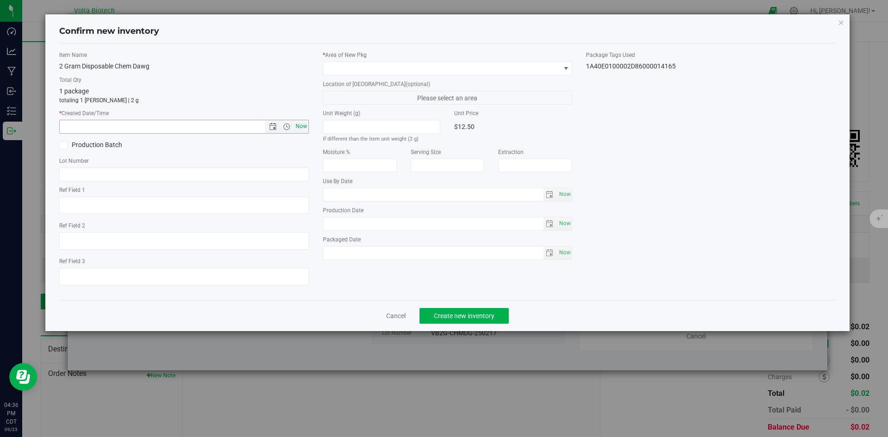
click at [305, 123] on span "Now" at bounding box center [301, 126] width 16 height 13
type input "[DATE] 4:36 PM"
click at [377, 69] on span at bounding box center [441, 68] width 237 height 13
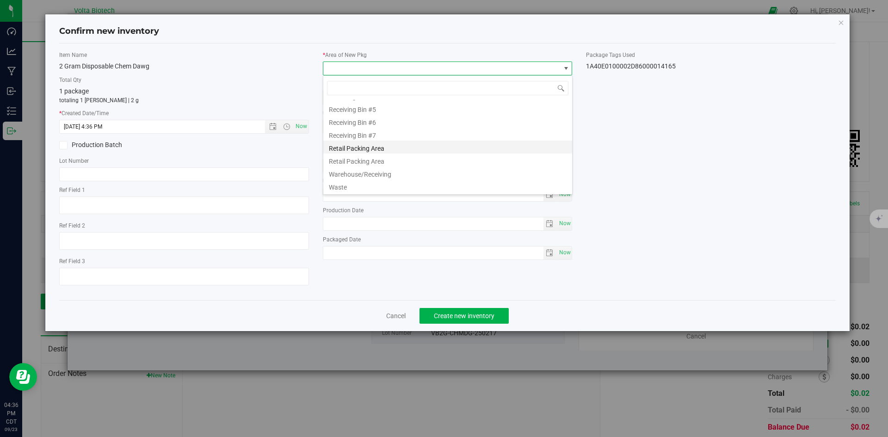
click at [365, 143] on li "Retail Packing Area" at bounding box center [447, 147] width 249 height 13
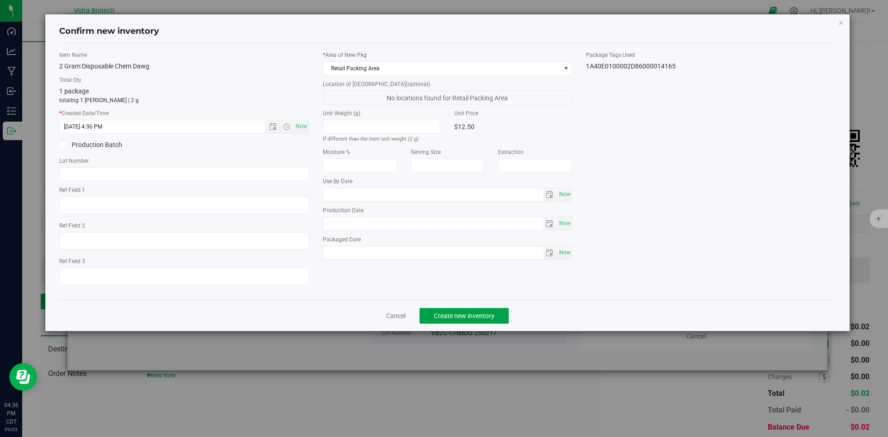
click at [464, 315] on span "Create new inventory" at bounding box center [464, 315] width 61 height 7
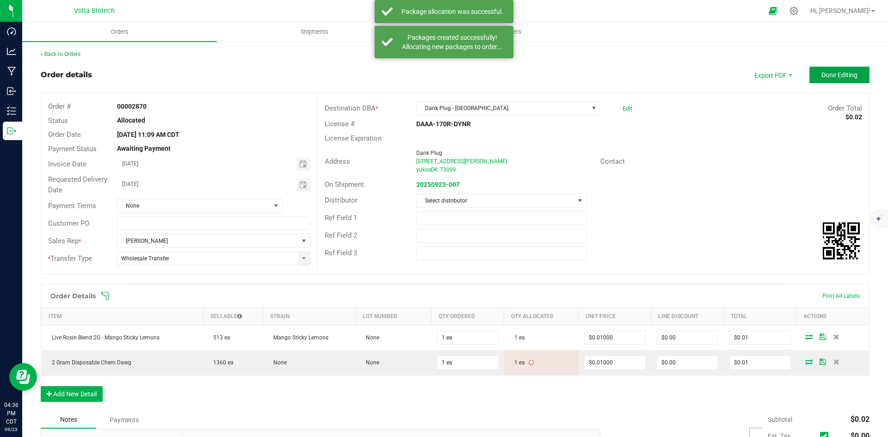
click at [710, 75] on span "Done Editing" at bounding box center [839, 74] width 36 height 7
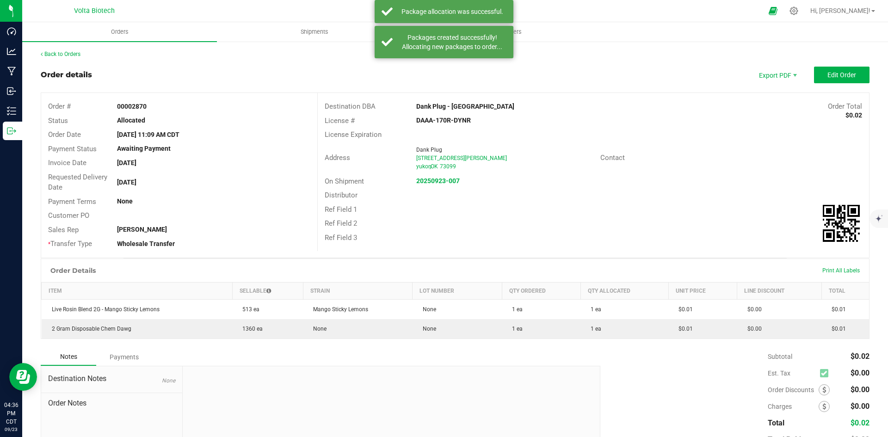
click at [72, 50] on div "Back to Orders" at bounding box center [455, 54] width 829 height 8
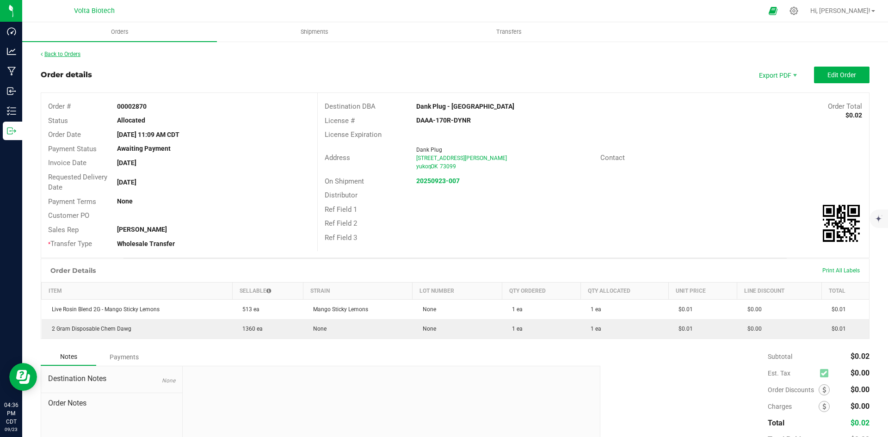
click at [76, 53] on link "Back to Orders" at bounding box center [61, 54] width 40 height 6
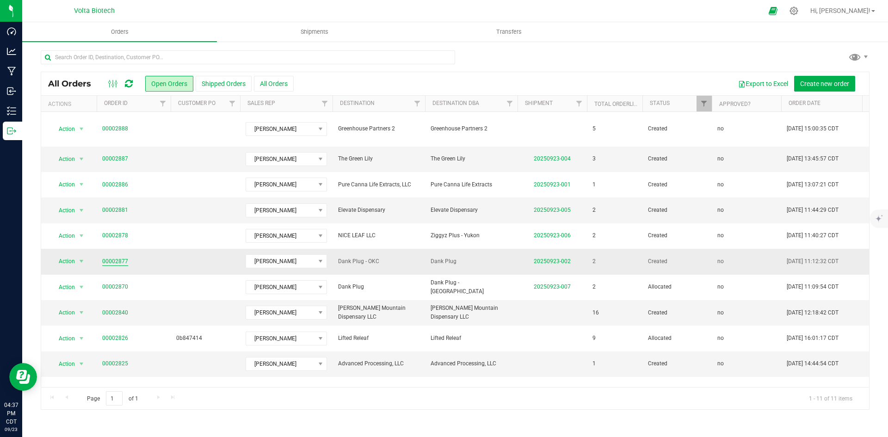
click at [118, 257] on link "00002877" at bounding box center [115, 261] width 26 height 9
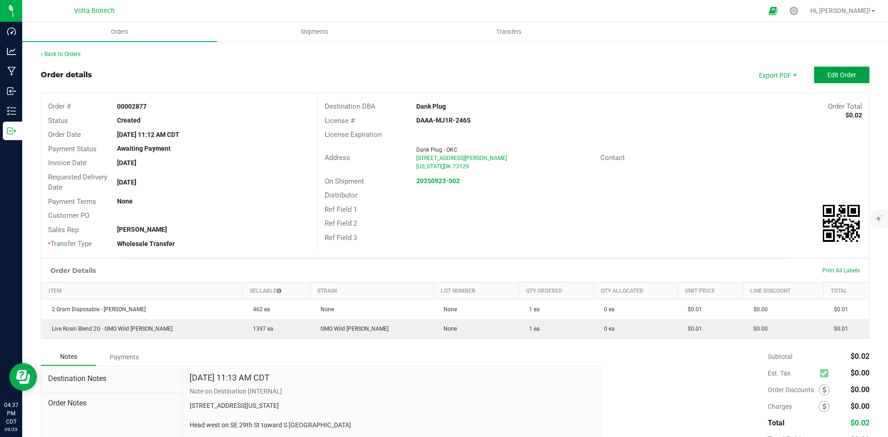
click at [710, 75] on span "Edit Order" at bounding box center [841, 74] width 29 height 7
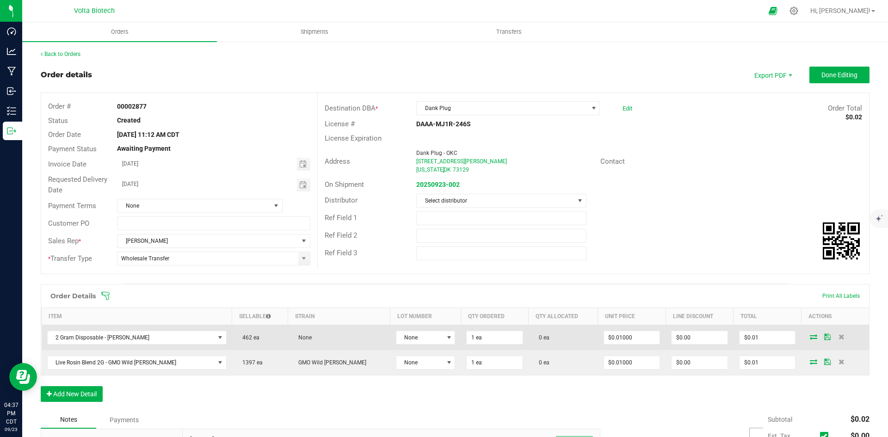
click at [710, 337] on icon at bounding box center [813, 337] width 7 height 6
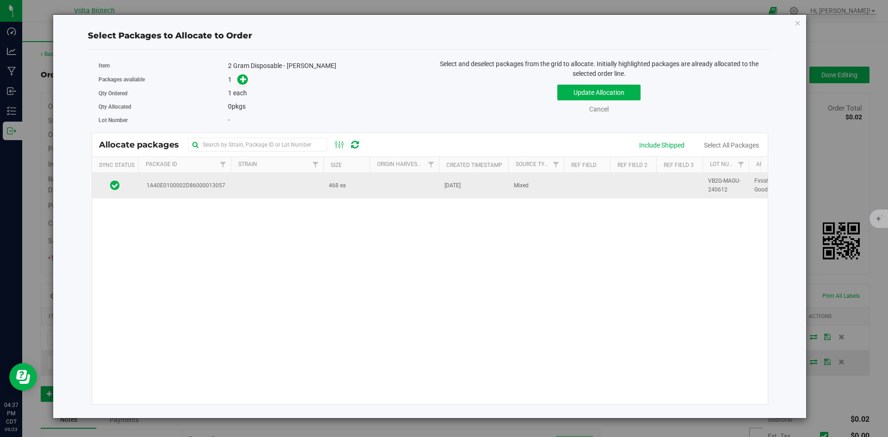
click at [286, 184] on td at bounding box center [277, 185] width 92 height 25
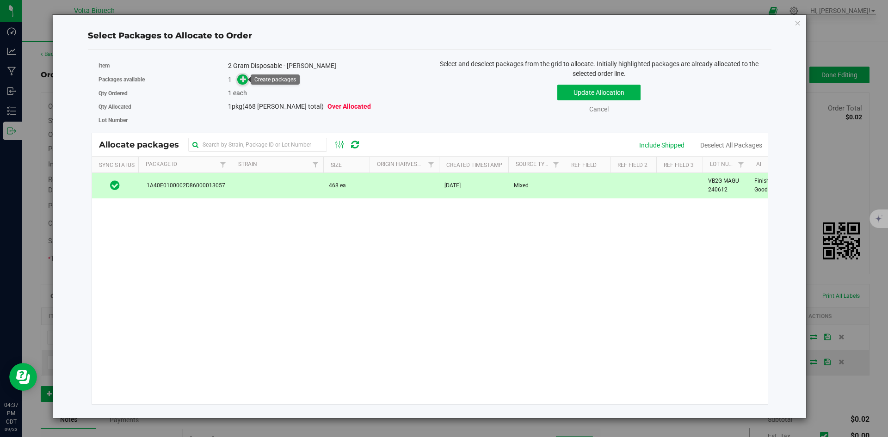
click at [240, 79] on icon at bounding box center [243, 78] width 6 height 6
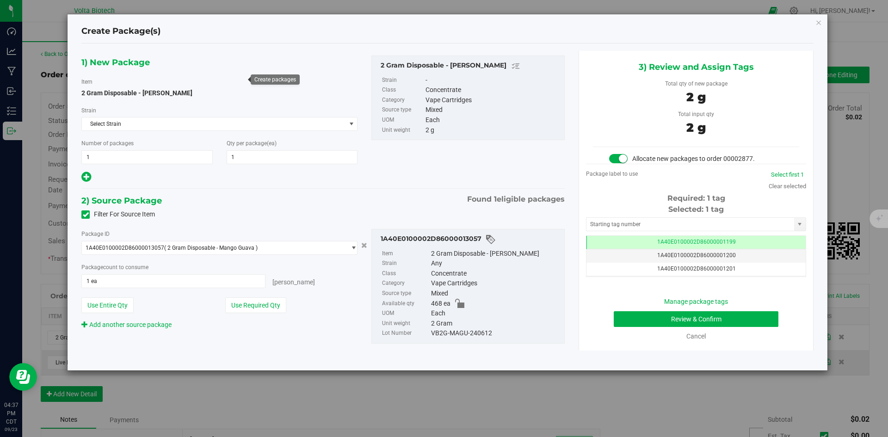
scroll to position [0, 0]
click at [664, 223] on input "text" at bounding box center [690, 224] width 208 height 13
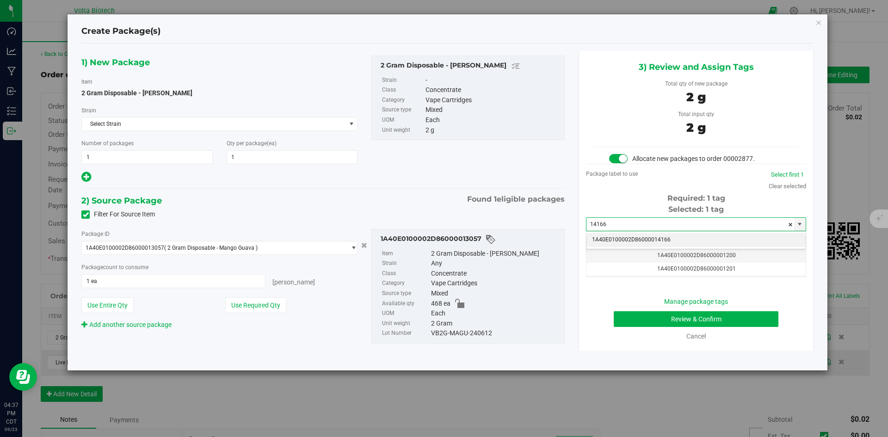
click at [672, 238] on li "1A40E0100002D86000014166" at bounding box center [695, 240] width 219 height 14
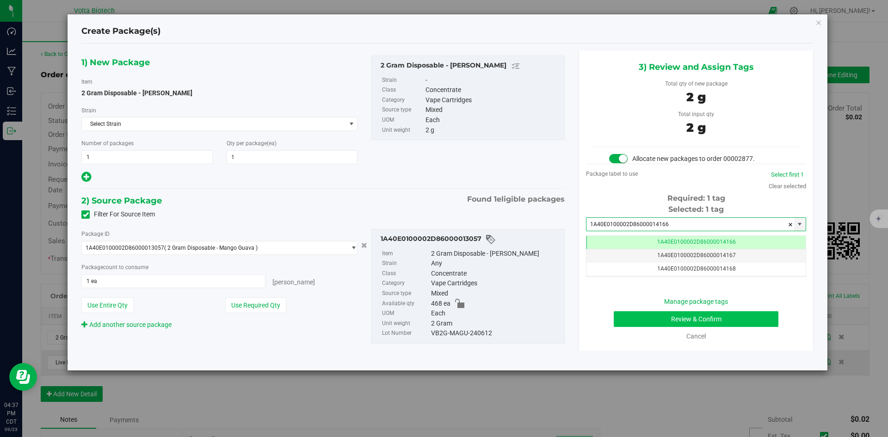
type input "1A40E0100002D86000014166"
click at [678, 316] on button "Review & Confirm" at bounding box center [696, 319] width 165 height 16
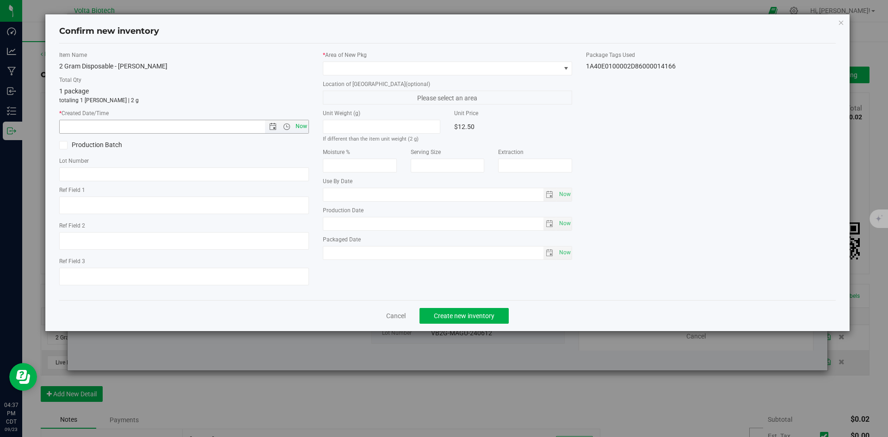
click at [302, 129] on span "Now" at bounding box center [301, 126] width 16 height 13
type input "[DATE] 4:37 PM"
click at [375, 68] on span at bounding box center [441, 68] width 237 height 13
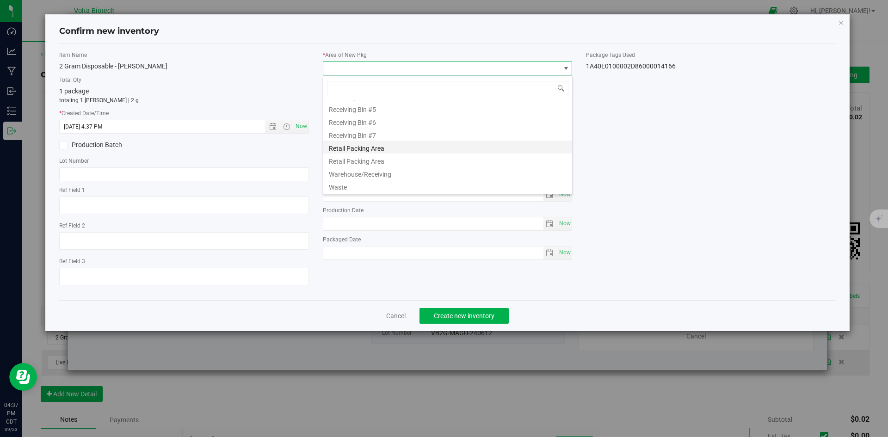
click at [377, 152] on li "Retail Packing Area" at bounding box center [447, 147] width 249 height 13
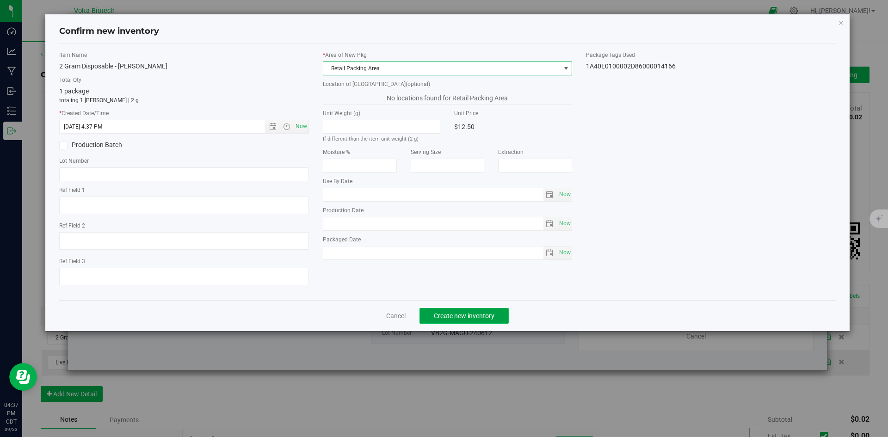
click at [490, 314] on span "Create new inventory" at bounding box center [464, 315] width 61 height 7
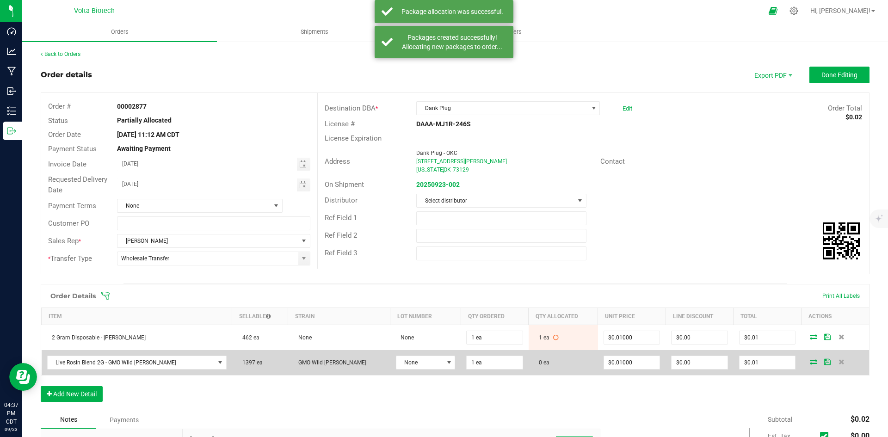
click at [710, 337] on icon at bounding box center [813, 362] width 7 height 6
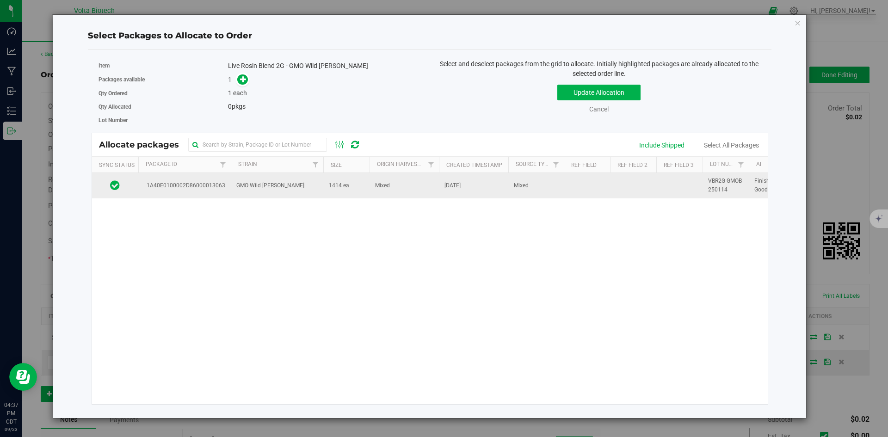
click at [289, 193] on td "GMO Wild [PERSON_NAME]" at bounding box center [277, 185] width 92 height 25
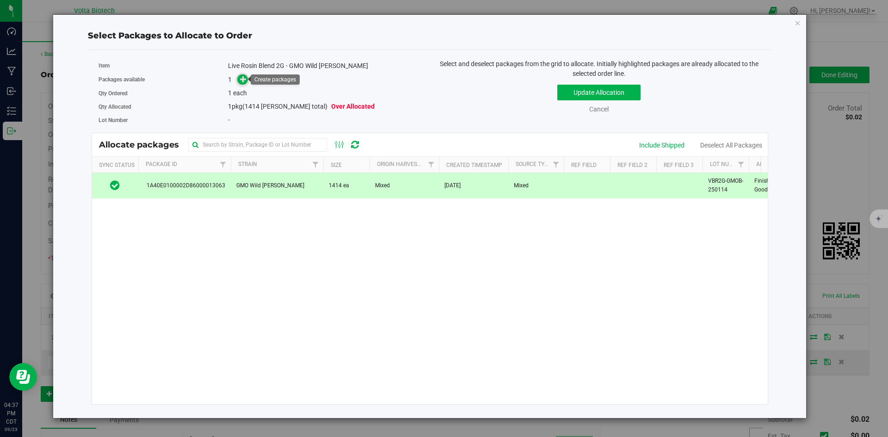
click at [243, 80] on icon at bounding box center [243, 79] width 6 height 6
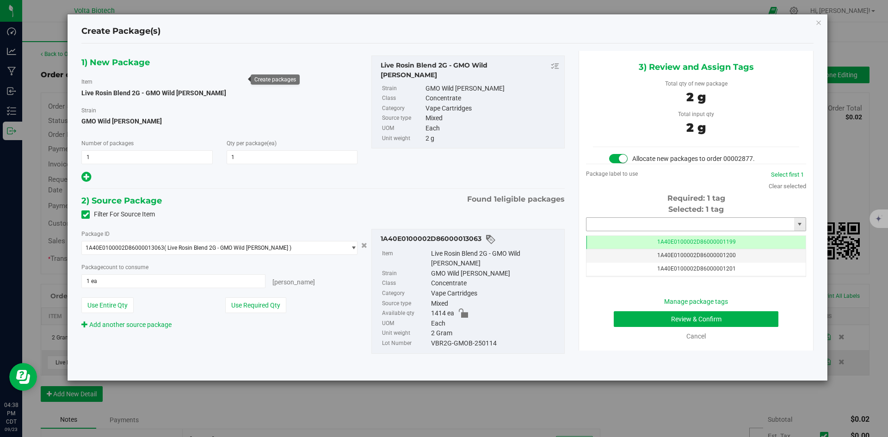
click at [640, 224] on input "text" at bounding box center [690, 224] width 208 height 13
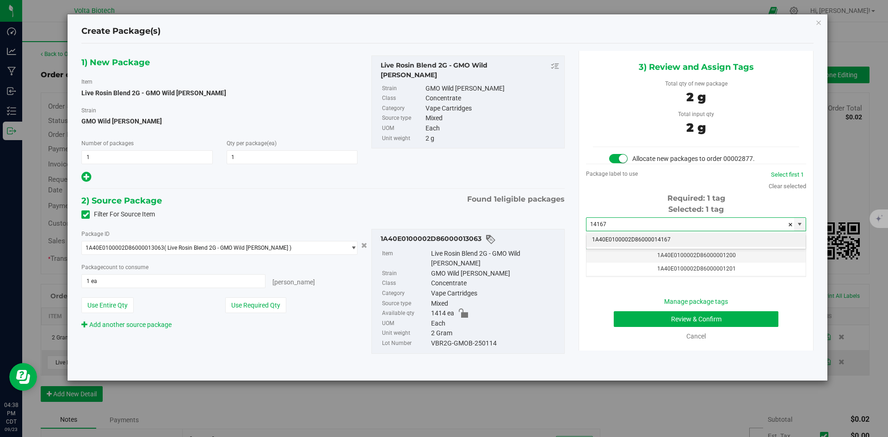
click at [649, 241] on li "1A40E0100002D86000014167" at bounding box center [695, 240] width 219 height 14
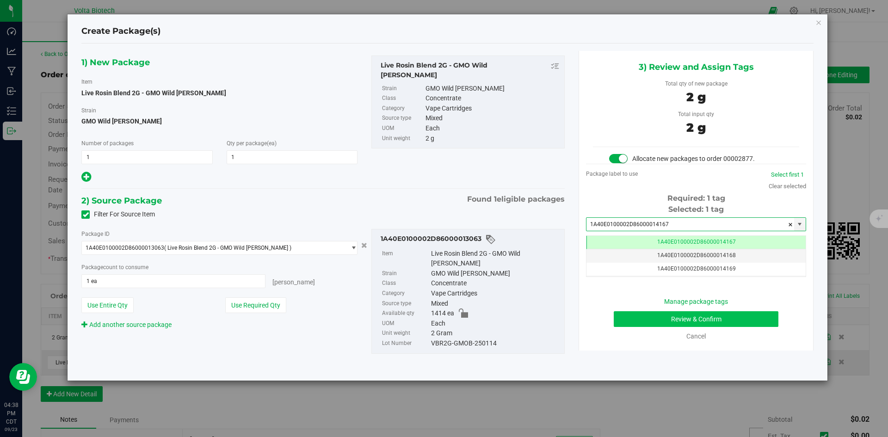
type input "1A40E0100002D86000014167"
click at [685, 319] on button "Review & Confirm" at bounding box center [696, 319] width 165 height 16
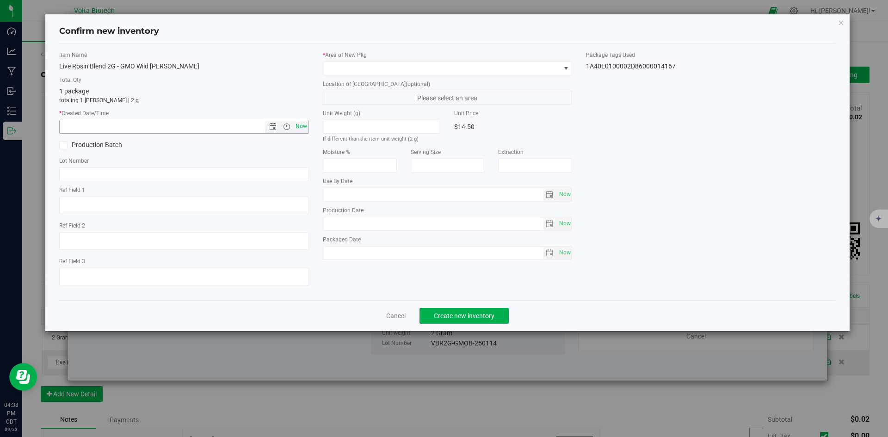
click at [303, 123] on span "Now" at bounding box center [301, 126] width 16 height 13
type input "[DATE] 4:38 PM"
click at [362, 68] on span at bounding box center [441, 68] width 237 height 13
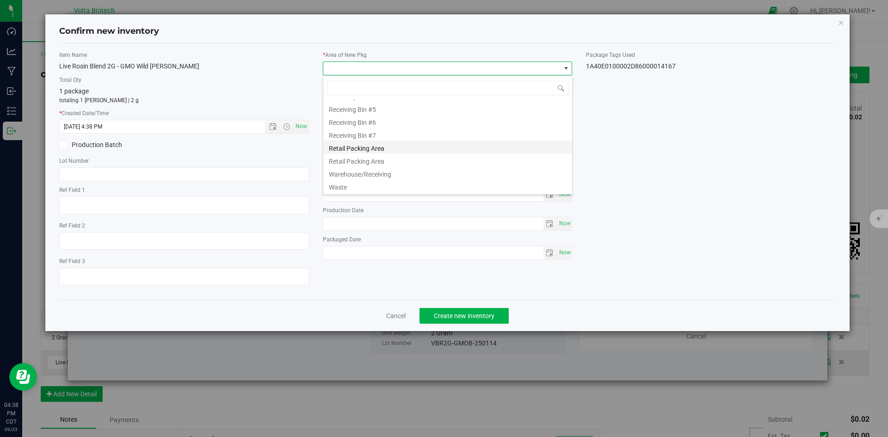
click at [374, 149] on li "Retail Packing Area" at bounding box center [447, 147] width 249 height 13
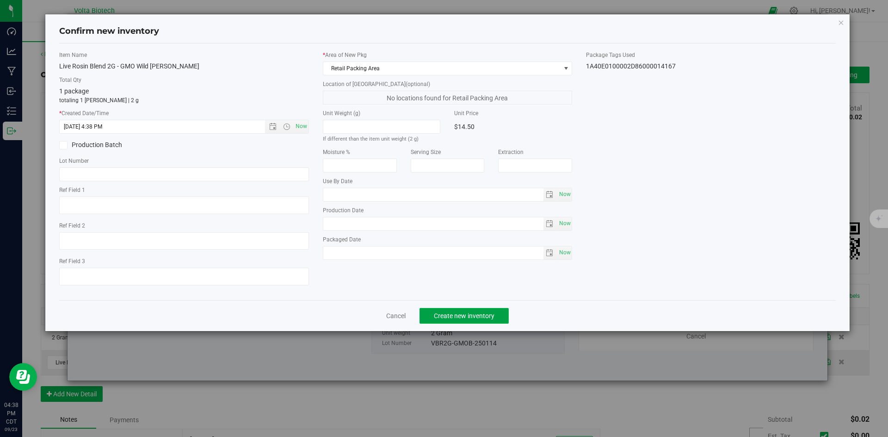
click at [461, 311] on button "Create new inventory" at bounding box center [463, 316] width 89 height 16
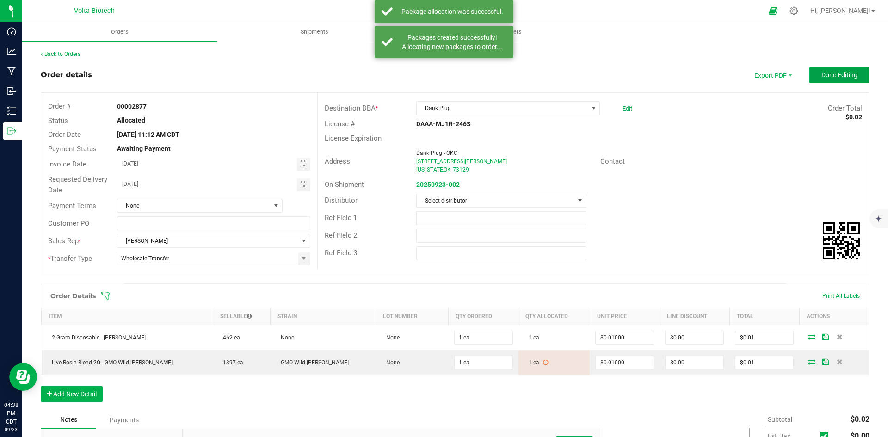
click at [710, 74] on span "Done Editing" at bounding box center [839, 74] width 36 height 7
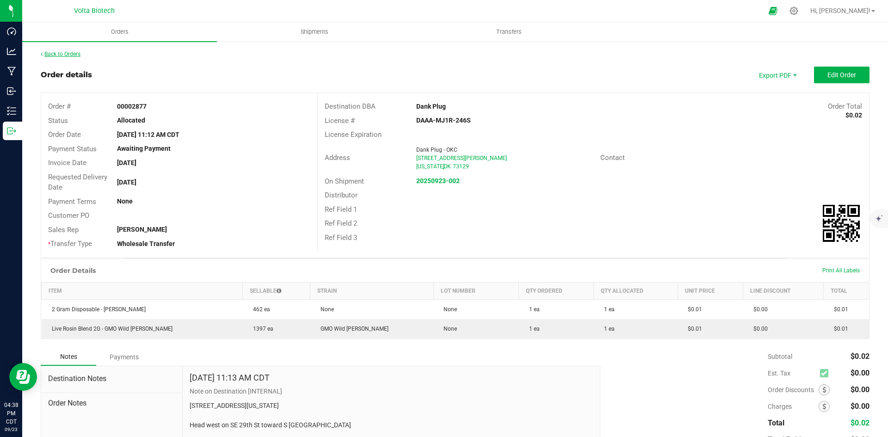
click at [55, 53] on link "Back to Orders" at bounding box center [61, 54] width 40 height 6
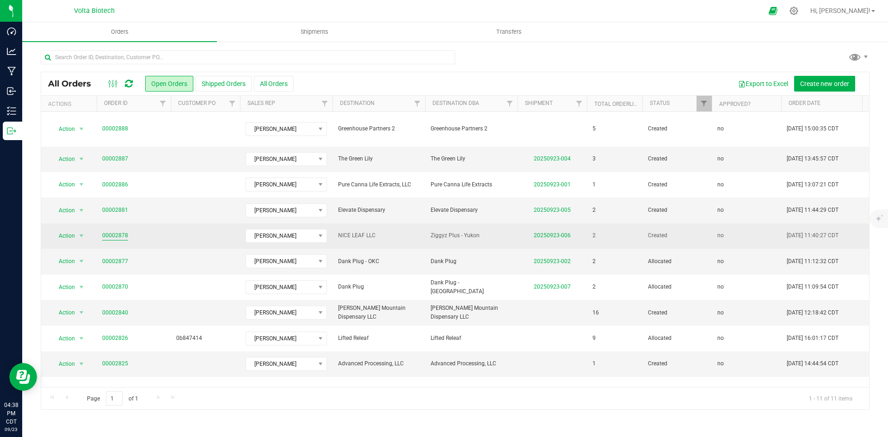
click at [116, 231] on link "00002878" at bounding box center [115, 235] width 26 height 9
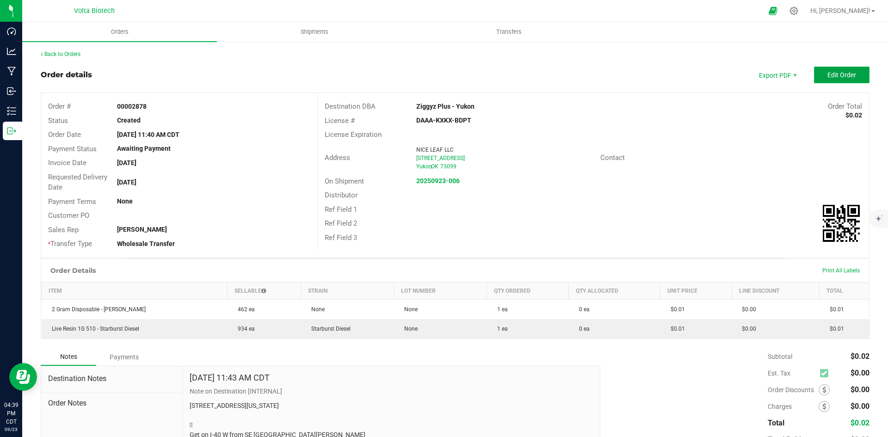
click at [710, 68] on button "Edit Order" at bounding box center [841, 75] width 55 height 17
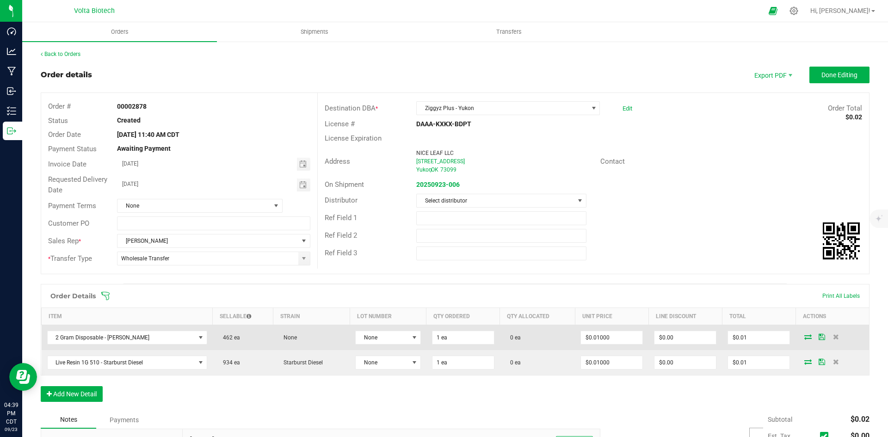
click at [710, 337] on icon at bounding box center [807, 337] width 7 height 6
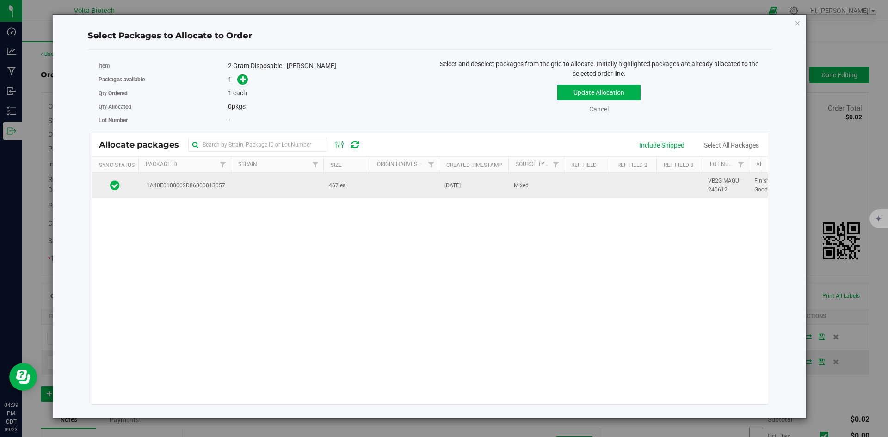
click at [461, 181] on span "[DATE]" at bounding box center [452, 185] width 16 height 9
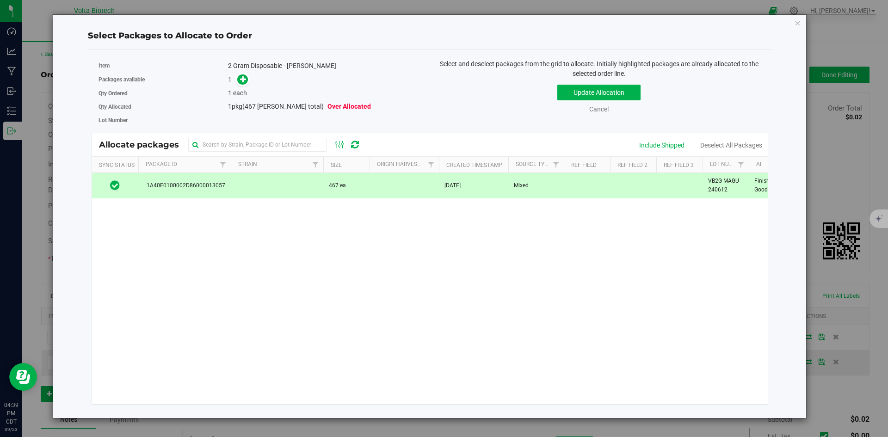
click at [240, 74] on span at bounding box center [240, 79] width 15 height 11
click at [245, 78] on icon at bounding box center [243, 79] width 6 height 6
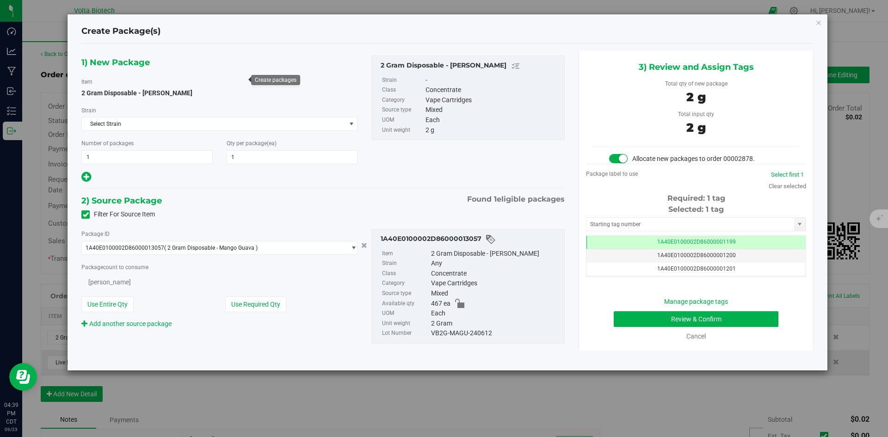
type input "1"
click at [680, 220] on input "text" at bounding box center [690, 224] width 208 height 13
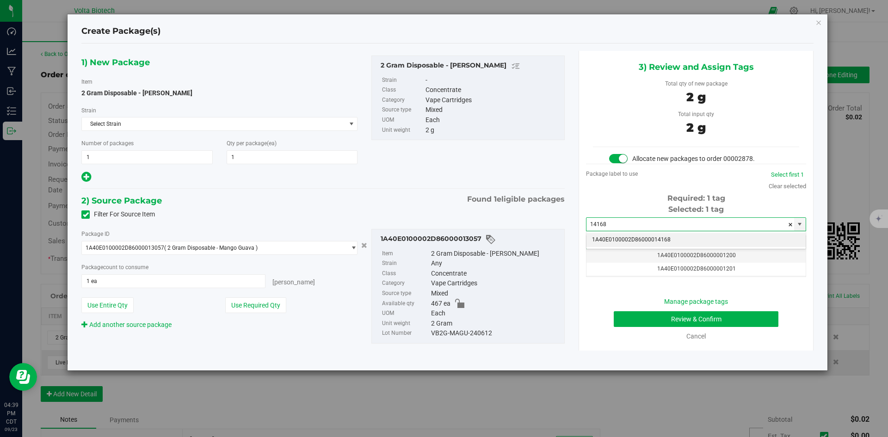
click at [671, 241] on li "1A40E0100002D86000014168" at bounding box center [695, 240] width 219 height 14
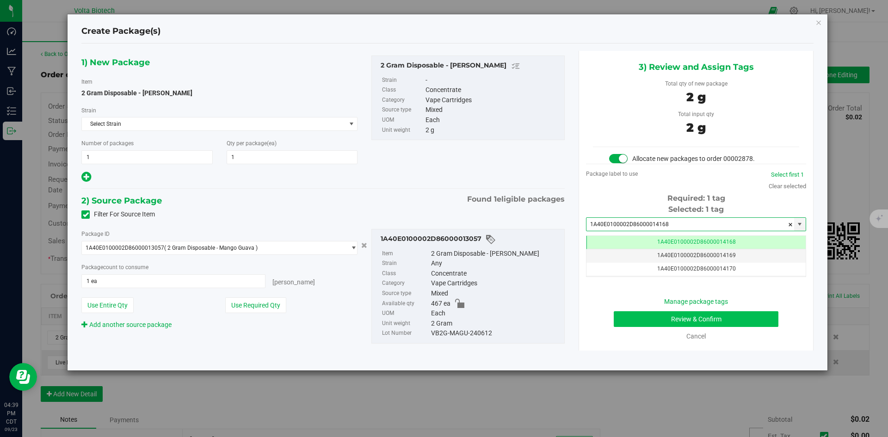
type input "1A40E0100002D86000014168"
click at [710, 318] on button "Review & Confirm" at bounding box center [696, 319] width 165 height 16
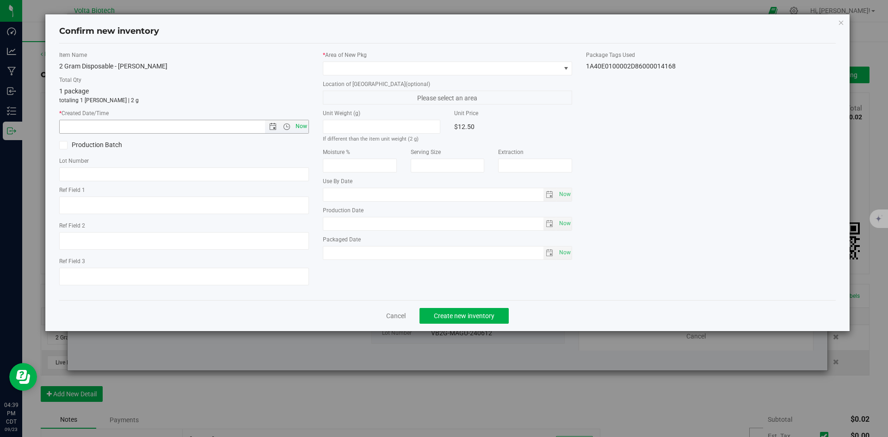
click at [303, 121] on span "Now" at bounding box center [301, 126] width 16 height 13
type input "[DATE] 4:39 PM"
click at [386, 67] on span at bounding box center [441, 68] width 237 height 13
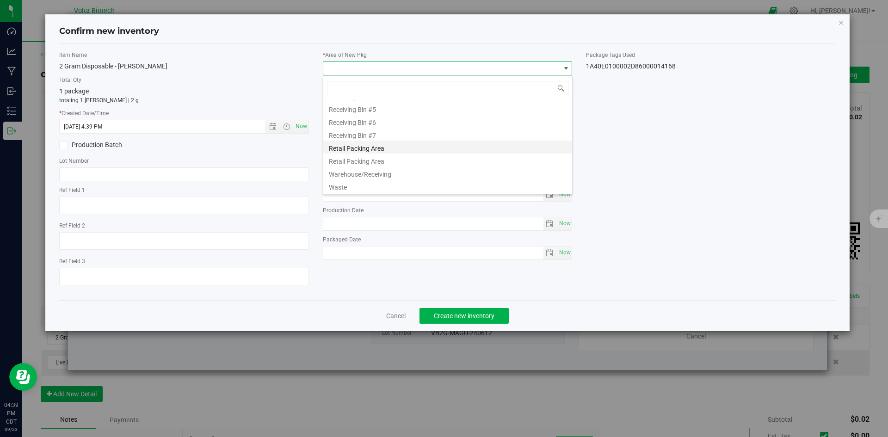
click at [402, 151] on li "Retail Packing Area" at bounding box center [447, 147] width 249 height 13
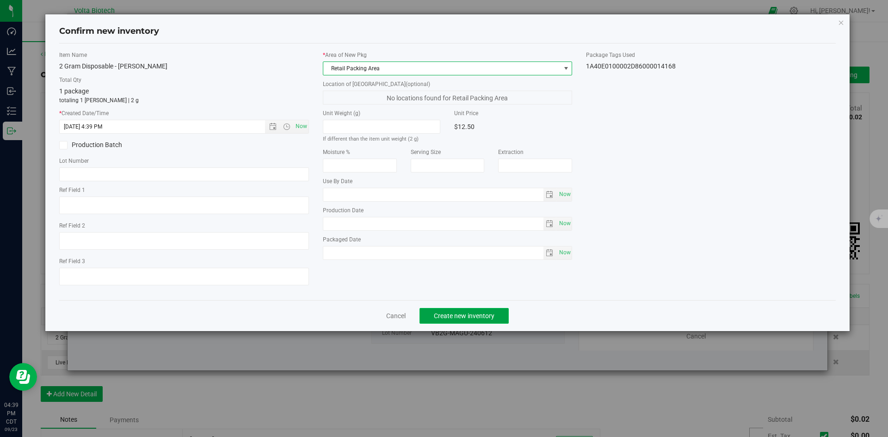
click at [483, 314] on span "Create new inventory" at bounding box center [464, 315] width 61 height 7
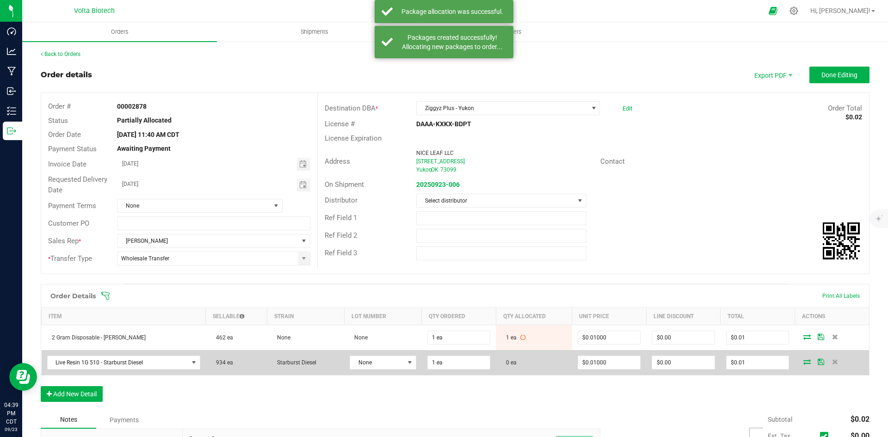
click at [710, 337] on icon at bounding box center [806, 362] width 7 height 6
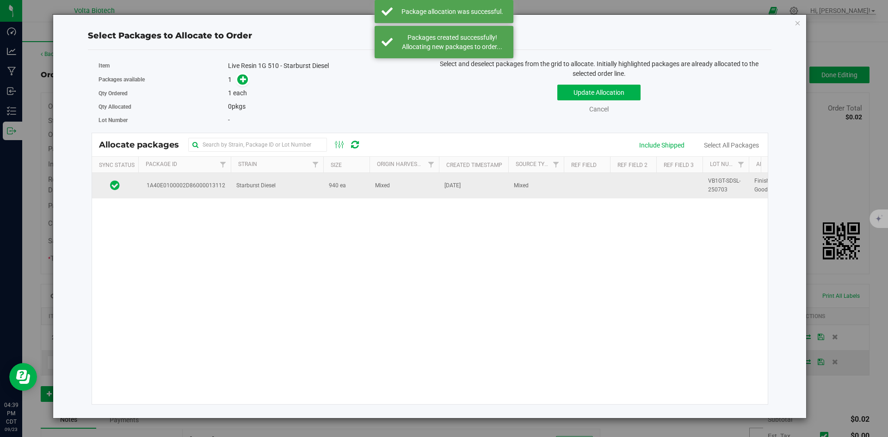
click at [294, 182] on td "Starburst Diesel" at bounding box center [277, 185] width 92 height 25
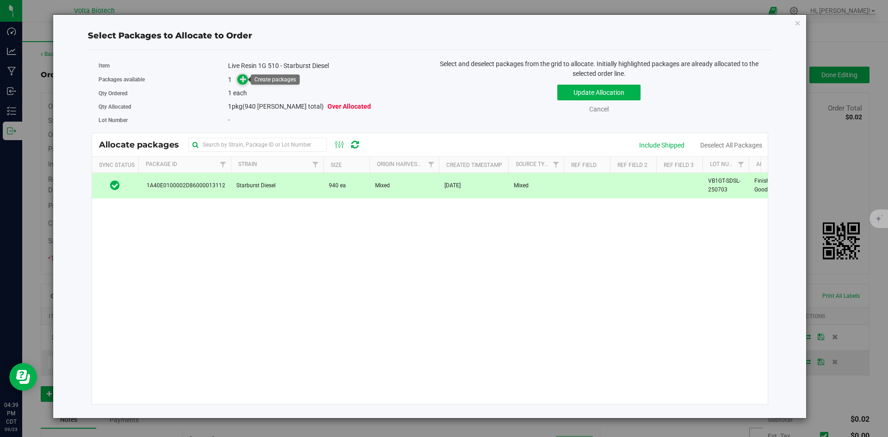
click at [243, 78] on icon at bounding box center [243, 79] width 6 height 6
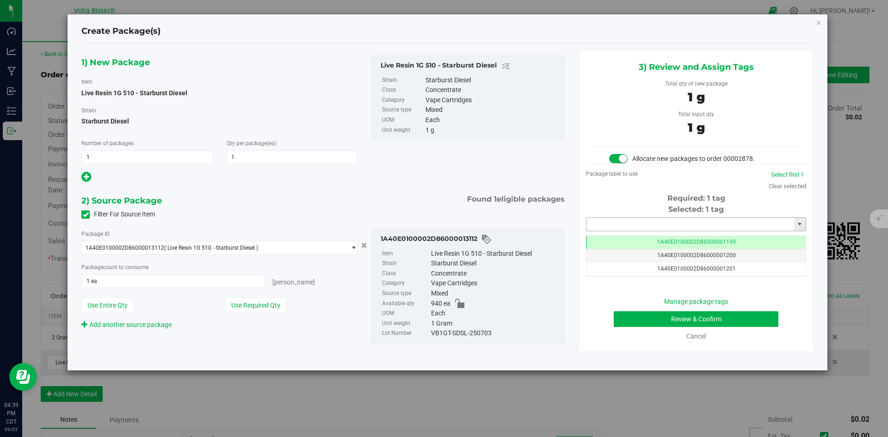
click at [628, 229] on input "text" at bounding box center [690, 224] width 208 height 13
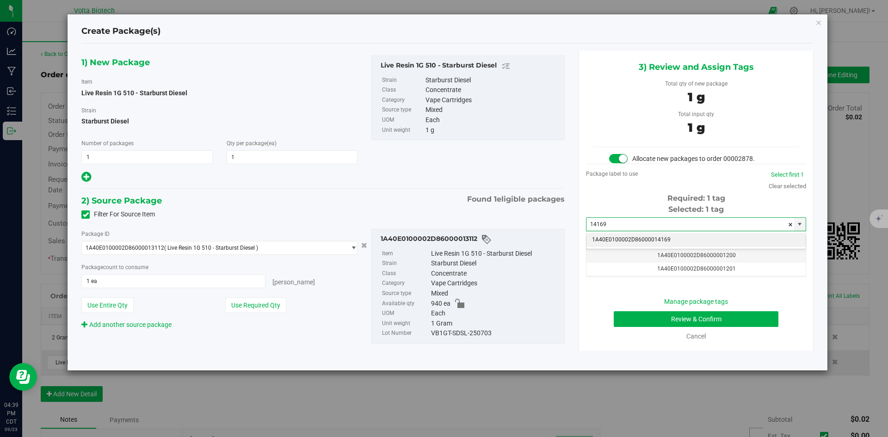
click at [630, 238] on li "1A40E0100002D86000014169" at bounding box center [695, 240] width 219 height 14
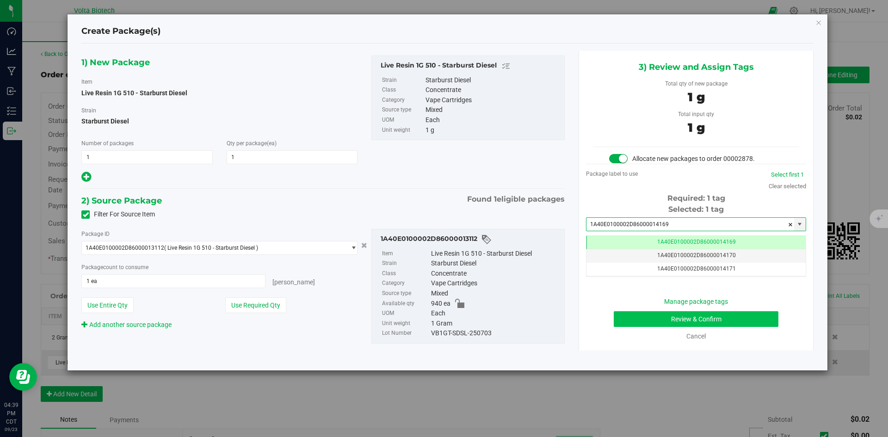
type input "1A40E0100002D86000014169"
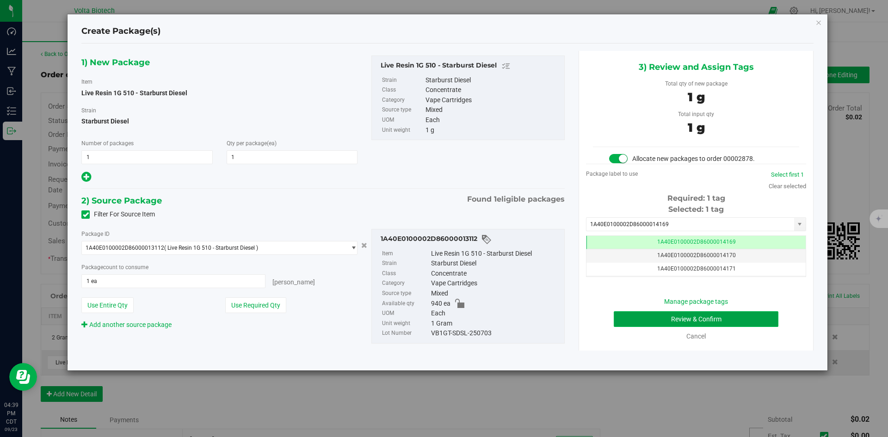
click at [672, 316] on button "Review & Confirm" at bounding box center [696, 319] width 165 height 16
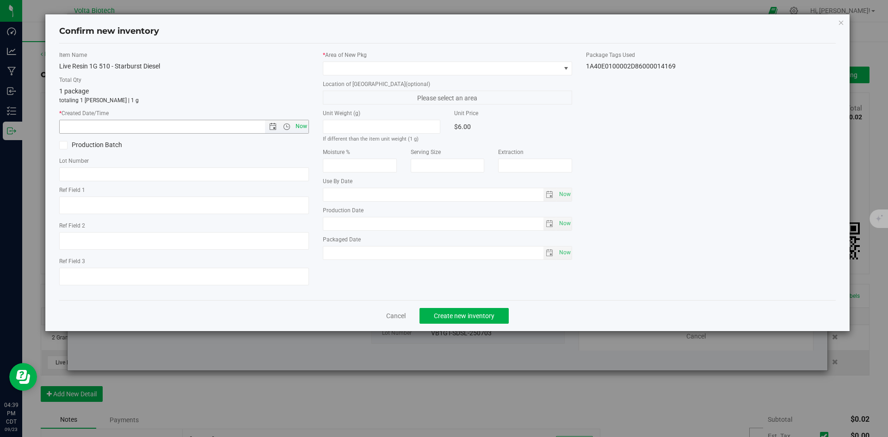
click at [303, 124] on span "Now" at bounding box center [301, 126] width 16 height 13
type input "[DATE] 4:39 PM"
click at [375, 67] on span at bounding box center [441, 68] width 237 height 13
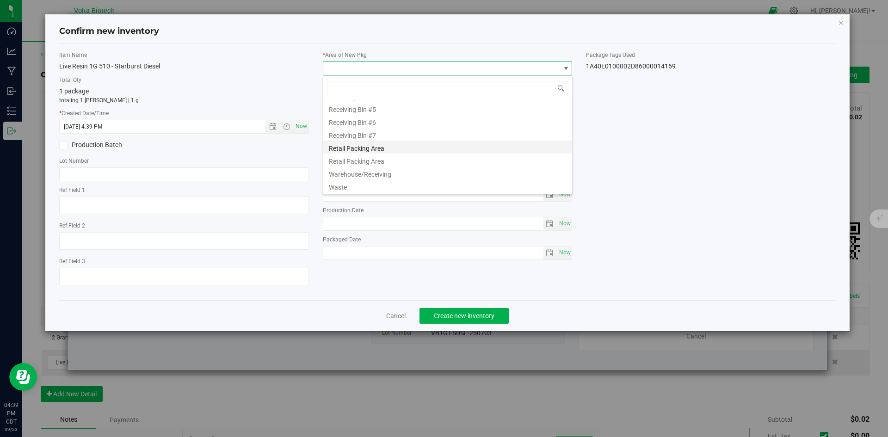
click at [387, 147] on li "Retail Packing Area" at bounding box center [447, 147] width 249 height 13
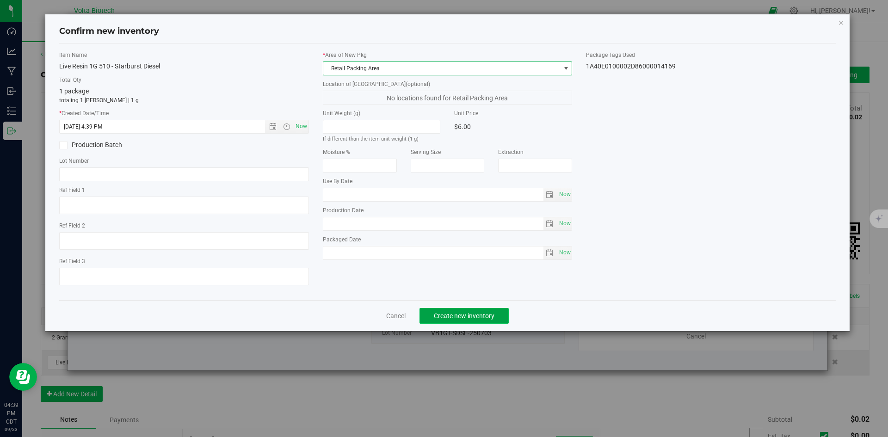
click at [477, 315] on span "Create new inventory" at bounding box center [464, 315] width 61 height 7
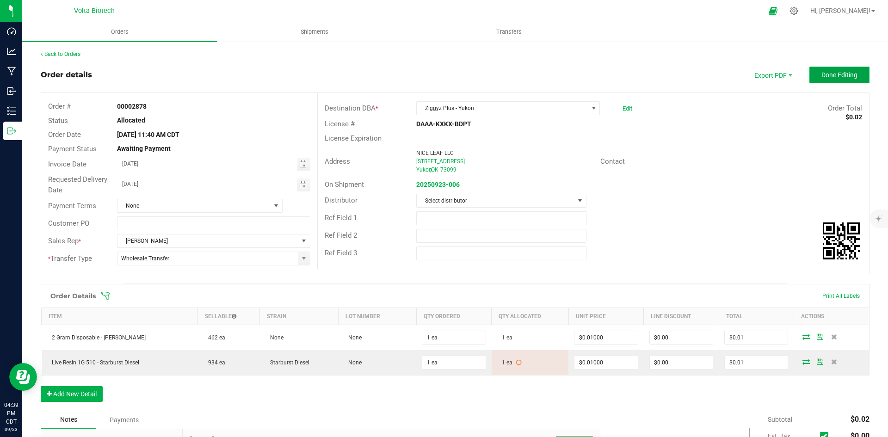
click at [710, 74] on span "Done Editing" at bounding box center [839, 74] width 36 height 7
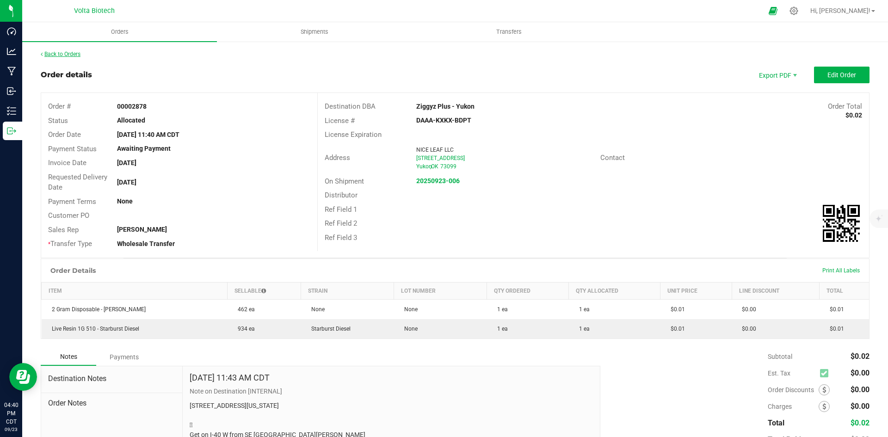
click at [73, 56] on link "Back to Orders" at bounding box center [61, 54] width 40 height 6
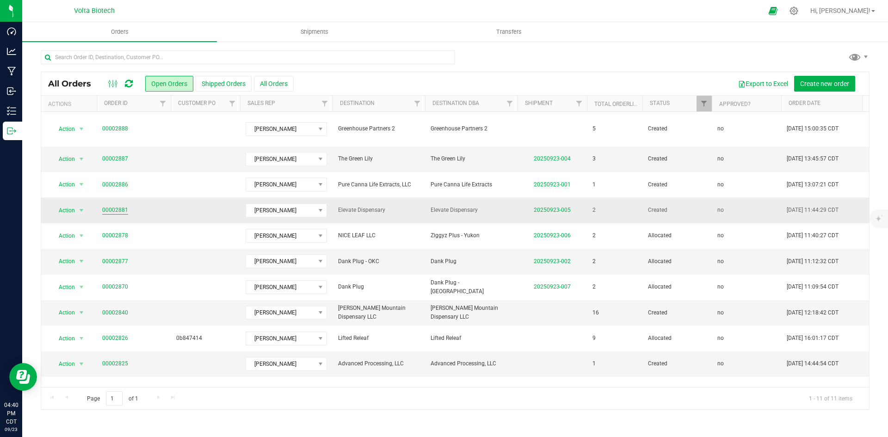
click at [118, 206] on link "00002881" at bounding box center [115, 210] width 26 height 9
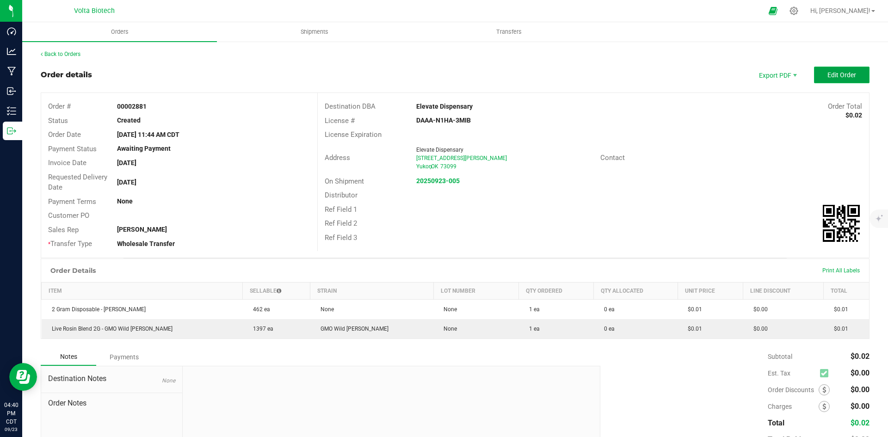
click at [710, 69] on button "Edit Order" at bounding box center [841, 75] width 55 height 17
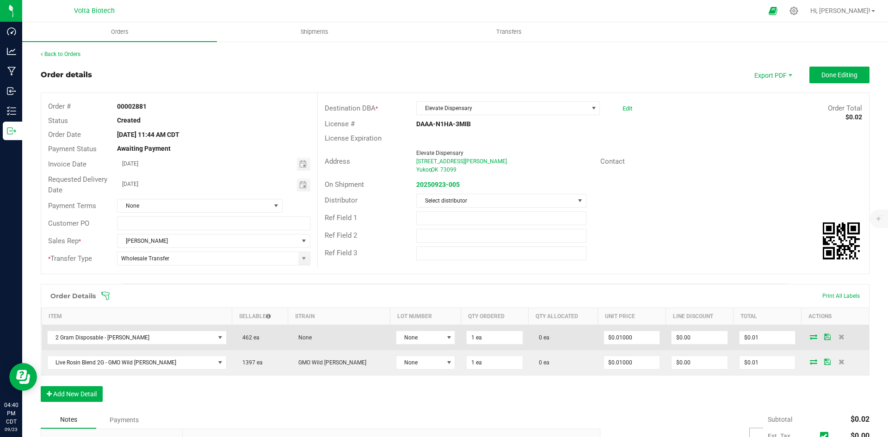
click at [710, 337] on icon at bounding box center [813, 337] width 7 height 6
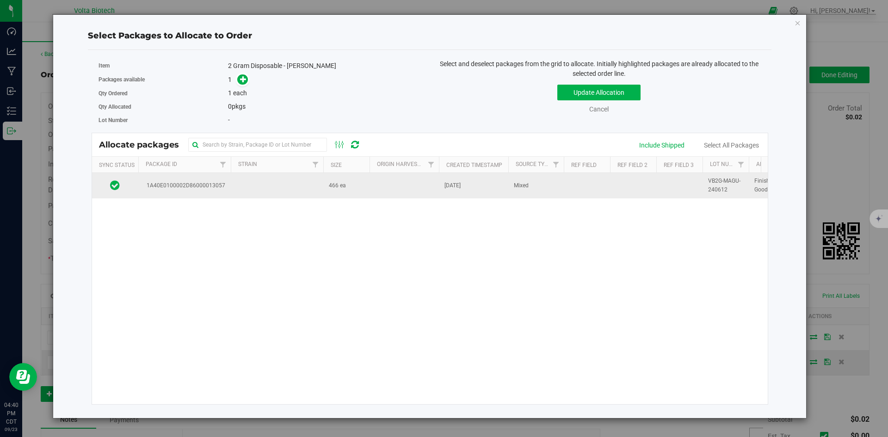
click at [378, 191] on td at bounding box center [403, 185] width 69 height 25
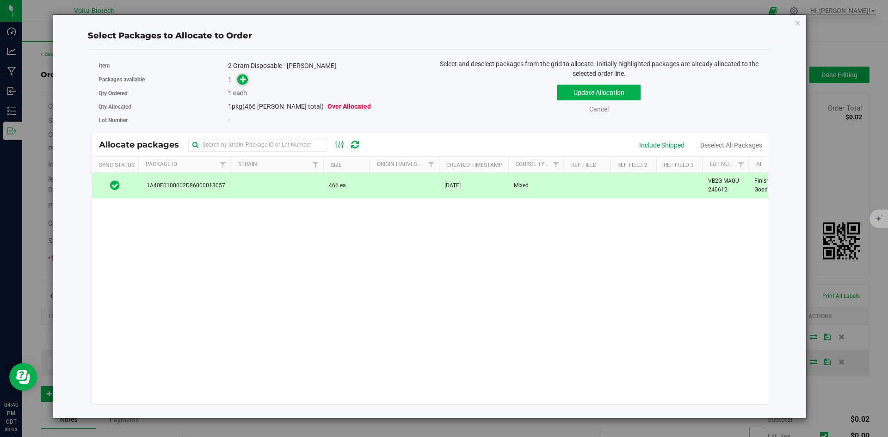
click at [240, 80] on icon at bounding box center [243, 79] width 6 height 6
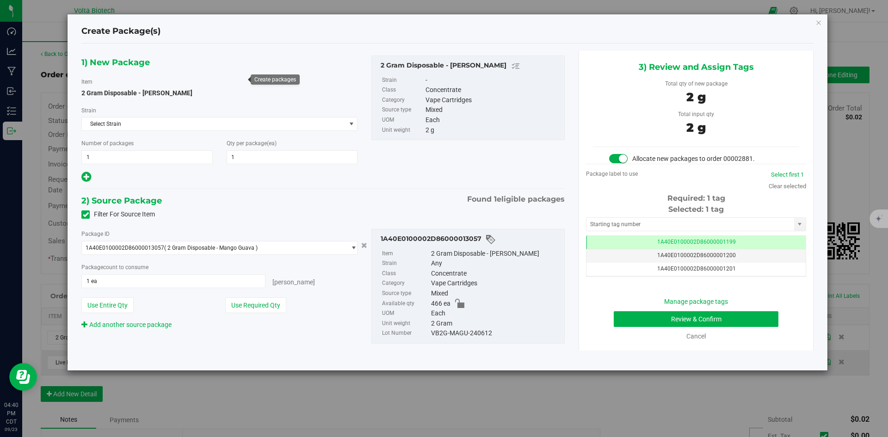
scroll to position [0, 0]
click at [659, 221] on input "text" at bounding box center [690, 224] width 208 height 13
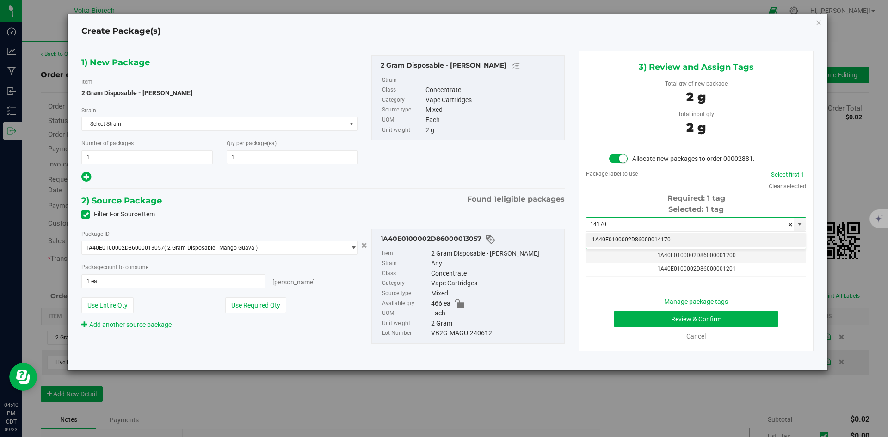
click at [663, 241] on li "1A40E0100002D86000014170" at bounding box center [695, 240] width 219 height 14
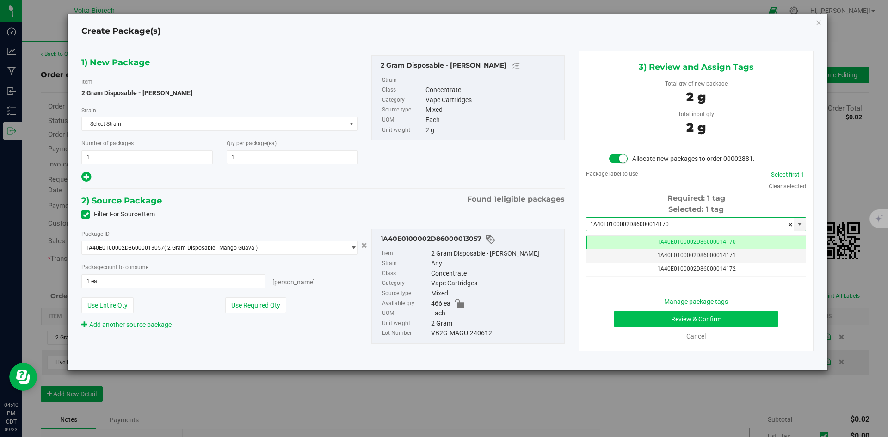
type input "1A40E0100002D86000014170"
click at [703, 323] on button "Review & Confirm" at bounding box center [696, 319] width 165 height 16
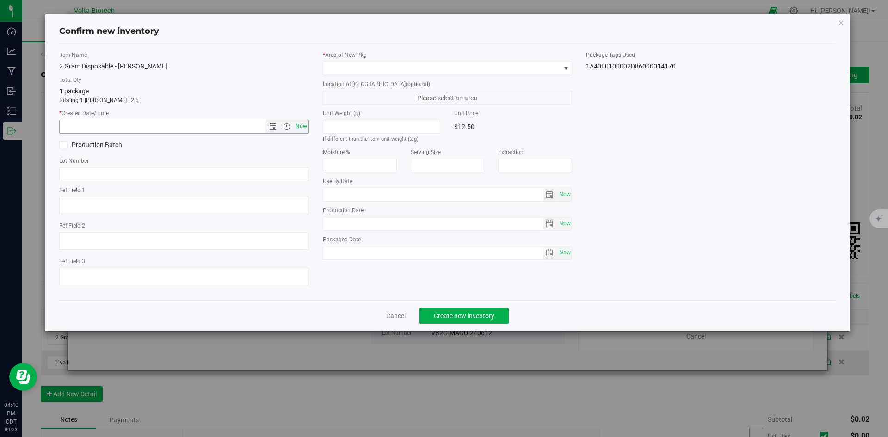
click at [294, 126] on span "Now" at bounding box center [301, 126] width 16 height 13
type input "[DATE] 4:40 PM"
click at [384, 64] on span at bounding box center [441, 68] width 237 height 13
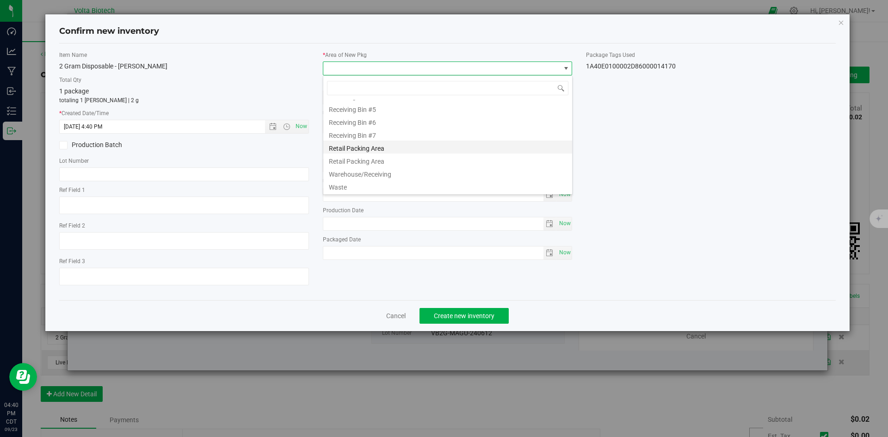
click at [386, 150] on li "Retail Packing Area" at bounding box center [447, 147] width 249 height 13
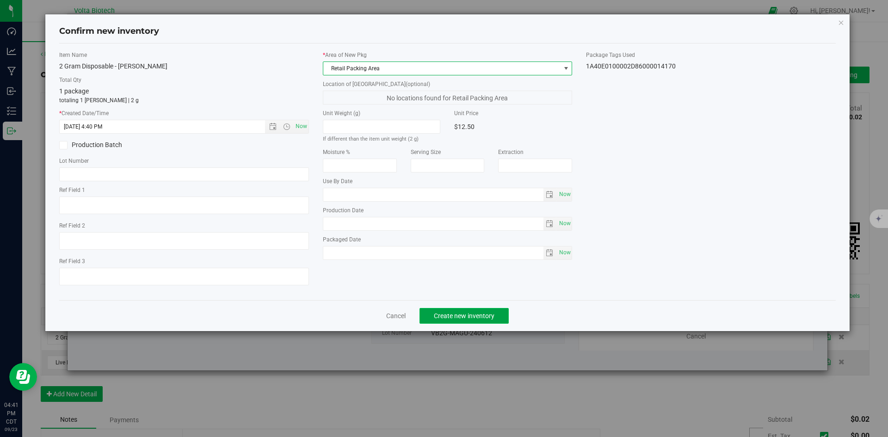
click at [489, 315] on span "Create new inventory" at bounding box center [464, 315] width 61 height 7
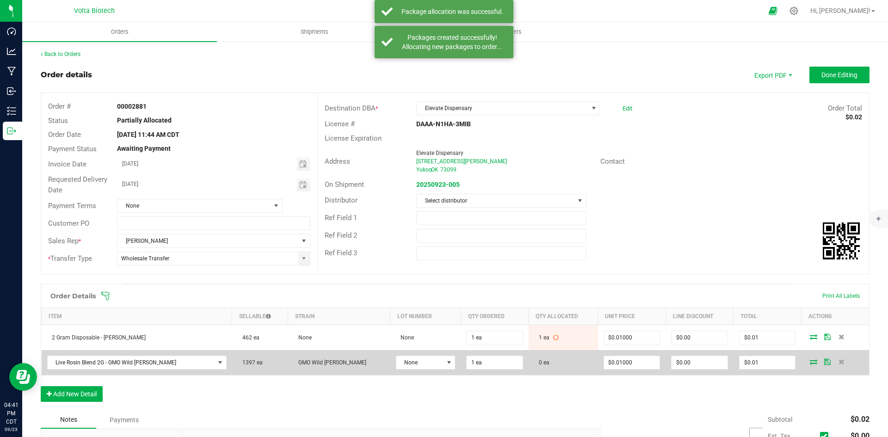
click at [710, 337] on icon at bounding box center [813, 362] width 7 height 6
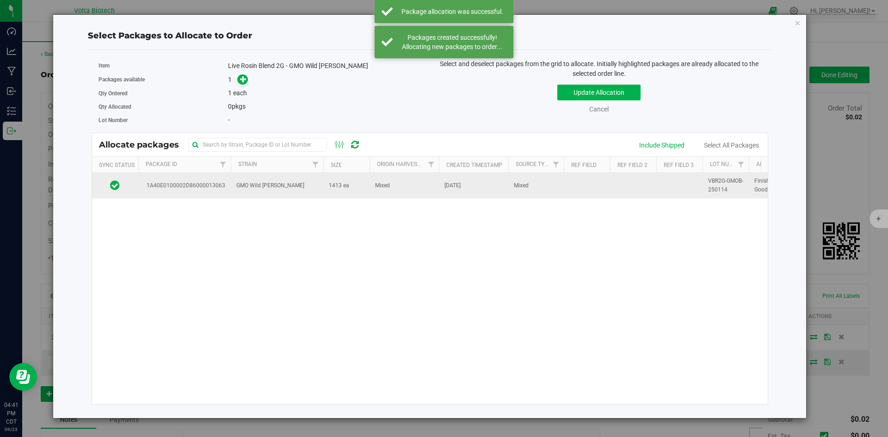
click at [344, 188] on span "1413 ea" at bounding box center [339, 185] width 20 height 9
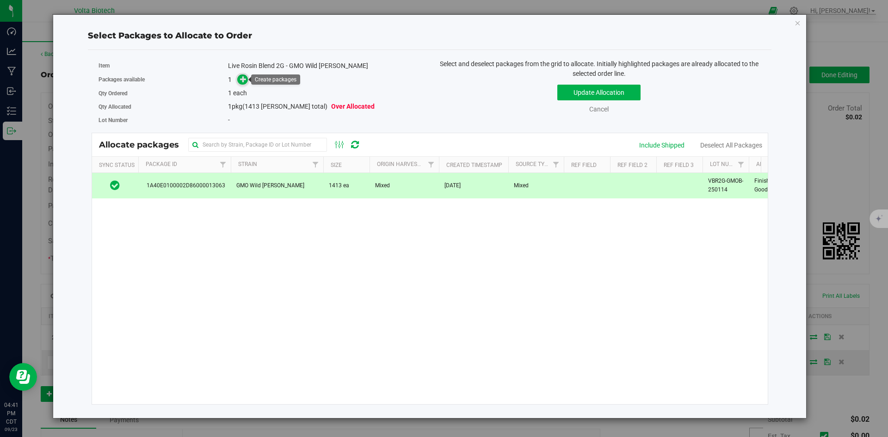
click at [240, 80] on icon at bounding box center [243, 79] width 6 height 6
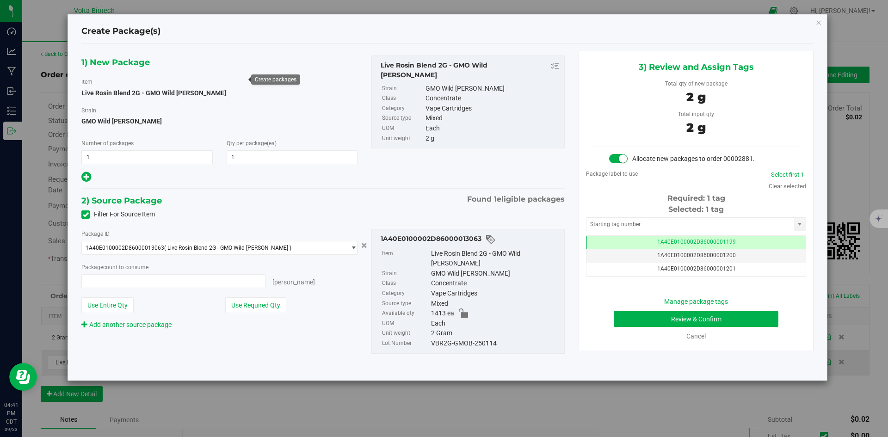
type input "1 ea"
click at [658, 224] on input "text" at bounding box center [690, 224] width 208 height 13
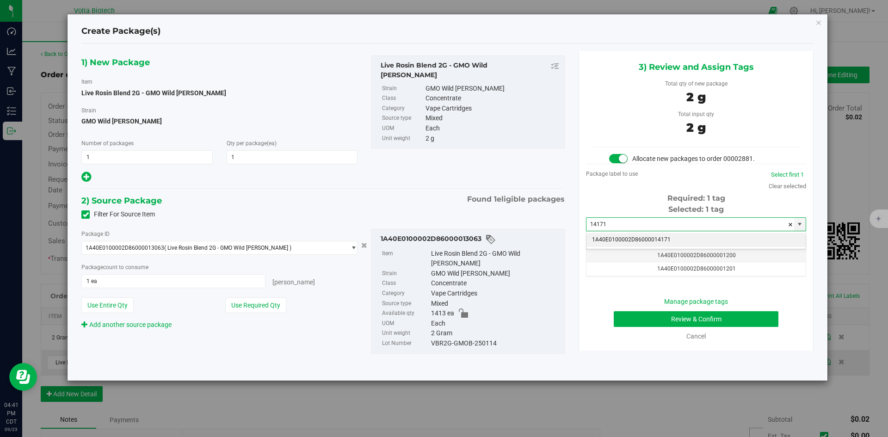
click at [669, 240] on li "1A40E0100002D86000014171" at bounding box center [695, 240] width 219 height 14
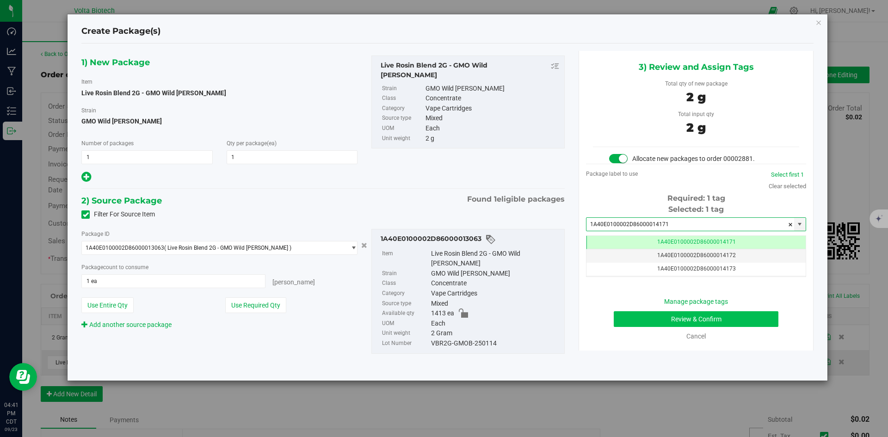
type input "1A40E0100002D86000014171"
click at [698, 323] on button "Review & Confirm" at bounding box center [696, 319] width 165 height 16
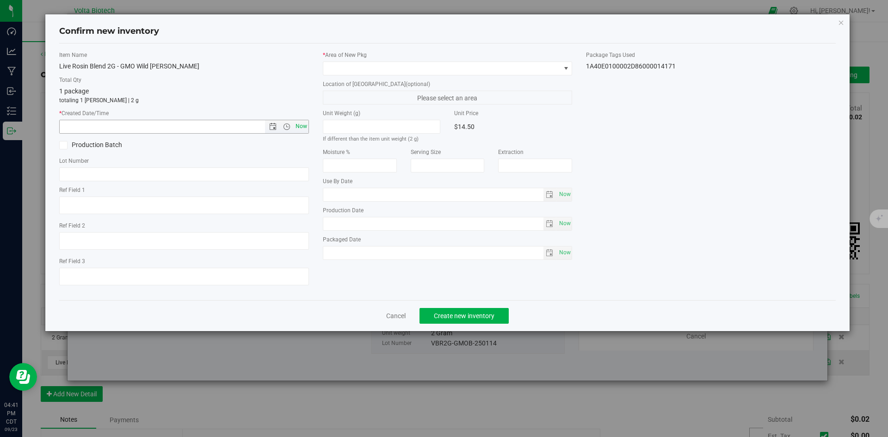
click at [298, 127] on span "Now" at bounding box center [301, 126] width 16 height 13
type input "[DATE] 4:41 PM"
click at [371, 66] on span at bounding box center [441, 68] width 237 height 13
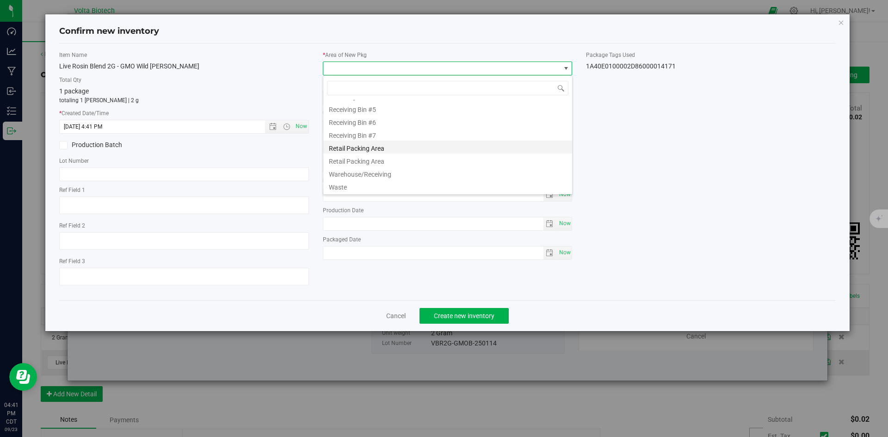
click at [385, 148] on li "Retail Packing Area" at bounding box center [447, 147] width 249 height 13
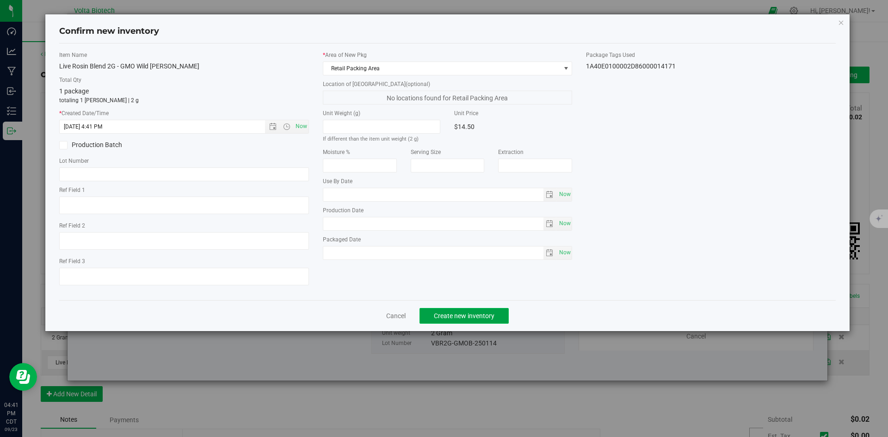
click at [492, 314] on span "Create new inventory" at bounding box center [464, 315] width 61 height 7
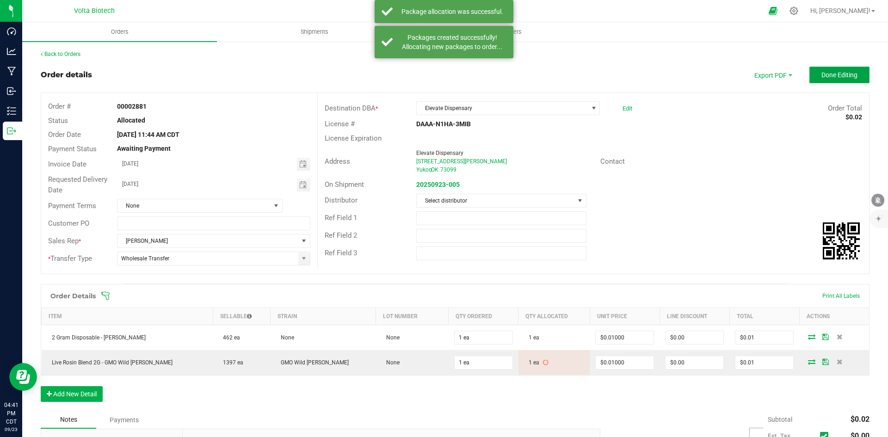
click at [710, 79] on span "Done Editing" at bounding box center [839, 74] width 36 height 7
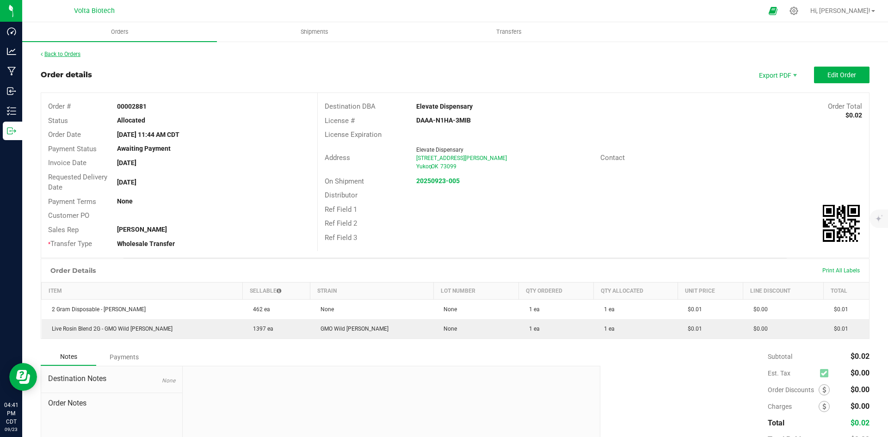
click at [67, 52] on link "Back to Orders" at bounding box center [61, 54] width 40 height 6
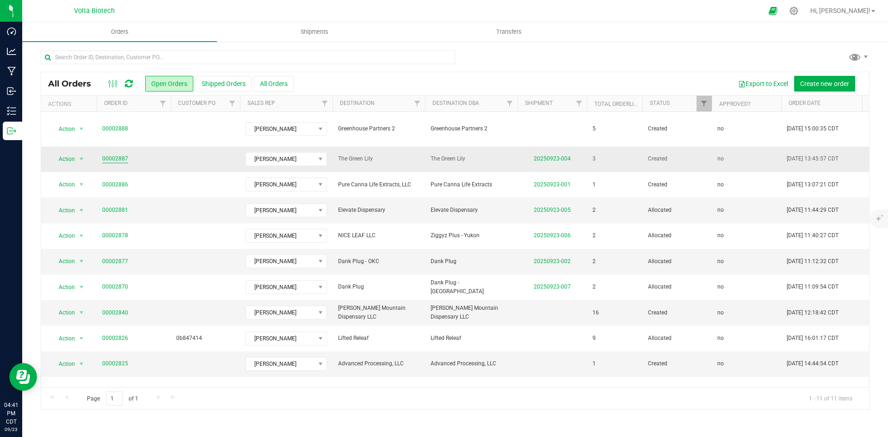
click at [110, 154] on link "00002887" at bounding box center [115, 158] width 26 height 9
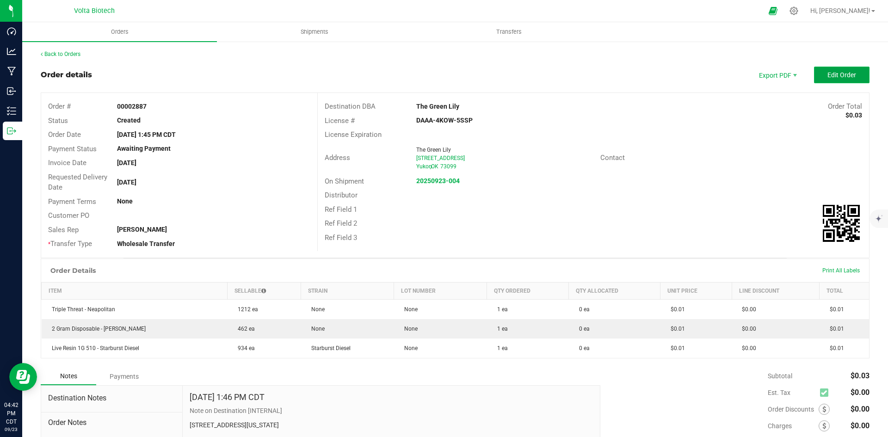
click at [710, 79] on button "Edit Order" at bounding box center [841, 75] width 55 height 17
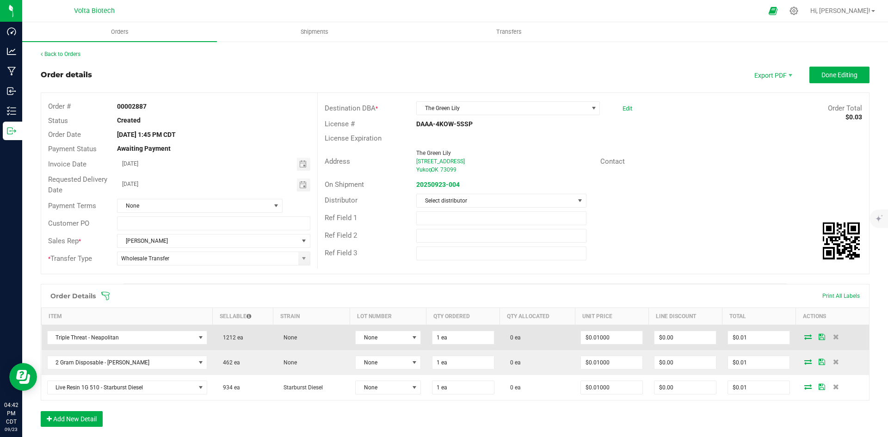
click at [710, 334] on icon at bounding box center [807, 337] width 7 height 6
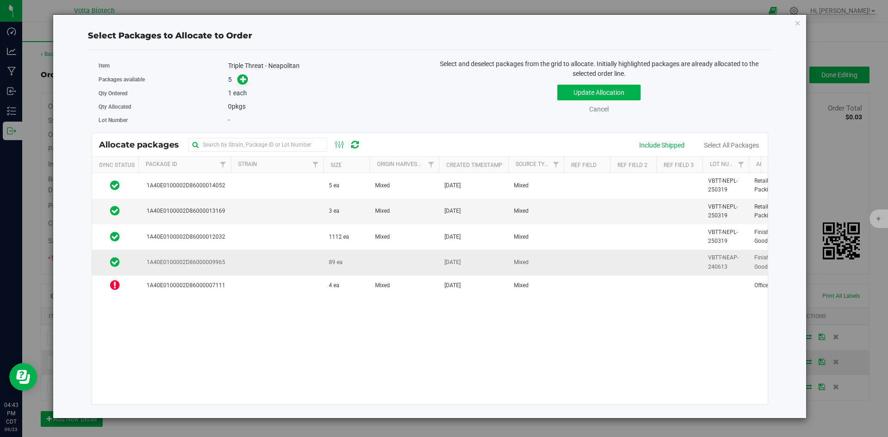
click at [342, 261] on span "89 ea" at bounding box center [336, 262] width 14 height 9
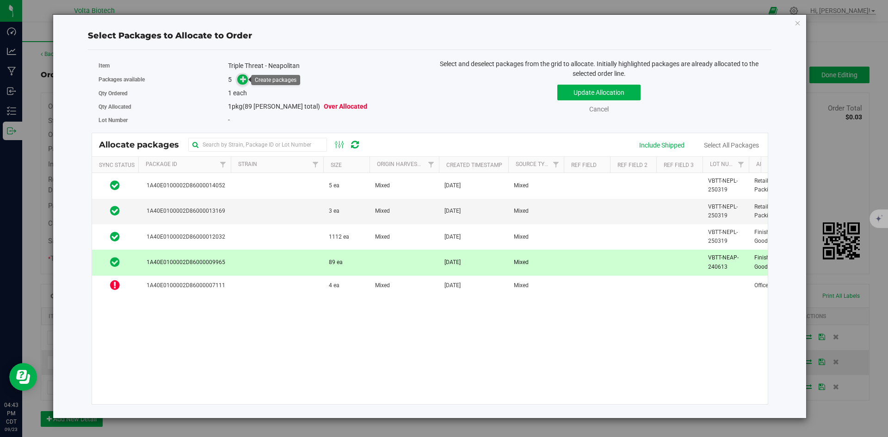
click at [244, 76] on icon at bounding box center [243, 78] width 7 height 7
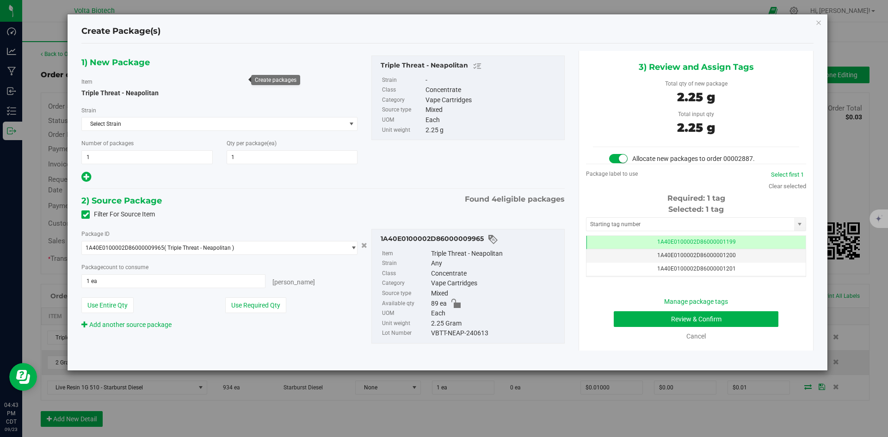
scroll to position [0, 0]
click at [671, 227] on input "text" at bounding box center [690, 224] width 208 height 13
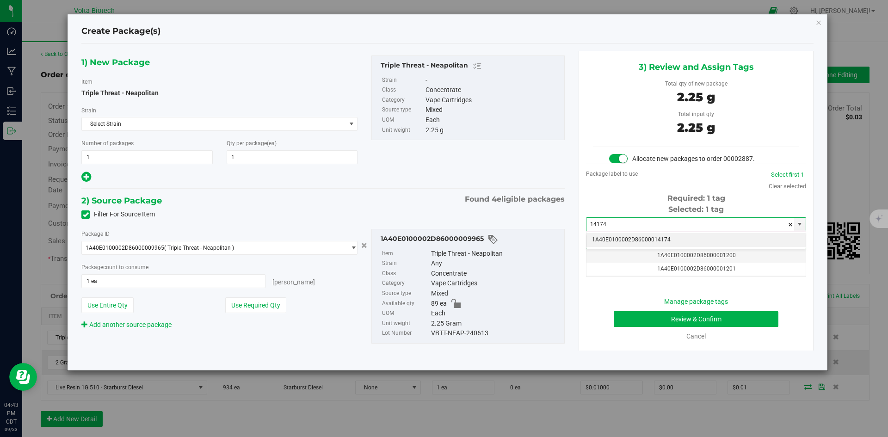
click at [669, 236] on li "1A40E0100002D86000014174" at bounding box center [695, 240] width 219 height 14
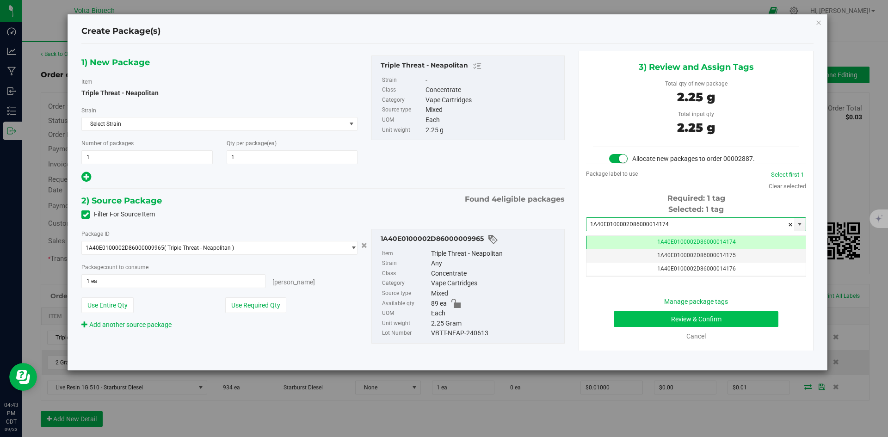
type input "1A40E0100002D86000014174"
click at [689, 318] on button "Review & Confirm" at bounding box center [696, 319] width 165 height 16
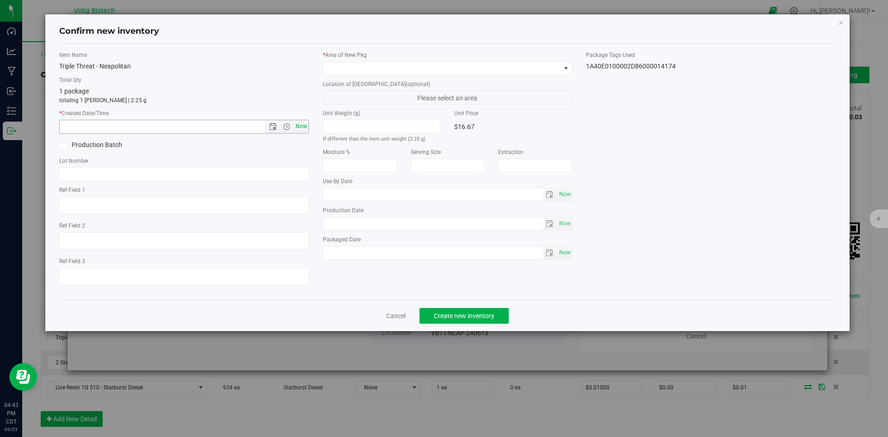
click at [297, 126] on span "Now" at bounding box center [301, 126] width 16 height 13
type input "[DATE] 4:43 PM"
click at [436, 70] on span at bounding box center [441, 68] width 237 height 13
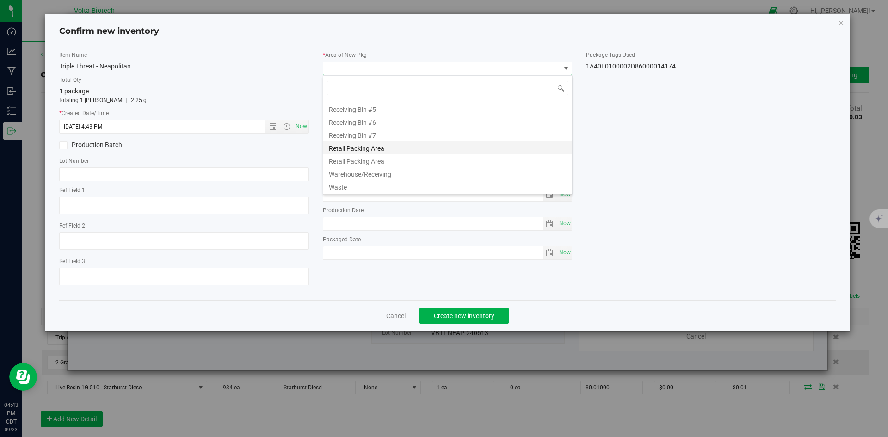
click at [394, 145] on li "Retail Packing Area" at bounding box center [447, 147] width 249 height 13
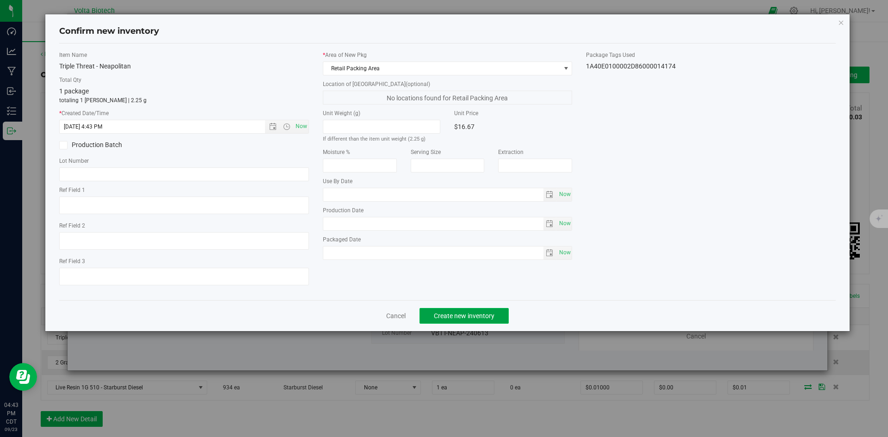
click at [476, 313] on span "Create new inventory" at bounding box center [464, 315] width 61 height 7
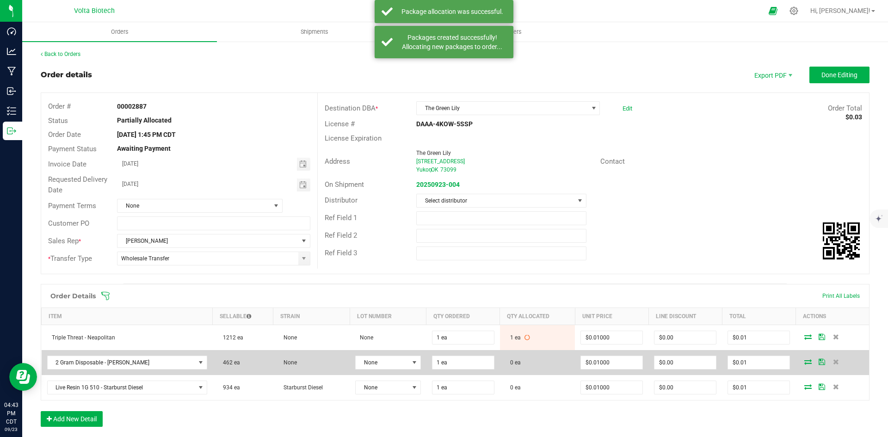
click at [804, 359] on icon at bounding box center [807, 362] width 7 height 6
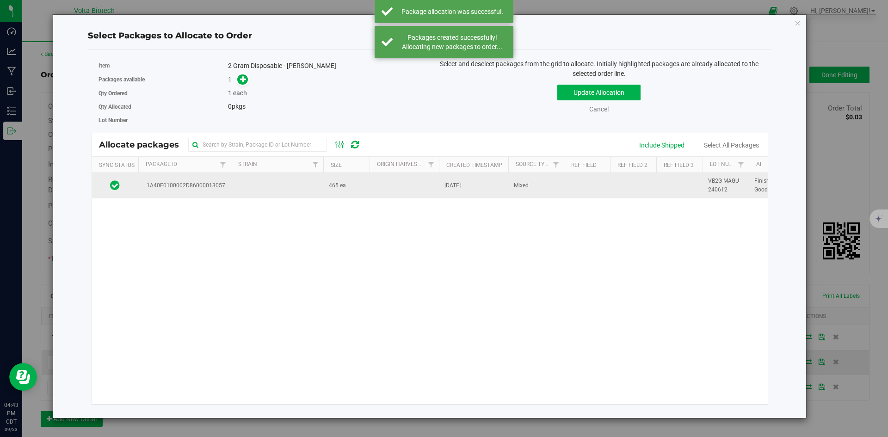
click at [420, 185] on td at bounding box center [403, 185] width 69 height 25
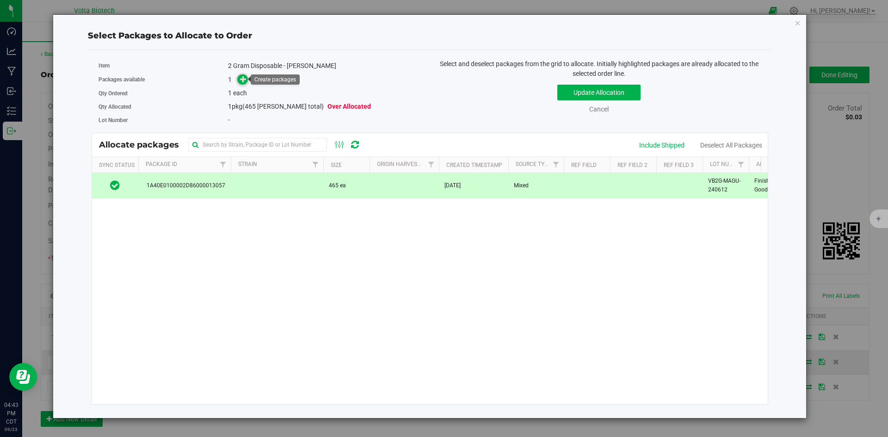
click at [245, 82] on icon at bounding box center [243, 79] width 6 height 6
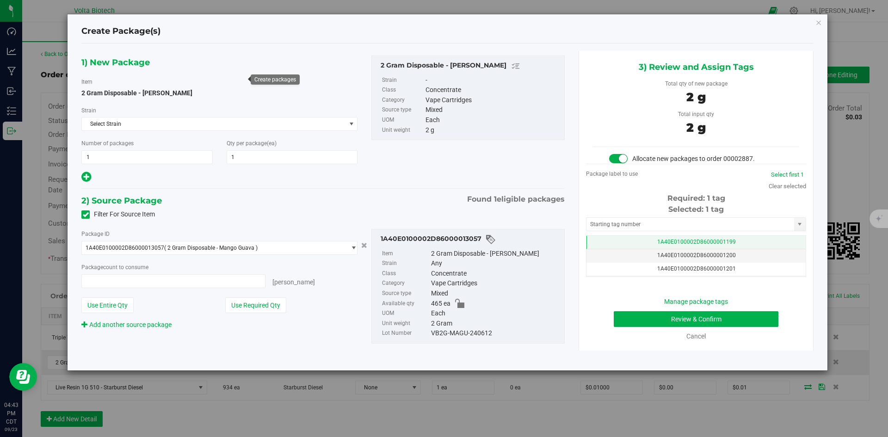
type input "1 ea"
click at [654, 223] on input "text" at bounding box center [690, 224] width 208 height 13
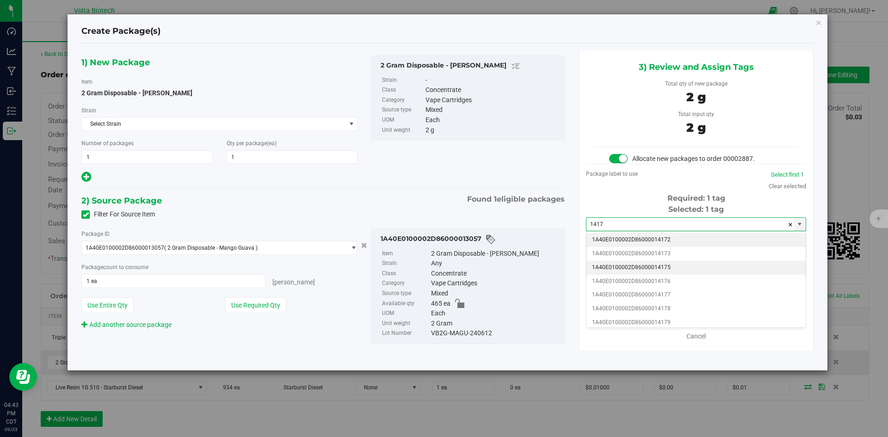
click at [670, 266] on li "1A40E0100002D86000014175" at bounding box center [695, 268] width 219 height 14
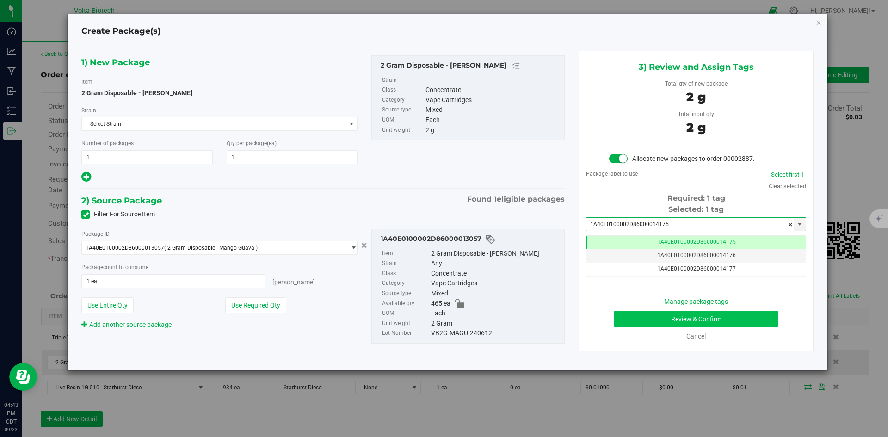
type input "1A40E0100002D86000014175"
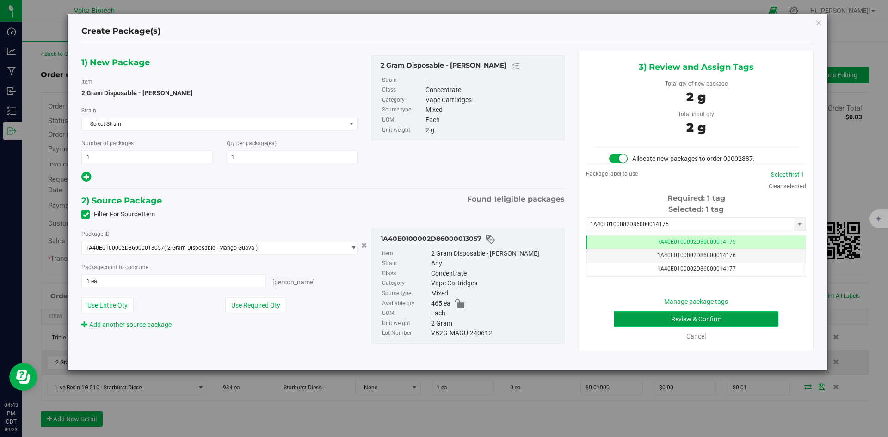
click at [727, 320] on button "Review & Confirm" at bounding box center [696, 319] width 165 height 16
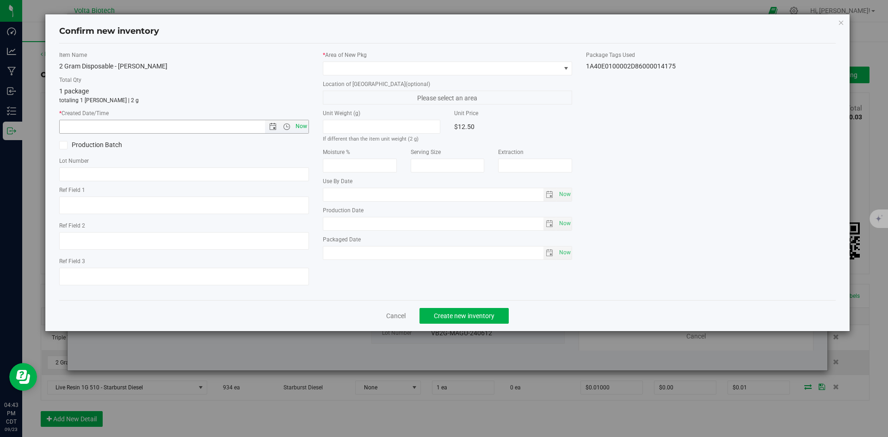
click at [301, 123] on span "Now" at bounding box center [301, 126] width 16 height 13
type input "9/23/2025 4:43 PM"
drag, startPoint x: 390, startPoint y: 70, endPoint x: 394, endPoint y: 74, distance: 6.2
click at [390, 70] on span at bounding box center [441, 68] width 237 height 13
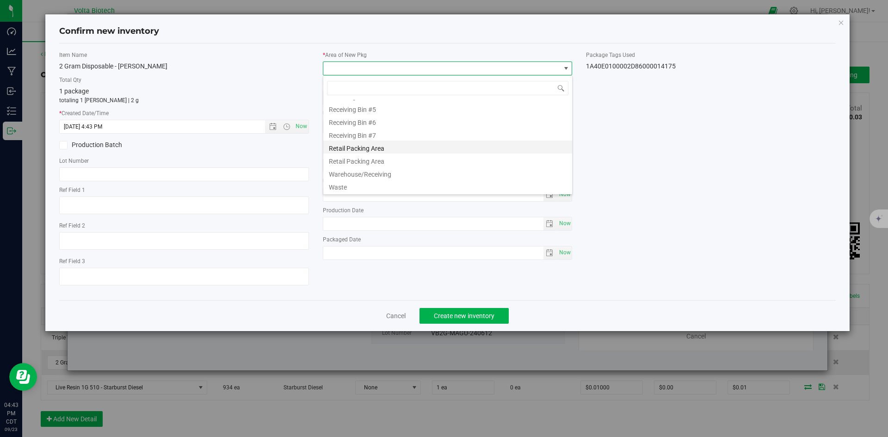
click at [400, 146] on li "Retail Packing Area" at bounding box center [447, 147] width 249 height 13
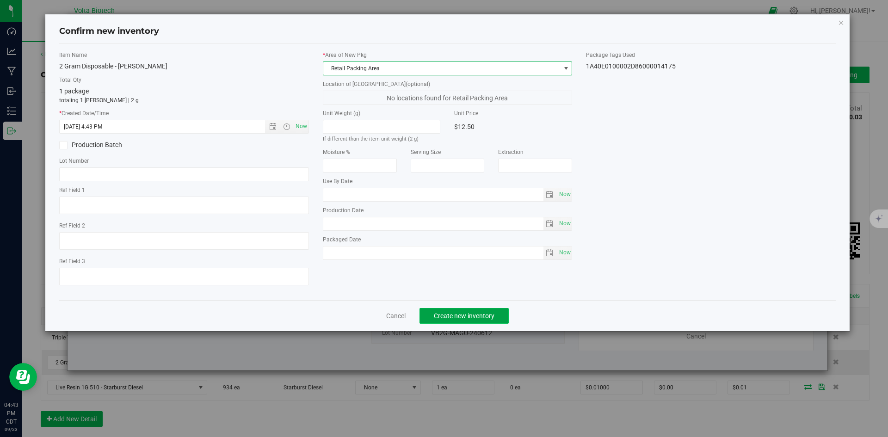
click at [490, 312] on span "Create new inventory" at bounding box center [464, 315] width 61 height 7
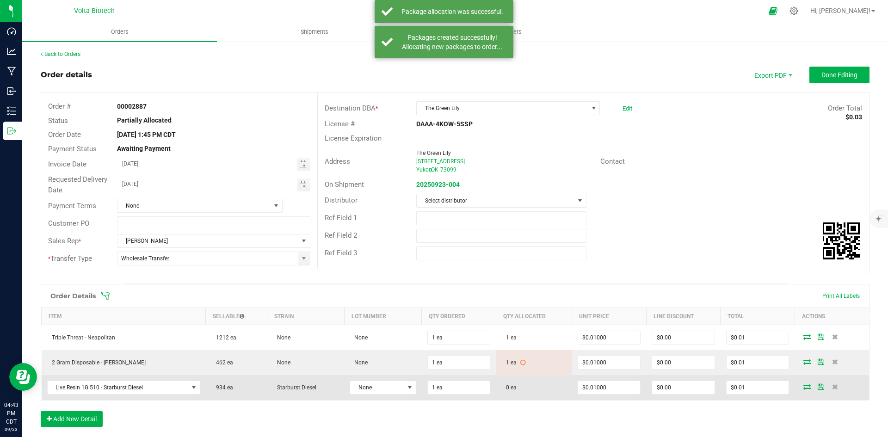
click at [803, 386] on icon at bounding box center [806, 387] width 7 height 6
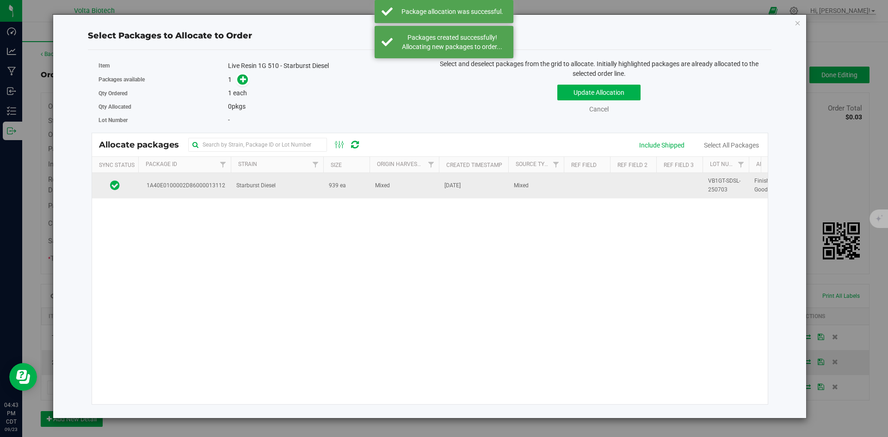
click at [388, 184] on span "Mixed" at bounding box center [382, 185] width 15 height 9
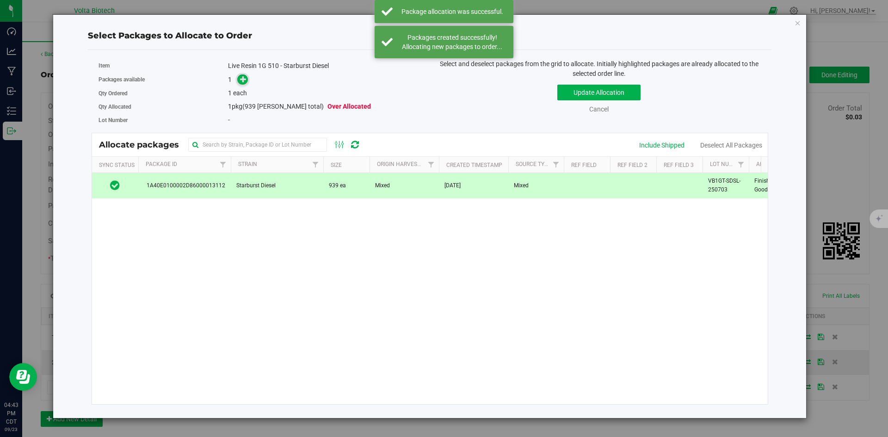
click at [242, 76] on icon at bounding box center [243, 79] width 6 height 6
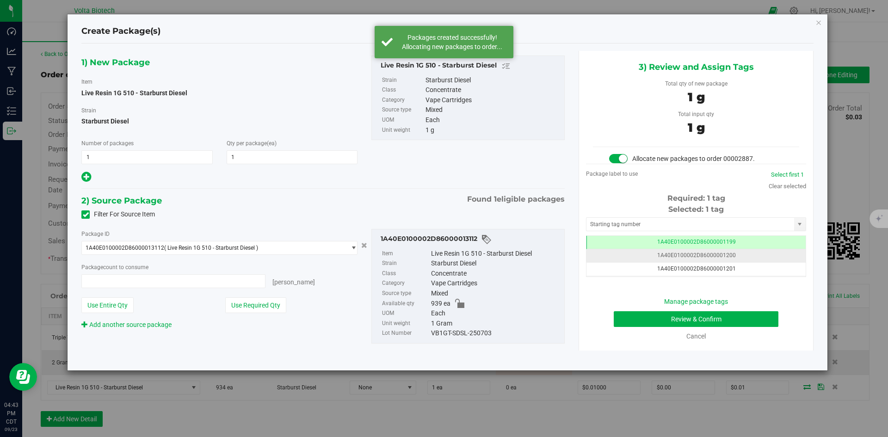
type input "1 ea"
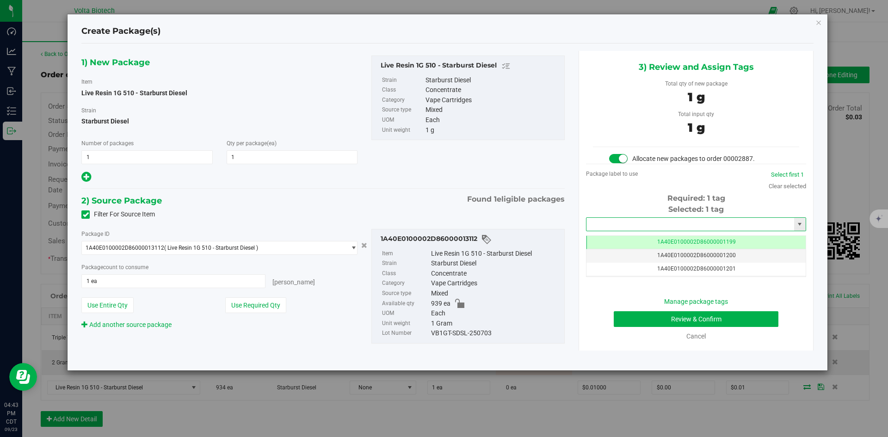
click at [663, 226] on input "text" at bounding box center [690, 224] width 208 height 13
type input "1A40E0100002D86000014176"
click at [707, 320] on button "Review & Confirm" at bounding box center [696, 319] width 165 height 16
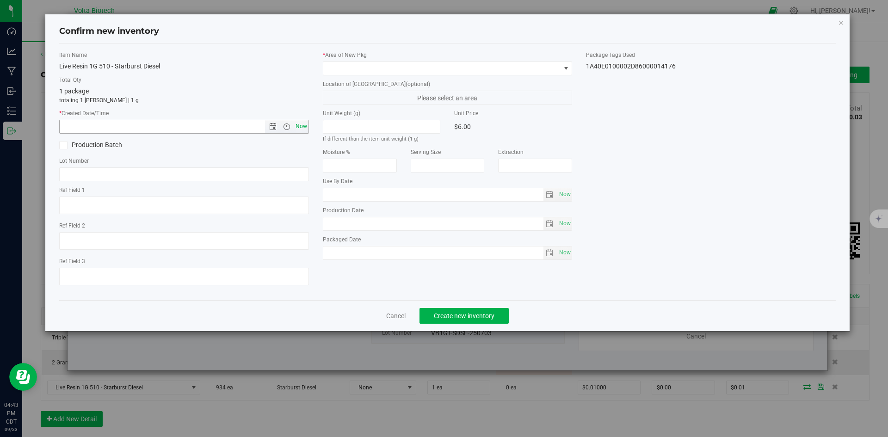
click at [301, 129] on span "Now" at bounding box center [301, 126] width 16 height 13
type input "9/23/2025 4:43 PM"
click at [484, 70] on span at bounding box center [441, 68] width 237 height 13
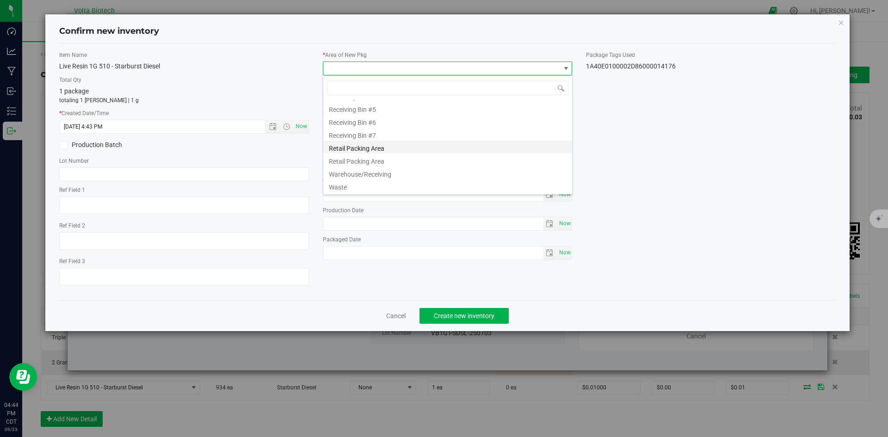
click at [422, 150] on li "Retail Packing Area" at bounding box center [447, 147] width 249 height 13
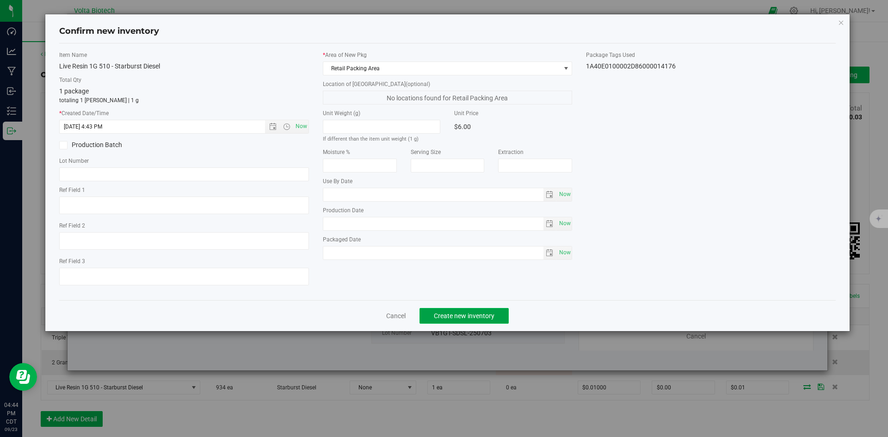
click at [489, 313] on span "Create new inventory" at bounding box center [464, 315] width 61 height 7
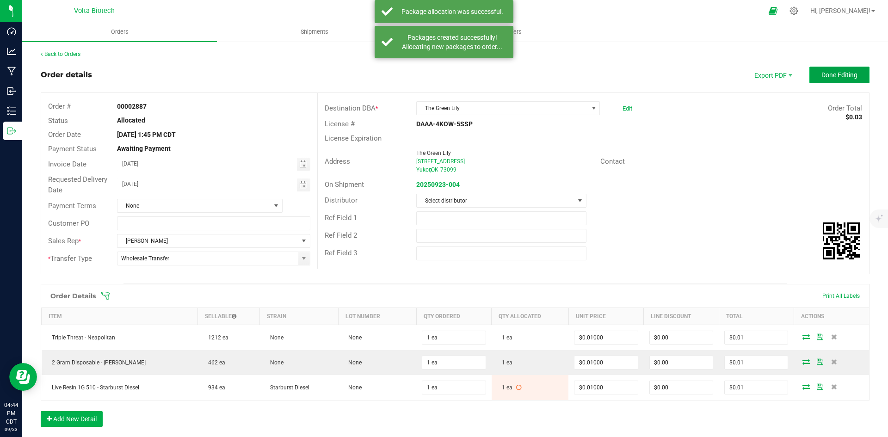
click at [842, 75] on span "Done Editing" at bounding box center [839, 74] width 36 height 7
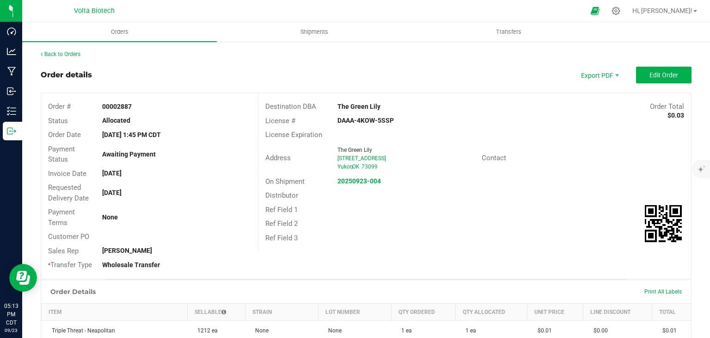
click at [68, 58] on div "Back to Orders" at bounding box center [366, 54] width 651 height 8
click at [63, 55] on link "Back to Orders" at bounding box center [61, 54] width 40 height 6
